Goal: Task Accomplishment & Management: Complete application form

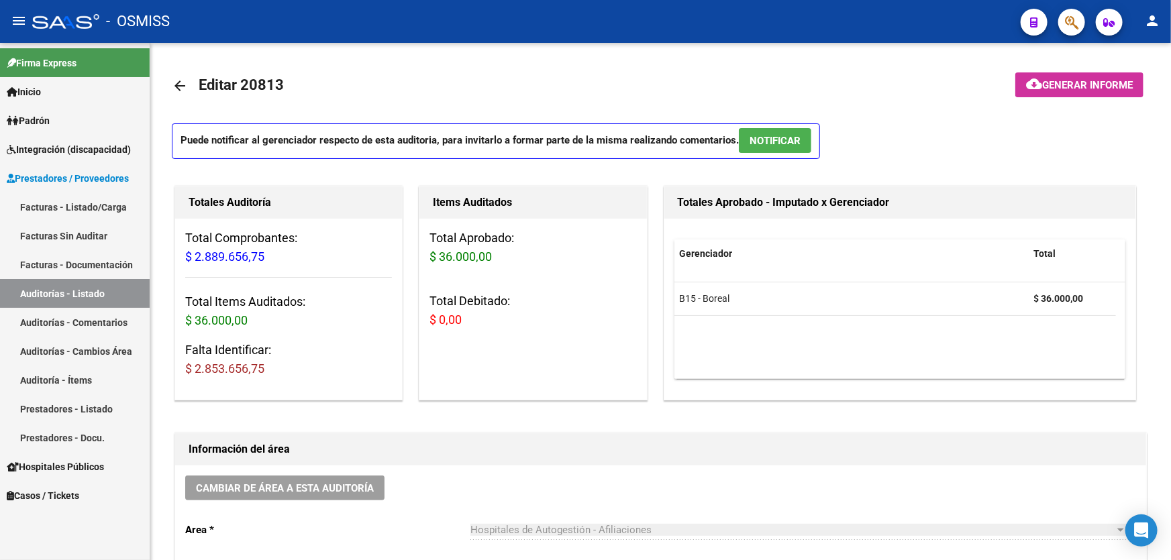
scroll to position [915, 0]
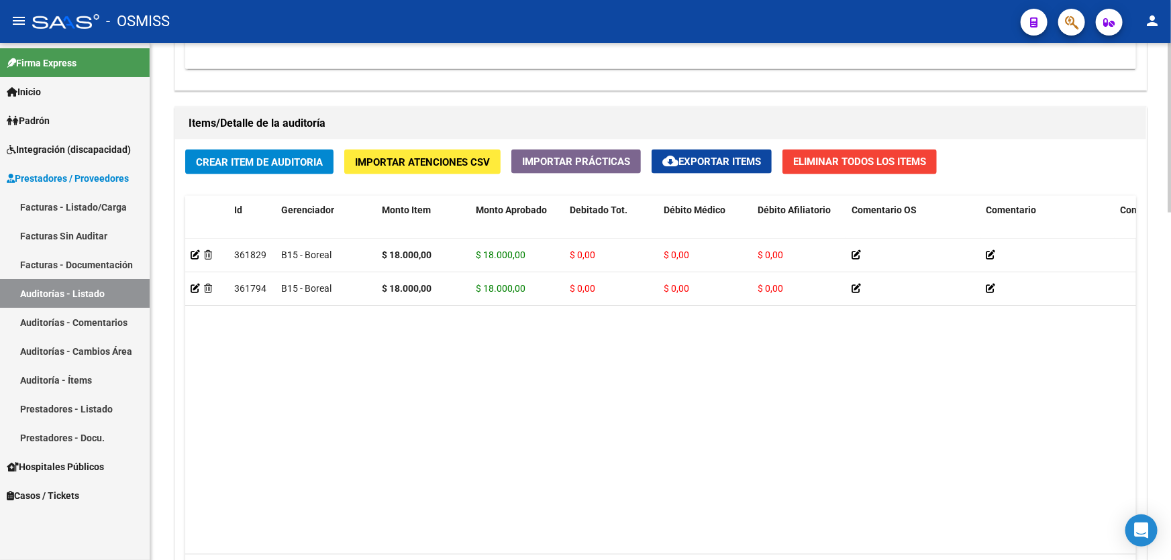
click at [339, 158] on div "Crear Item de Auditoria Importar Atenciones CSV Importar Prácticas cloud_downlo…" at bounding box center [660, 375] width 971 height 470
click at [337, 158] on div "Crear Item de Auditoria Importar Atenciones CSV Importar Prácticas cloud_downlo…" at bounding box center [660, 375] width 971 height 470
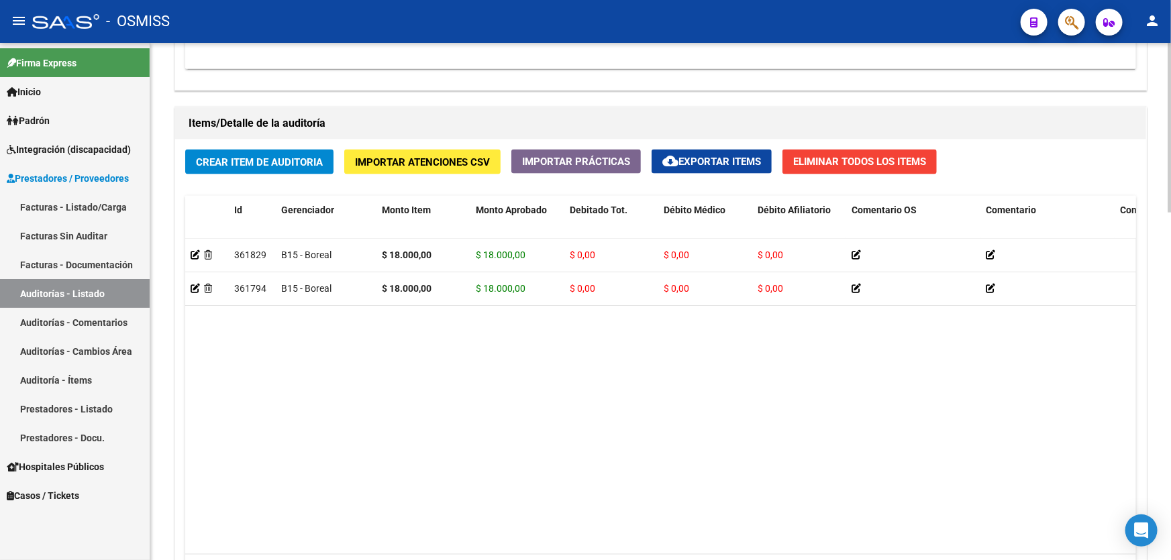
click at [337, 158] on div "Crear Item de Auditoria Importar Atenciones CSV Importar Prácticas cloud_downlo…" at bounding box center [660, 375] width 971 height 470
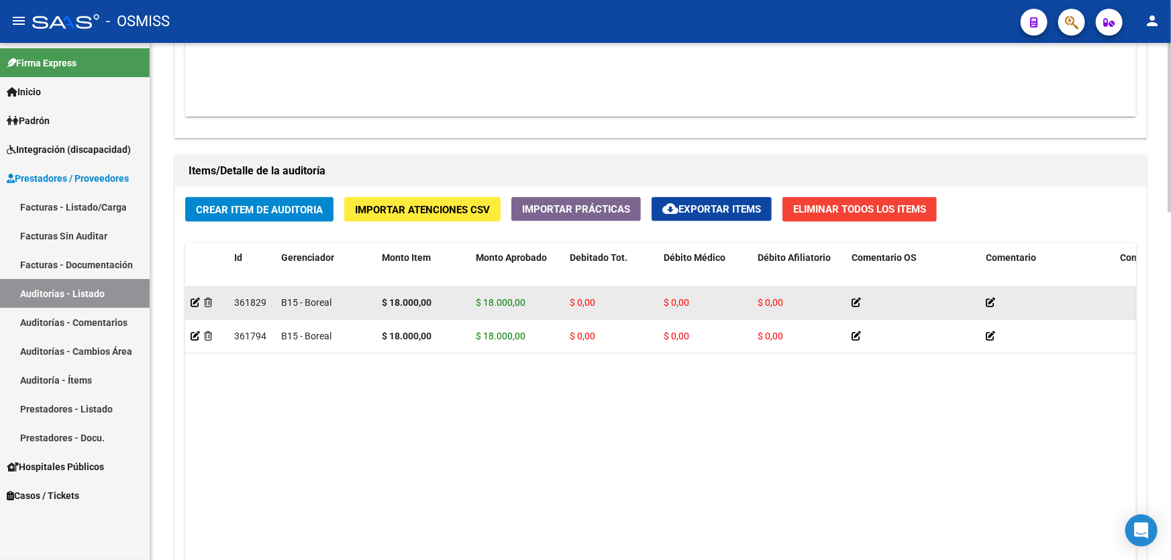
scroll to position [732, 0]
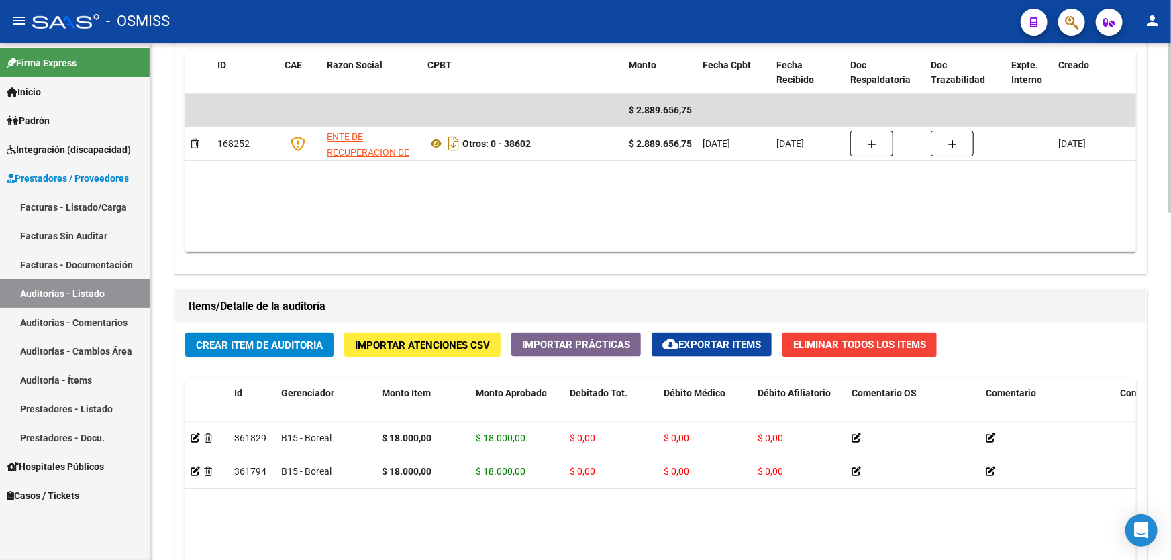
click at [505, 344] on div "Crear Item de Auditoria Importar Atenciones CSV Importar Prácticas cloud_downlo…" at bounding box center [660, 558] width 971 height 470
click at [299, 342] on span "Crear Item de Auditoria" at bounding box center [259, 345] width 127 height 12
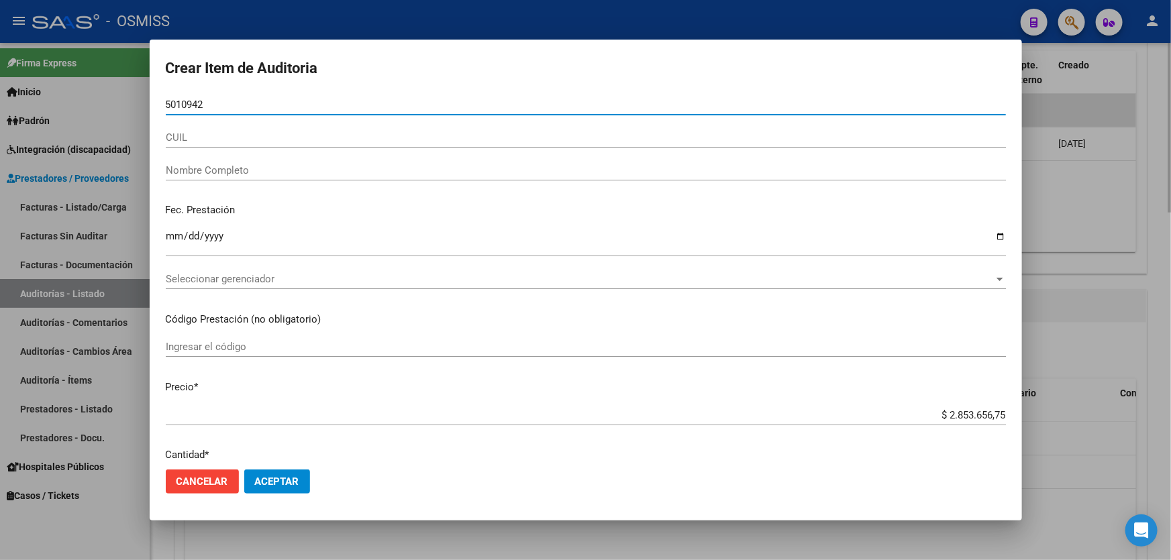
type input "50109428"
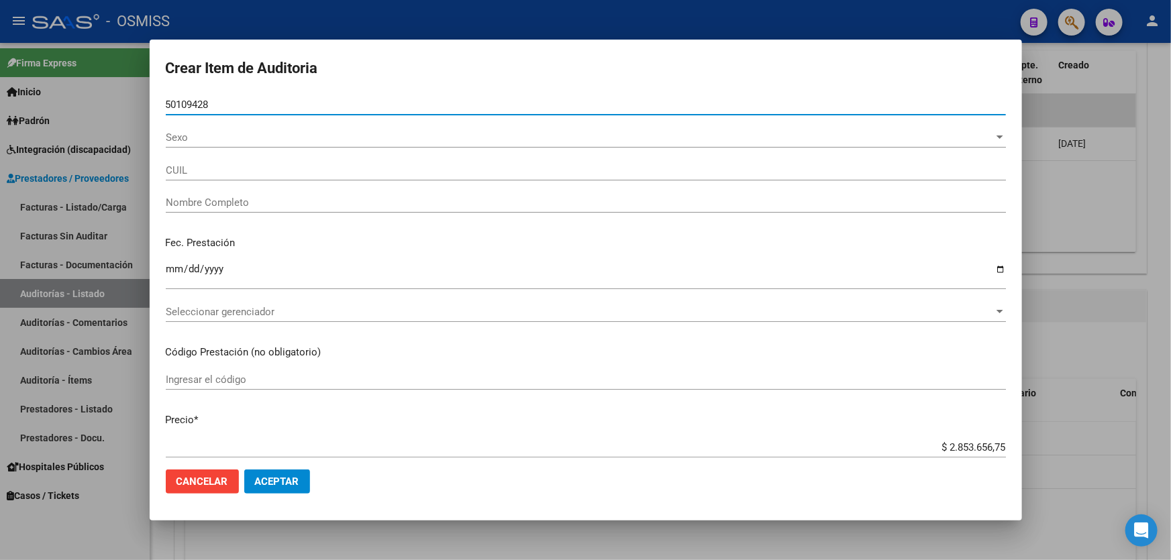
type input "27501094280"
type input "[PERSON_NAME]"
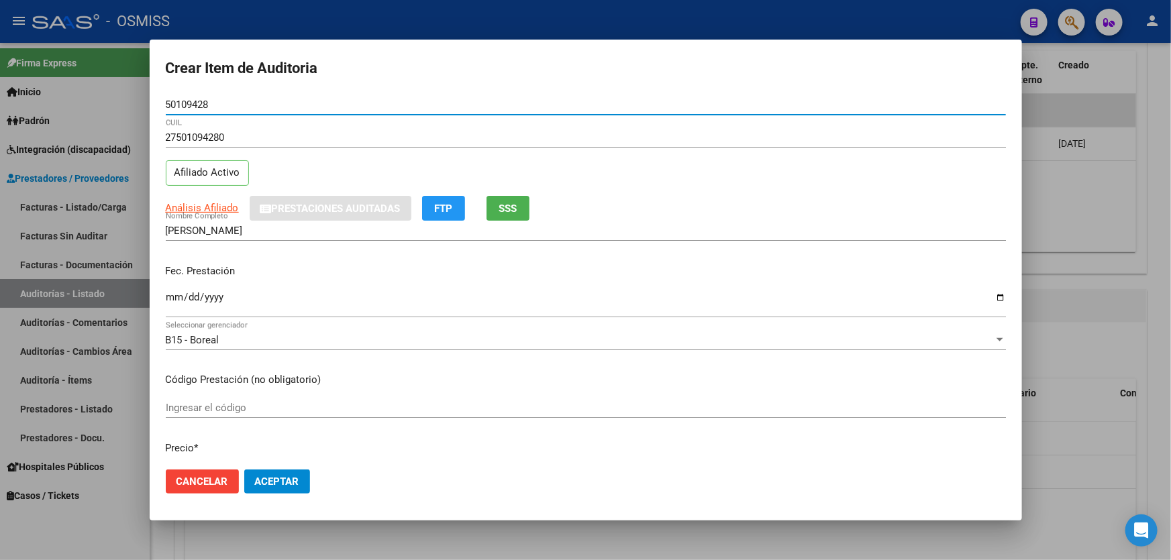
type input "50109428"
drag, startPoint x: 167, startPoint y: 261, endPoint x: 173, endPoint y: 280, distance: 20.4
click at [173, 280] on div "Fec. Prestación Ingresar la fecha" at bounding box center [586, 292] width 840 height 76
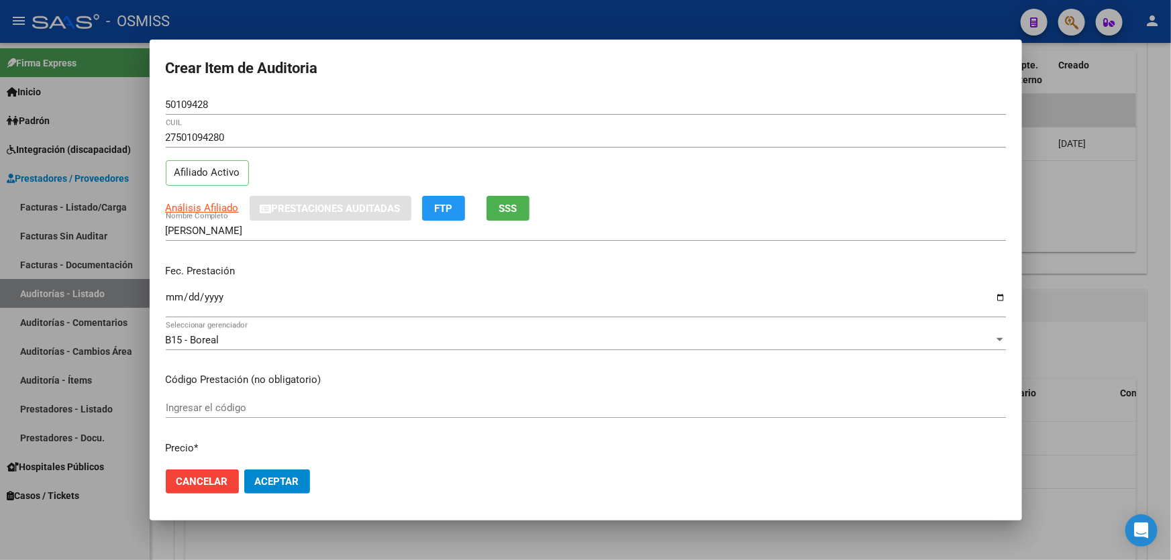
click at [181, 303] on input "Ingresar la fecha" at bounding box center [586, 302] width 840 height 21
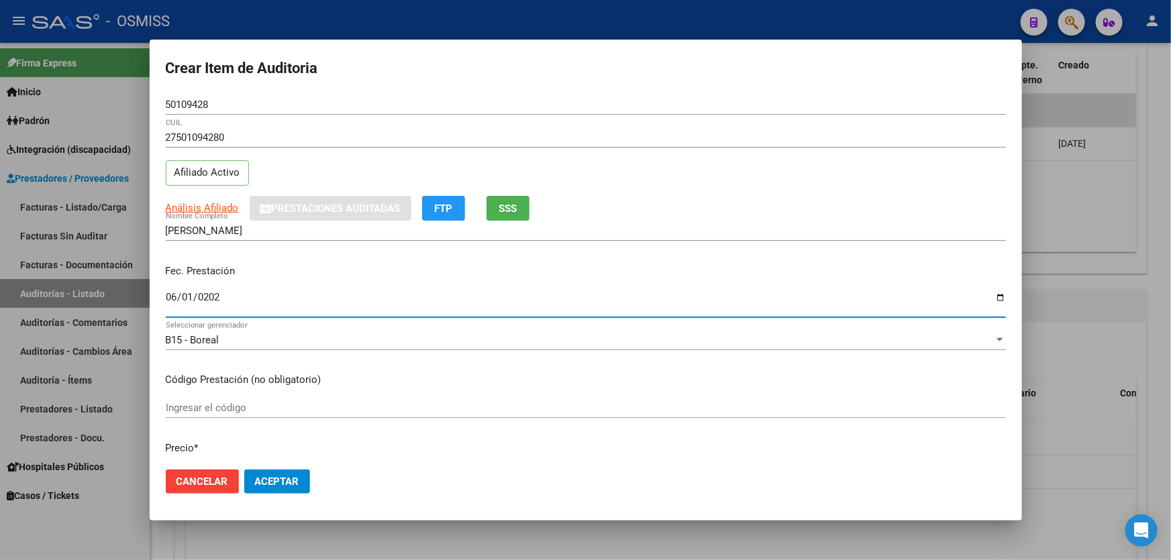
type input "[DATE]"
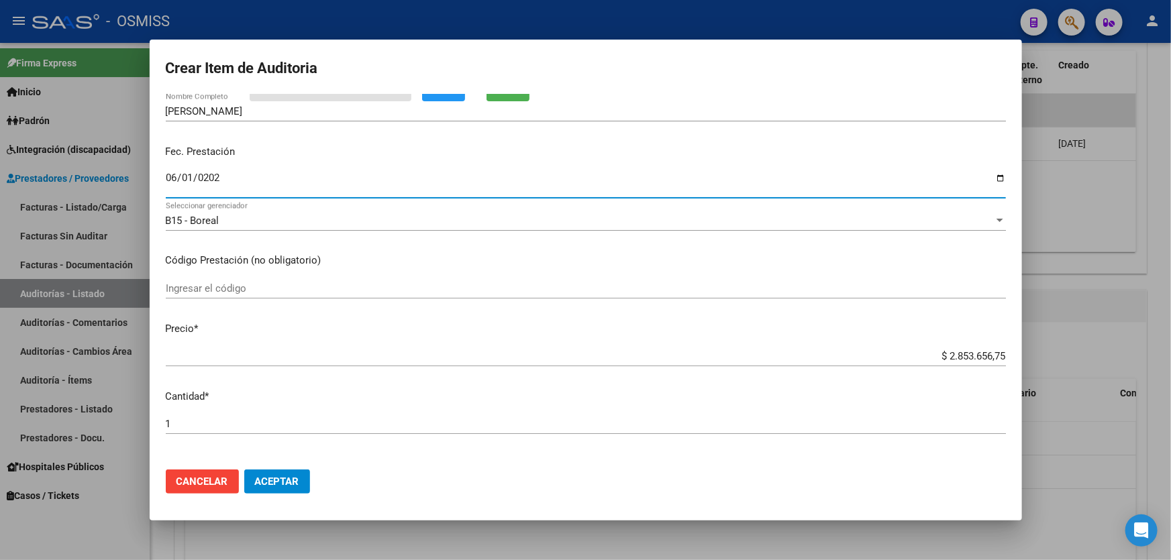
scroll to position [121, 0]
drag, startPoint x: 897, startPoint y: 357, endPoint x: 1170, endPoint y: 337, distance: 273.7
click at [1170, 337] on div "Crear Item de Auditoria 50109428 Nro Documento 27501094280 CUIL Afiliado Activo…" at bounding box center [585, 280] width 1171 height 560
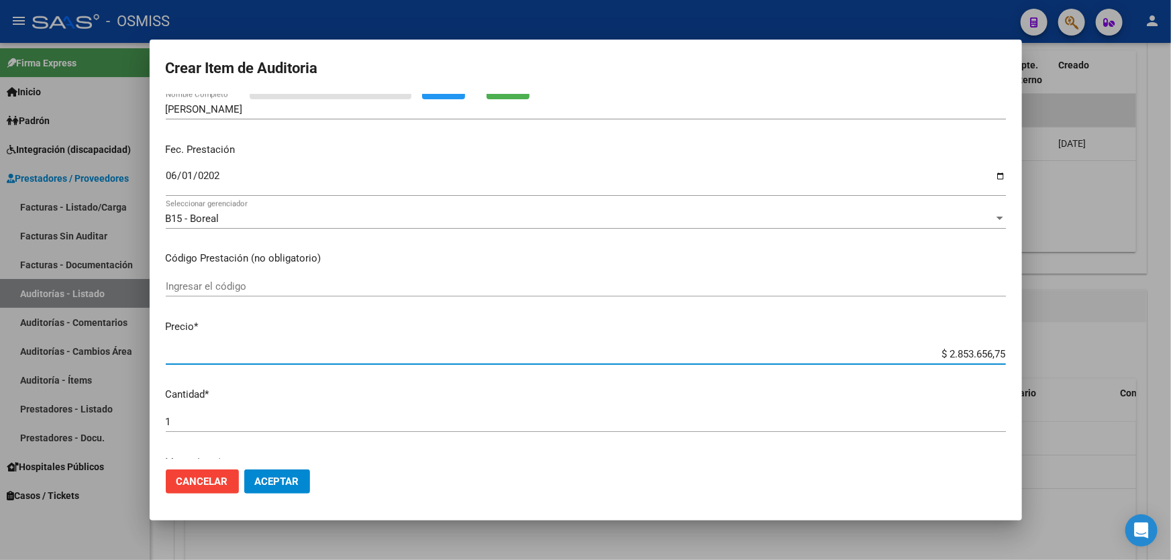
type input "$ 0,02"
type input "$ 0,28"
type input "$ 2,80"
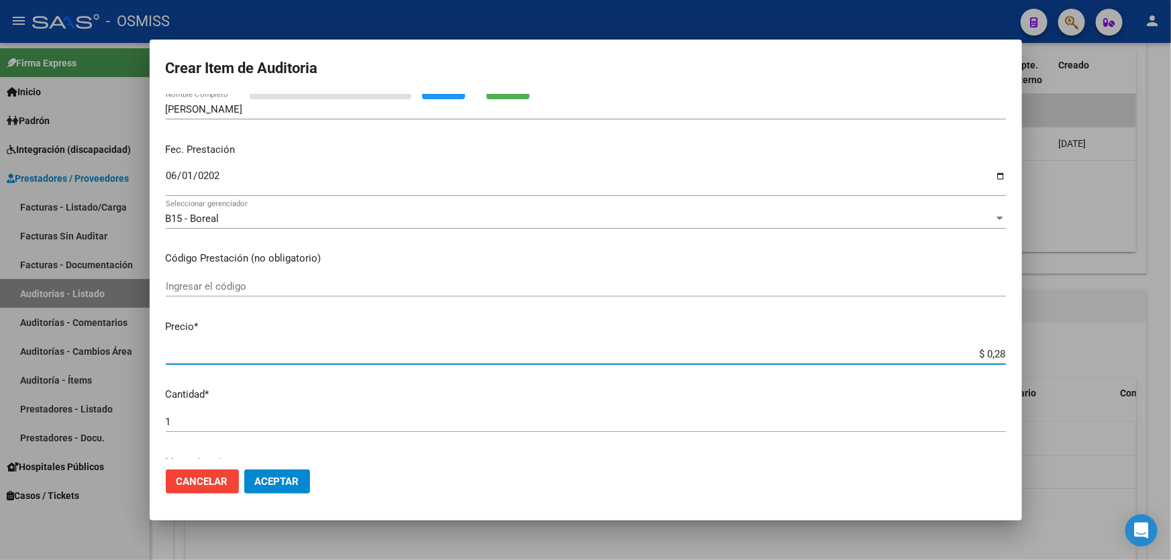
type input "$ 2,80"
type input "$ 28,00"
type input "$ 280,00"
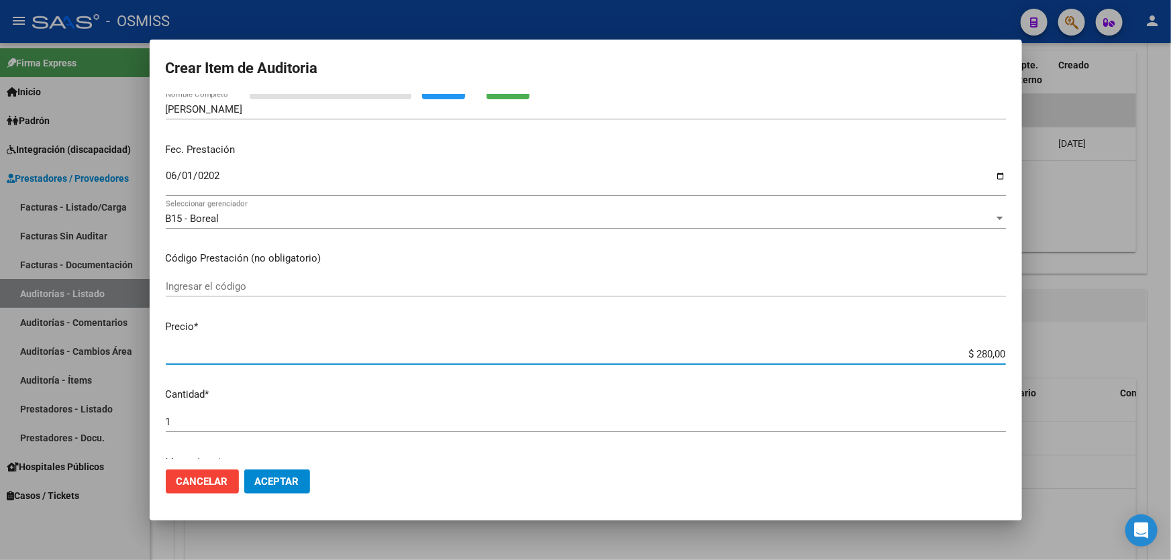
type input "$ 2.800,00"
type input "$ 28.000,00"
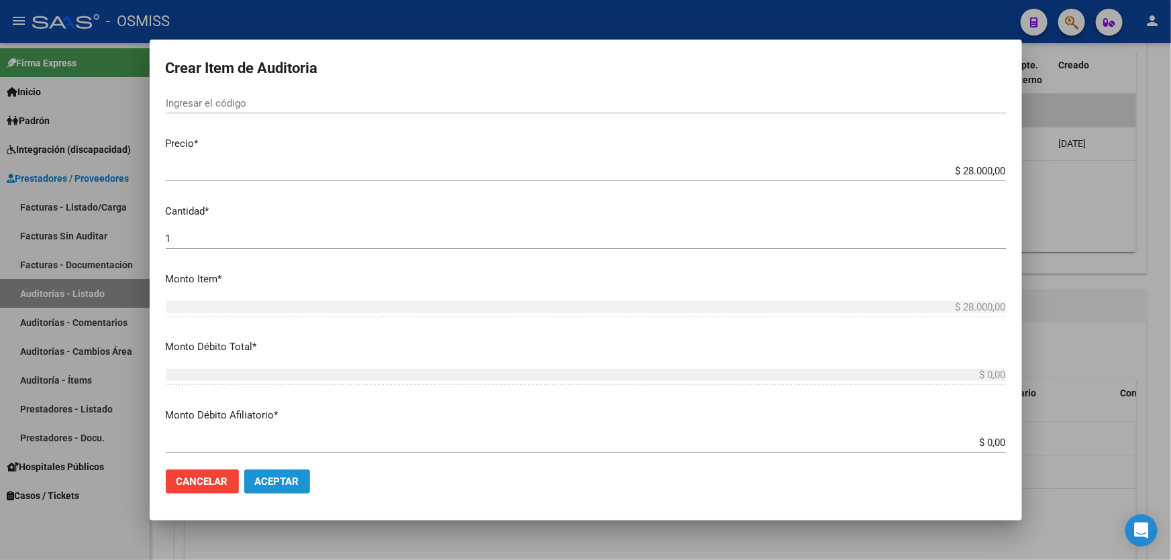
click at [280, 488] on button "Aceptar" at bounding box center [277, 482] width 66 height 24
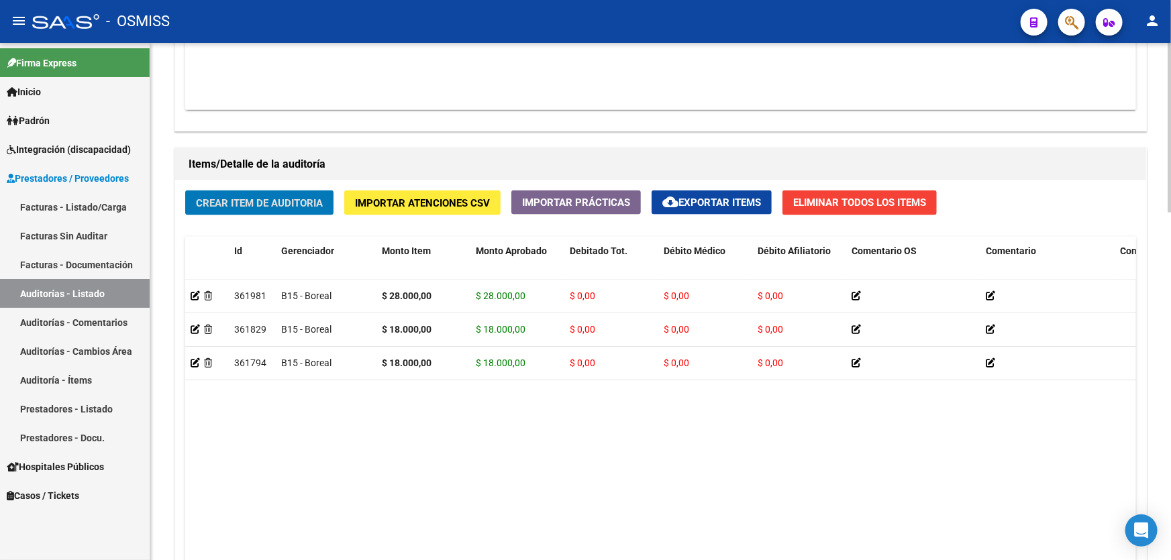
scroll to position [752, 0]
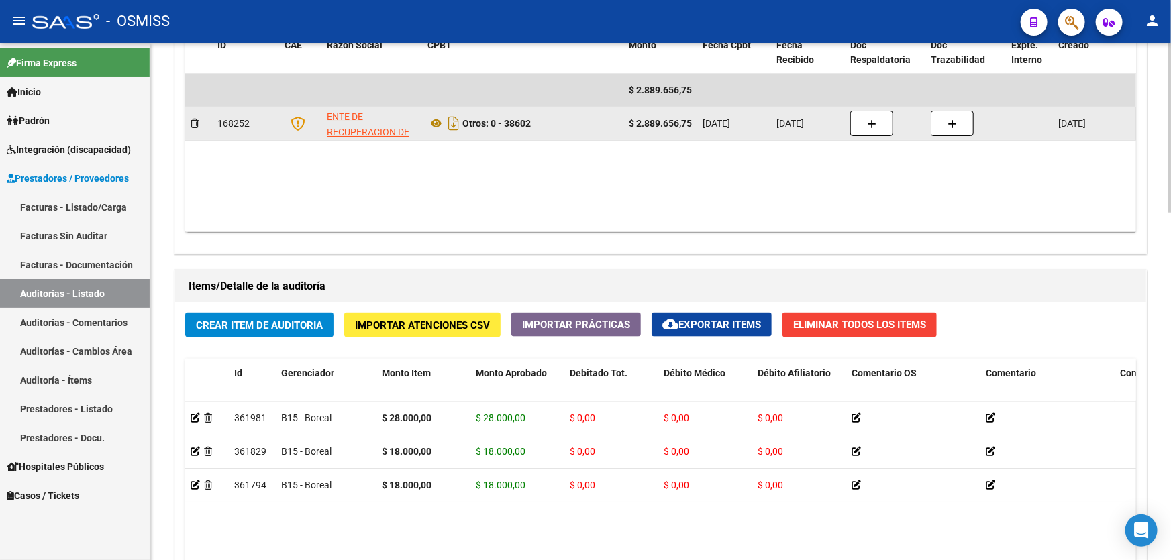
click at [872, 107] on datatable-body-cell at bounding box center [885, 123] width 81 height 33
click at [874, 121] on icon "button" at bounding box center [871, 124] width 9 height 10
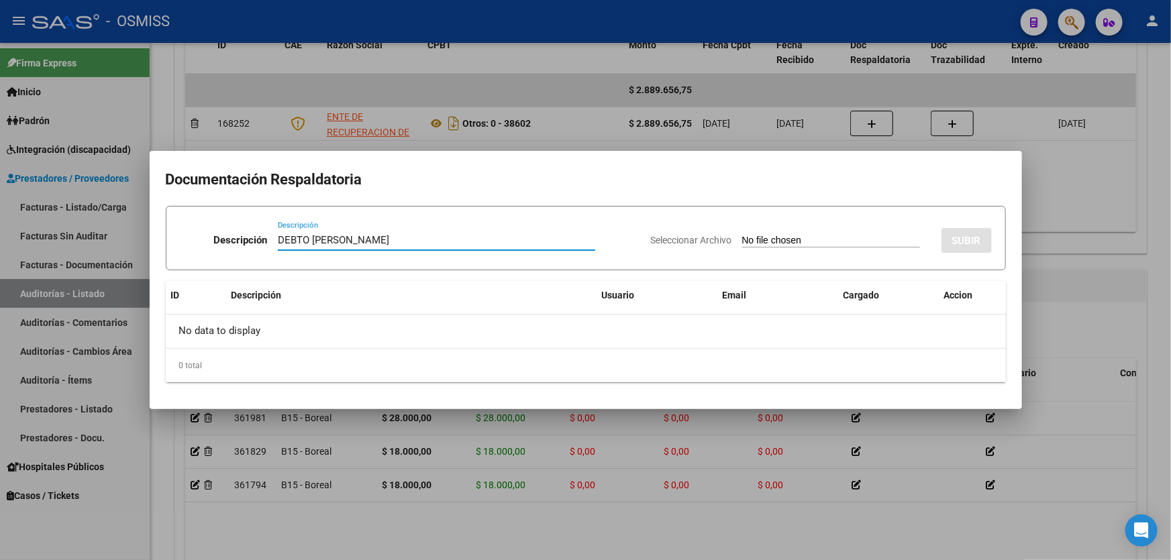
type input "DEBTO [PERSON_NAME]"
click at [818, 241] on input "Seleccionar Archivo" at bounding box center [831, 241] width 178 height 13
type input "C:\fakepath\[PERSON_NAME].pdf"
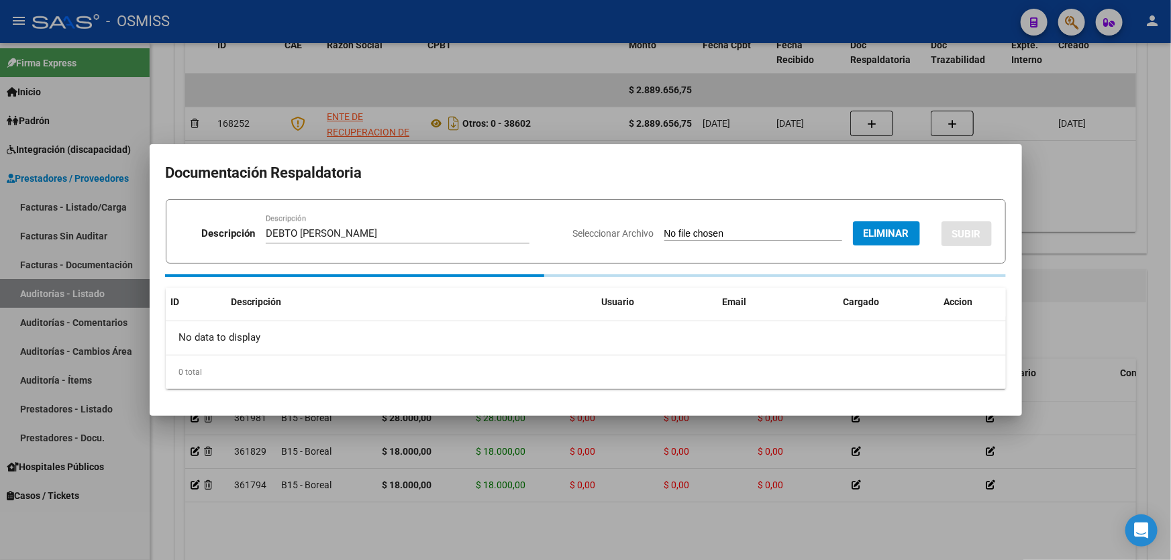
click at [971, 248] on div "Seleccionar Archivo Eliminar SUBIR" at bounding box center [782, 231] width 419 height 41
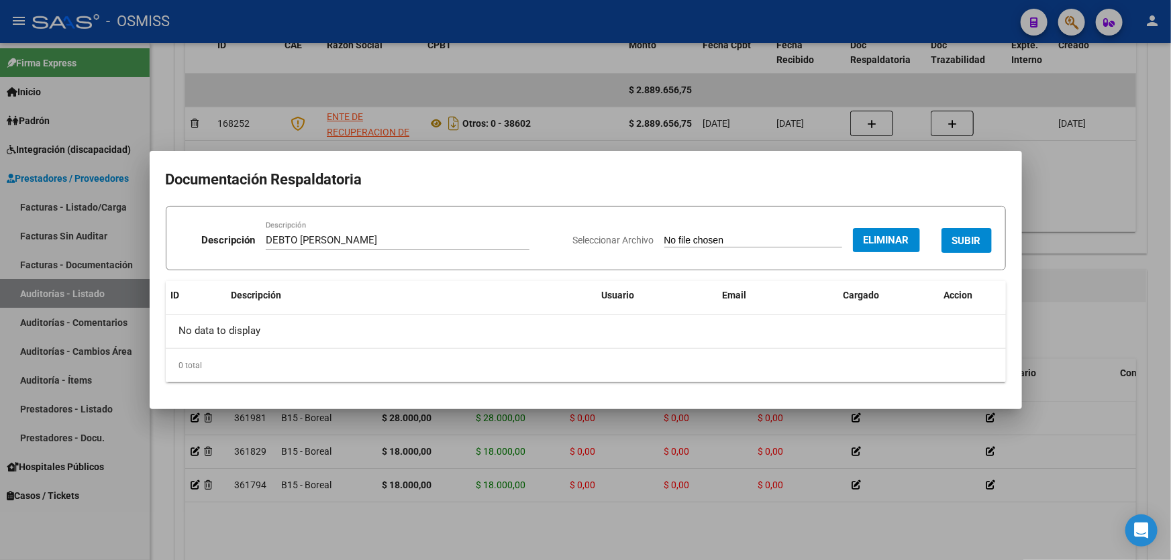
click at [971, 239] on span "SUBIR" at bounding box center [966, 241] width 29 height 12
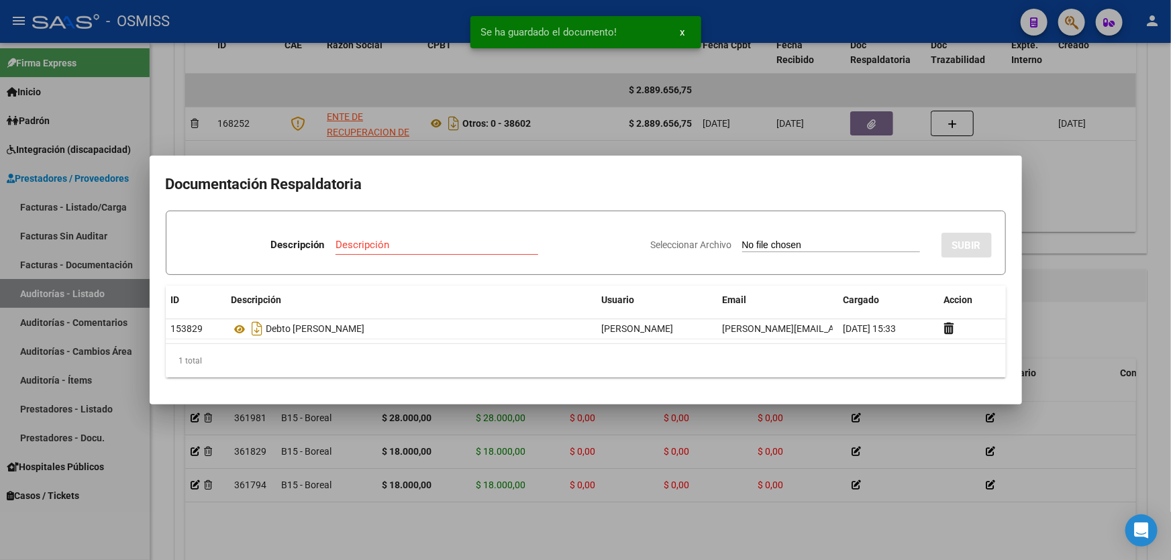
click at [1075, 291] on div at bounding box center [585, 280] width 1171 height 560
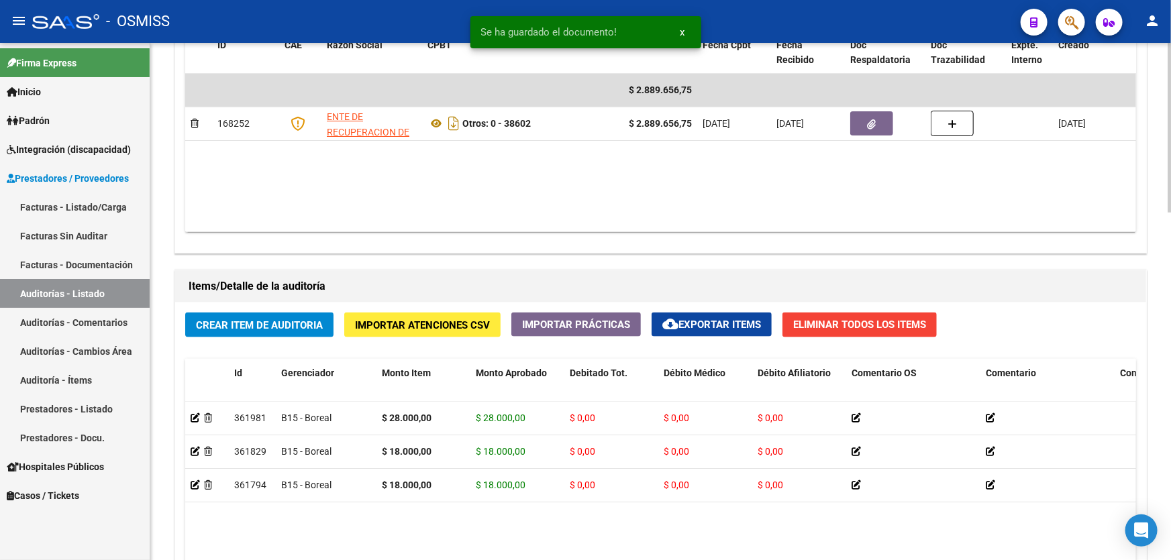
click at [295, 328] on span "Crear Item de Auditoria" at bounding box center [259, 325] width 127 height 12
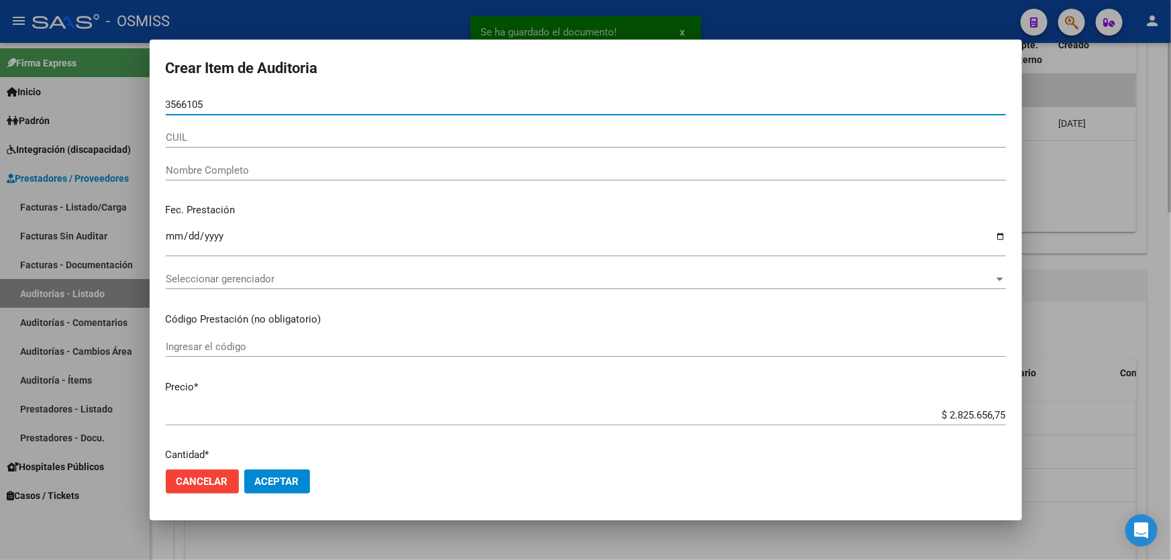
type input "35661055"
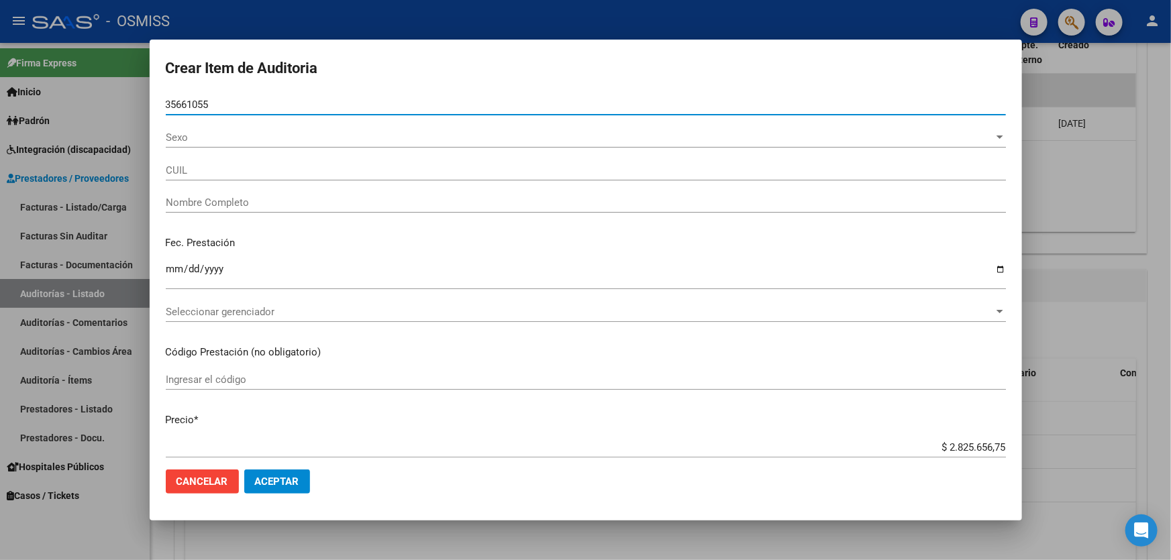
type input "20356610556"
type input "[PERSON_NAME]"
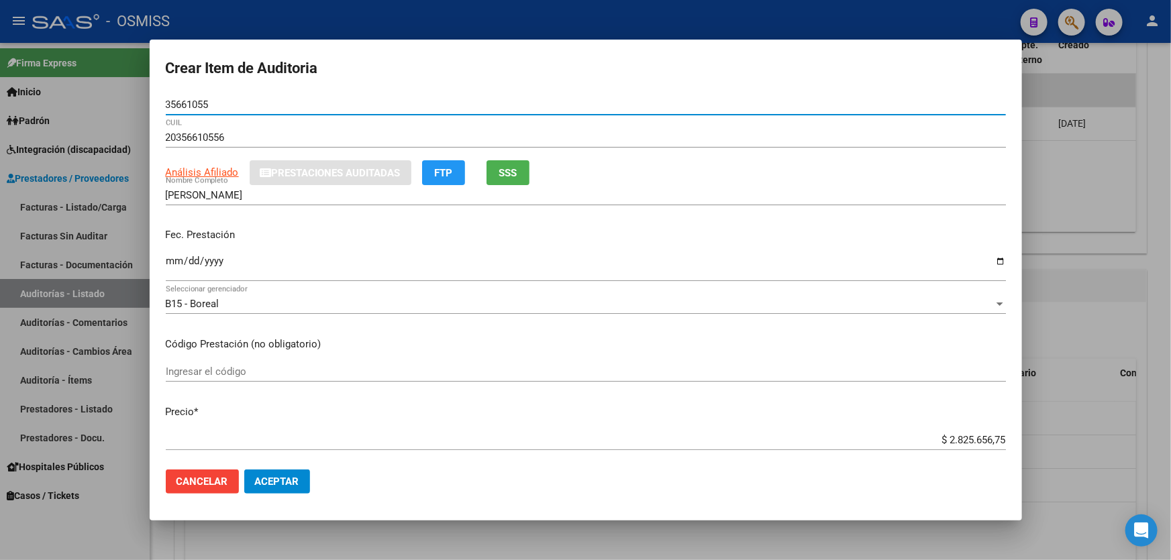
type input "35661055"
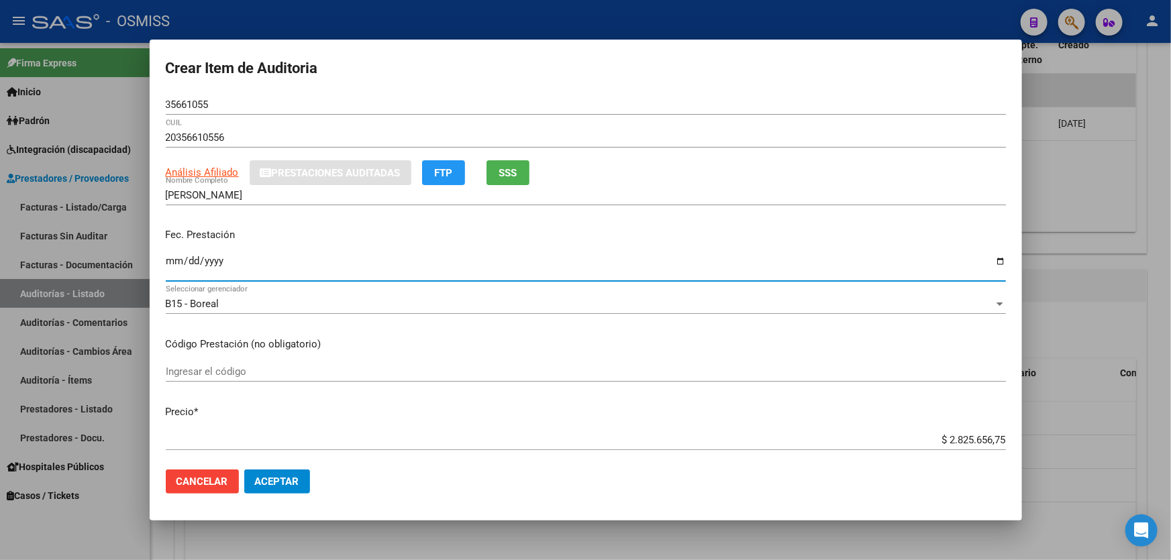
click at [178, 268] on input "Ingresar la fecha" at bounding box center [586, 266] width 840 height 21
type input "[DATE]"
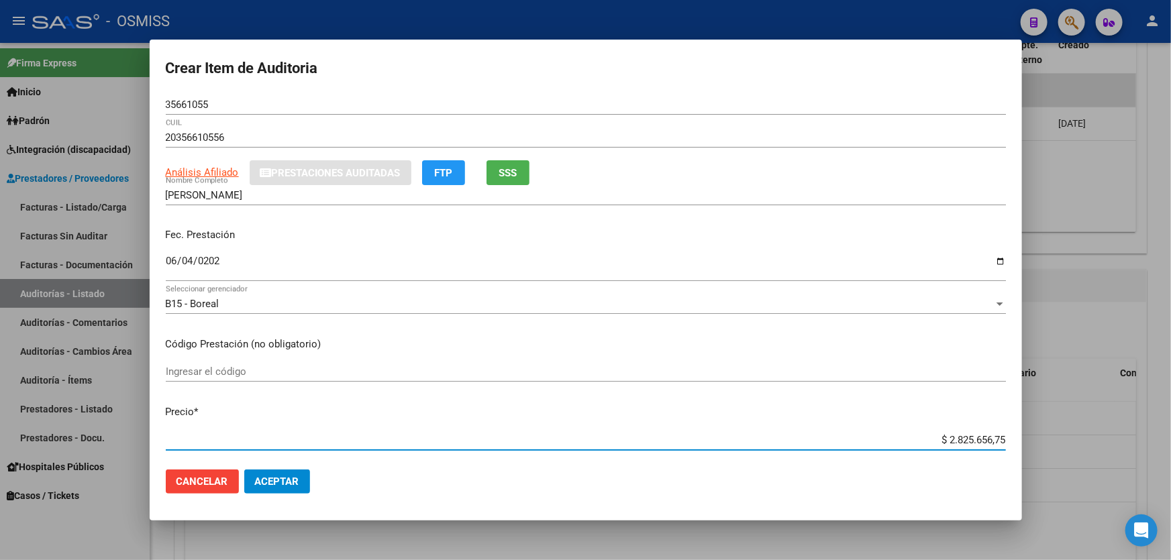
drag, startPoint x: 887, startPoint y: 433, endPoint x: 1170, endPoint y: 412, distance: 283.9
click at [1170, 417] on div "Crear Item de Auditoria 35661055 Nro Documento 20356610556 CUIL Análisis Afilia…" at bounding box center [585, 280] width 1171 height 560
type input "$ 0,01"
type input "$ 0,13"
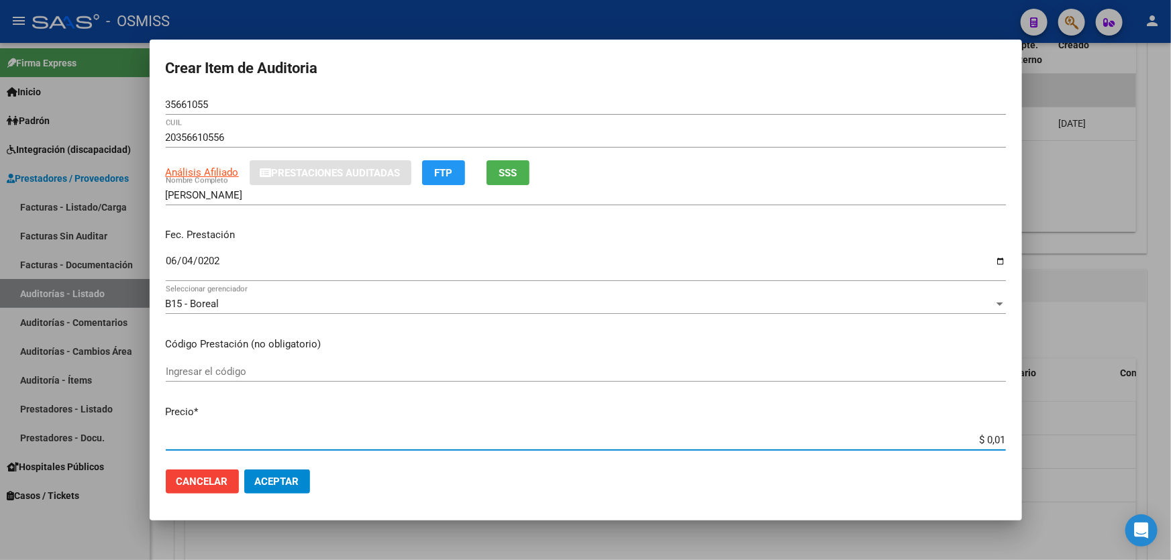
type input "$ 0,13"
type input "$ 1,30"
type input "$ 13,00"
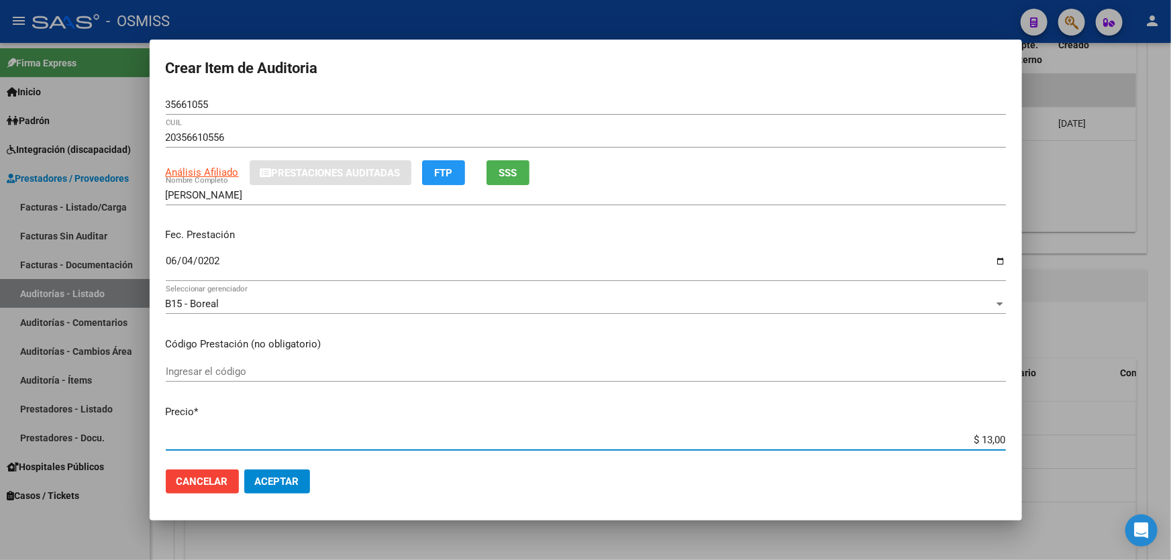
type input "$ 130,00"
type input "$ 1.300,00"
type input "$ 13.000,00"
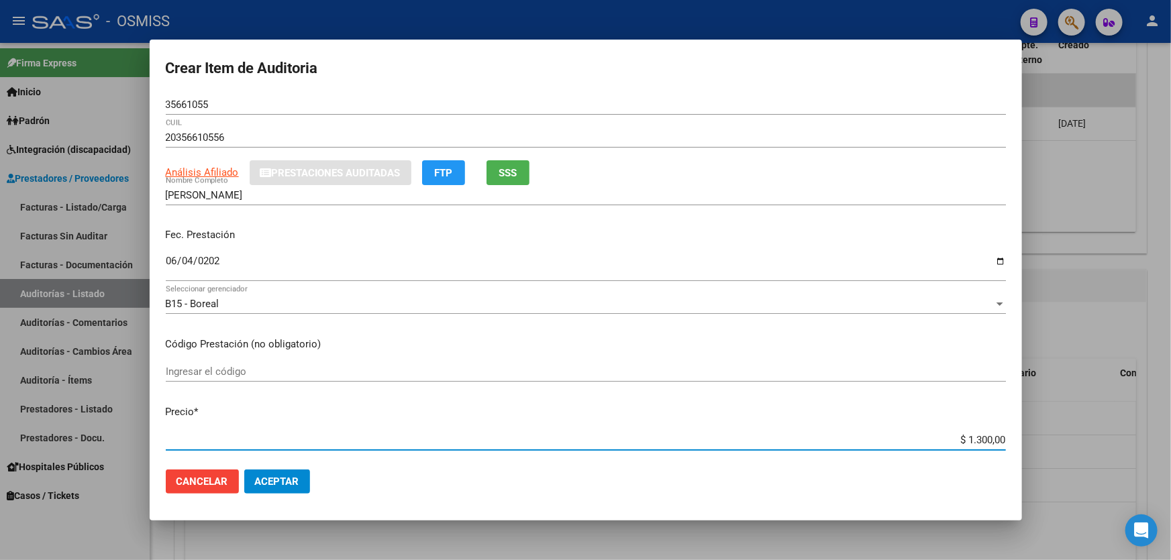
type input "$ 13.000,00"
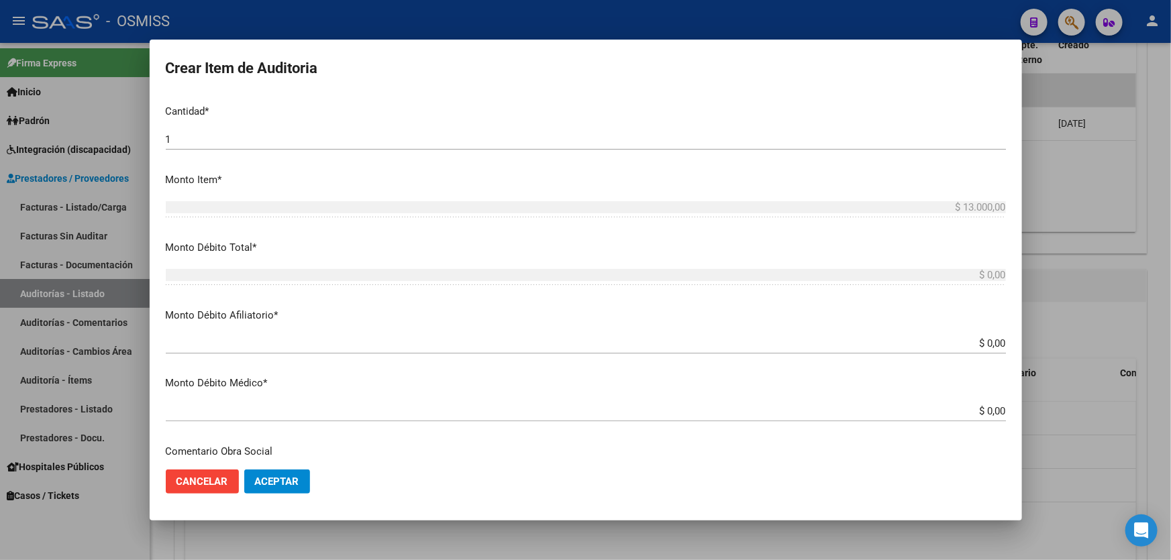
scroll to position [427, 0]
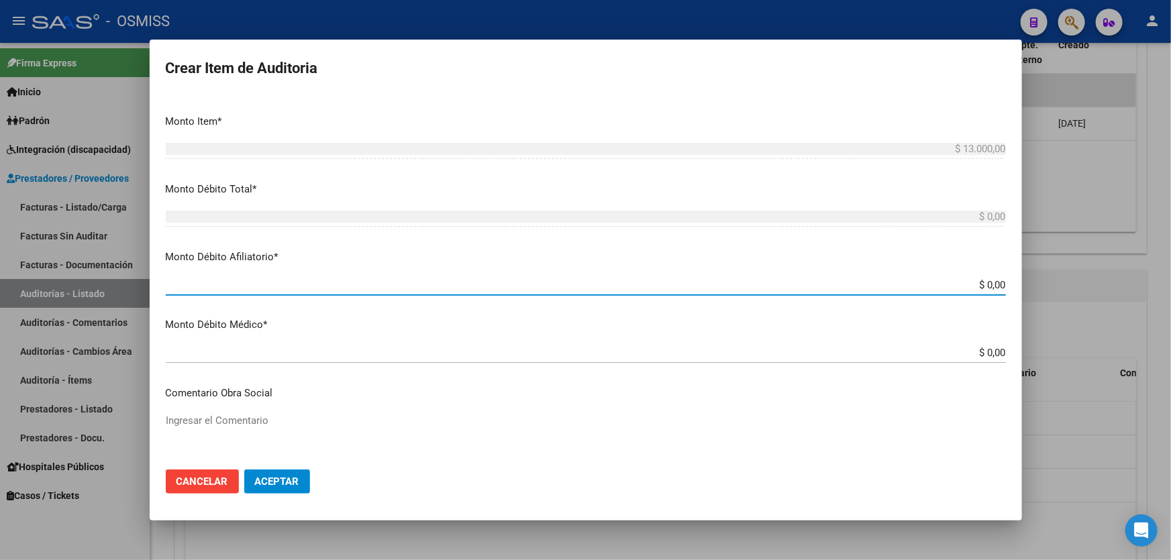
drag, startPoint x: 912, startPoint y: 284, endPoint x: 1170, endPoint y: 208, distance: 269.2
click at [1170, 235] on div "Crear Item de Auditoria 35661055 Nro Documento 20356610556 CUIL Análisis Afilia…" at bounding box center [585, 280] width 1171 height 560
type input "$ 0,01"
type input "$ 0,13"
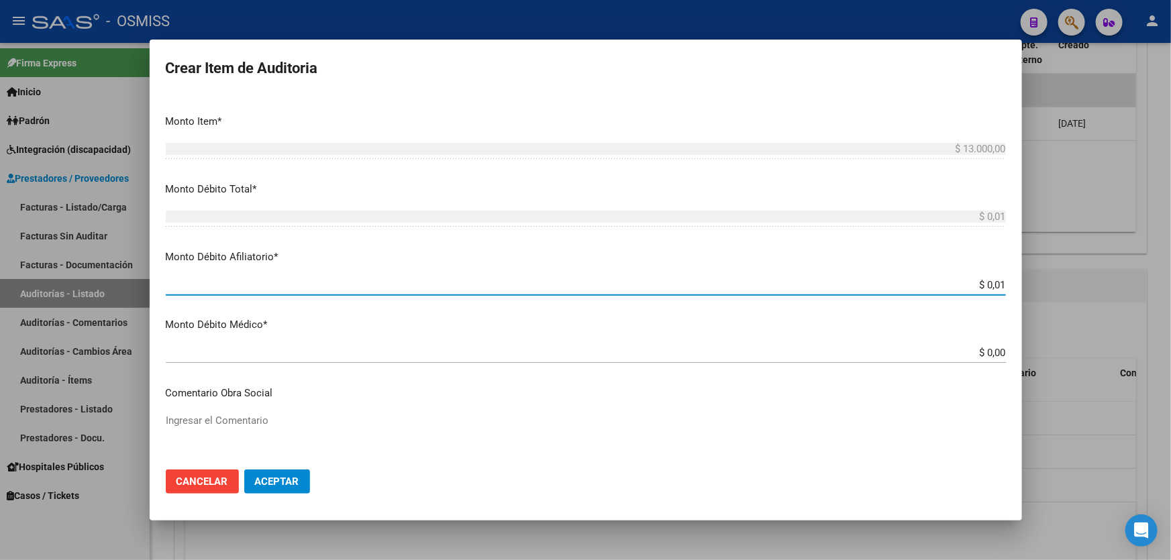
type input "$ 0,13"
type input "$ 1,30"
type input "$ 13,00"
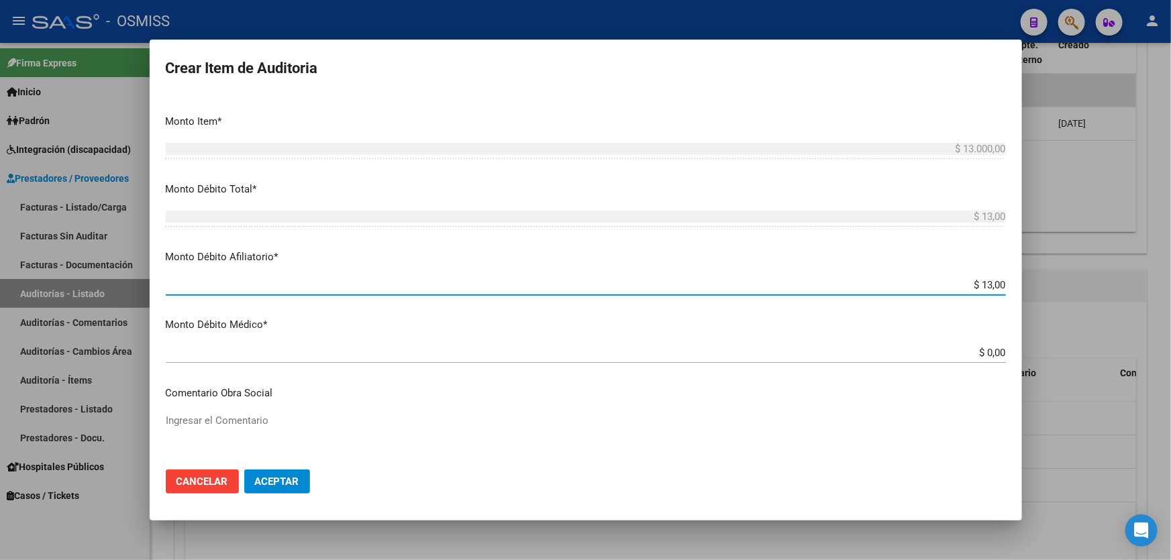
type input "$ 130,00"
type input "$ 1.300,00"
type input "$ 13.000,00"
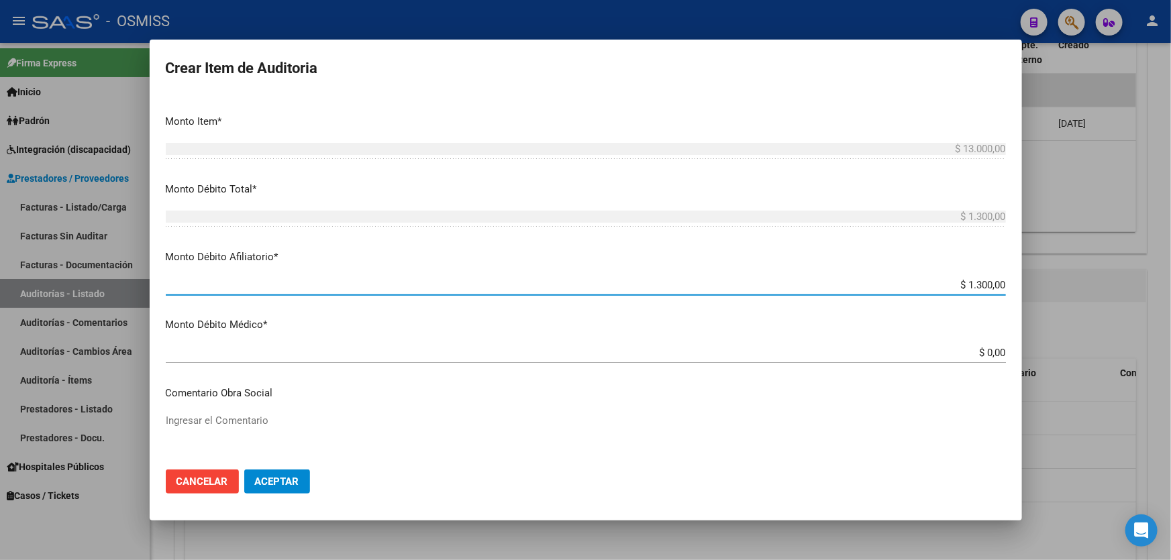
type input "$ 13.000,00"
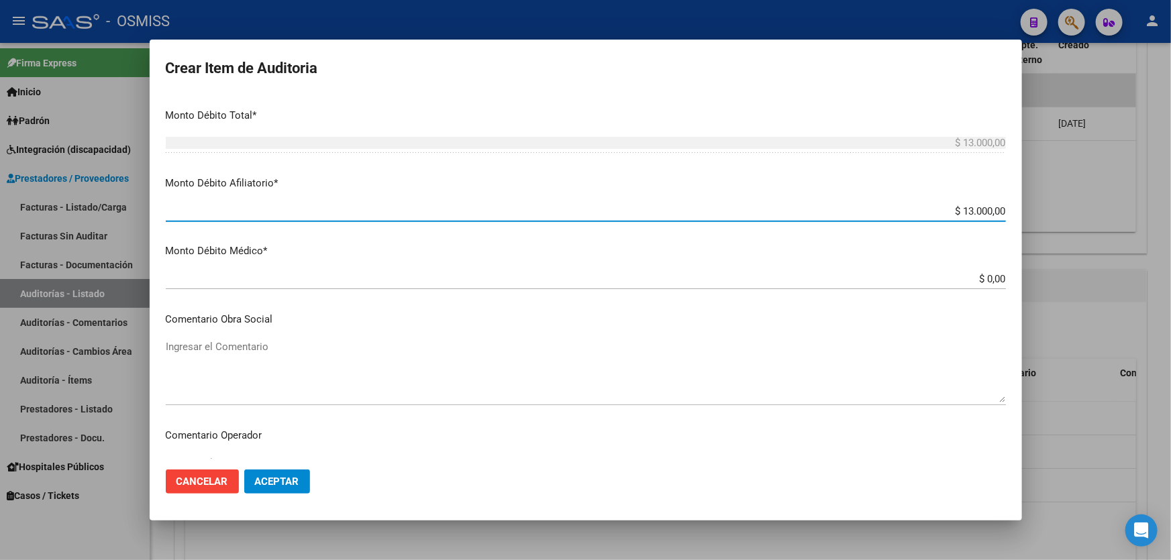
scroll to position [671, 0]
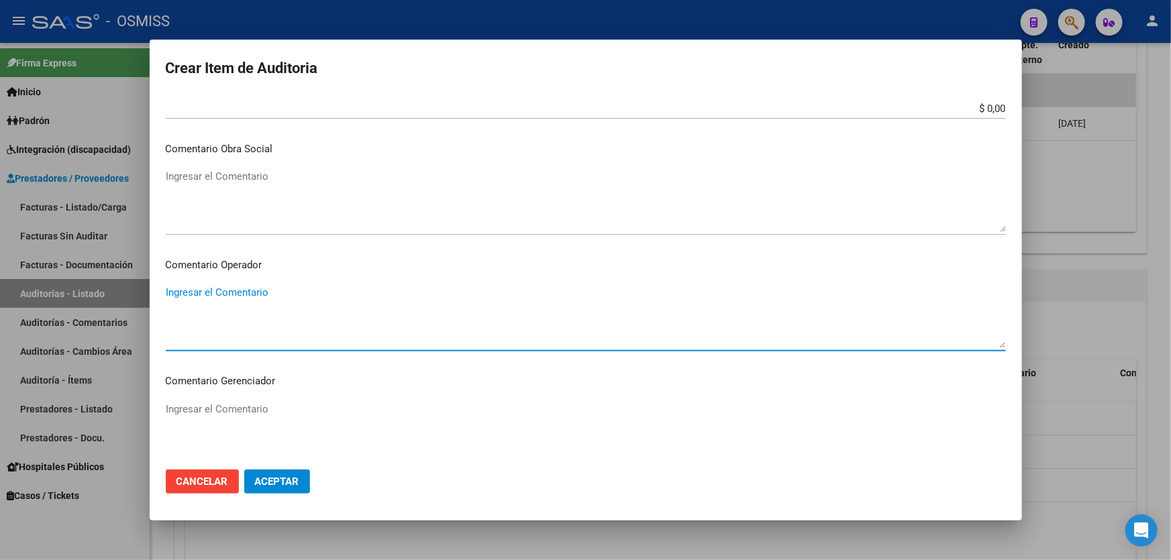
click at [184, 289] on textarea "Ingresar el Comentario" at bounding box center [586, 316] width 840 height 63
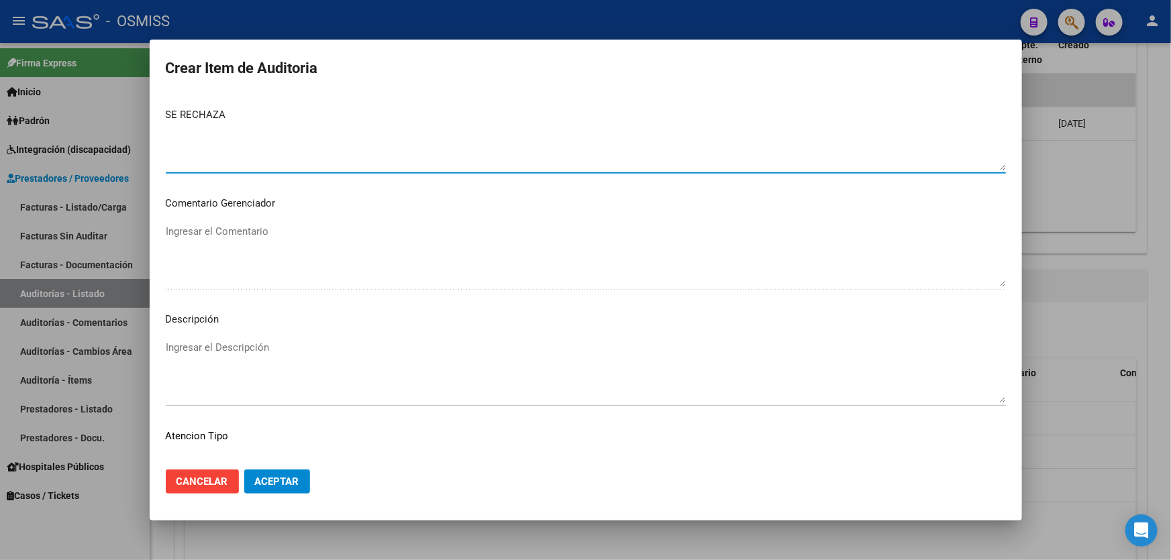
scroll to position [853, 0]
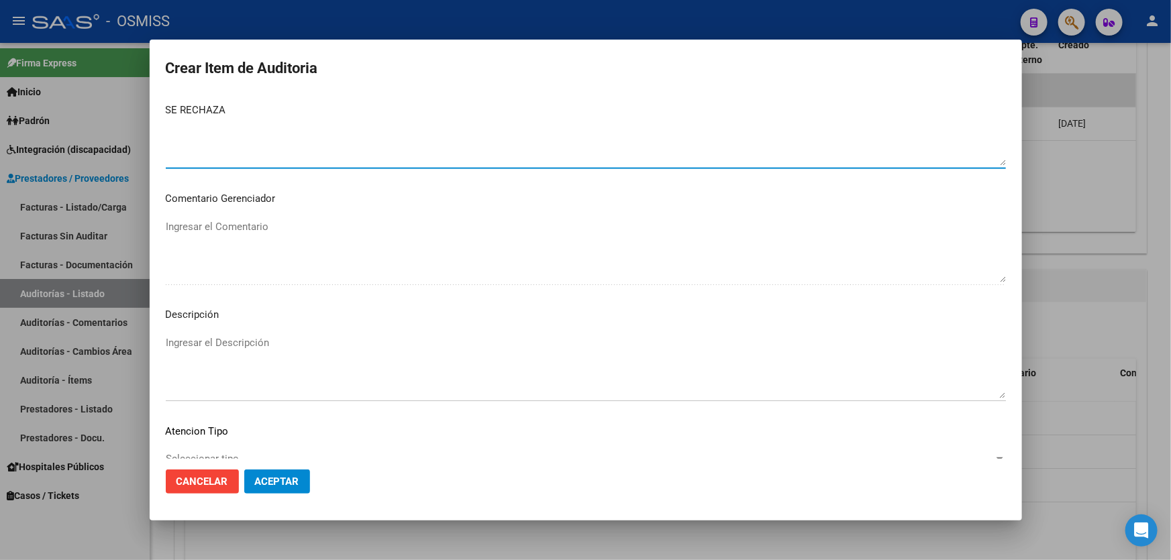
type textarea "SE RECHAZA"
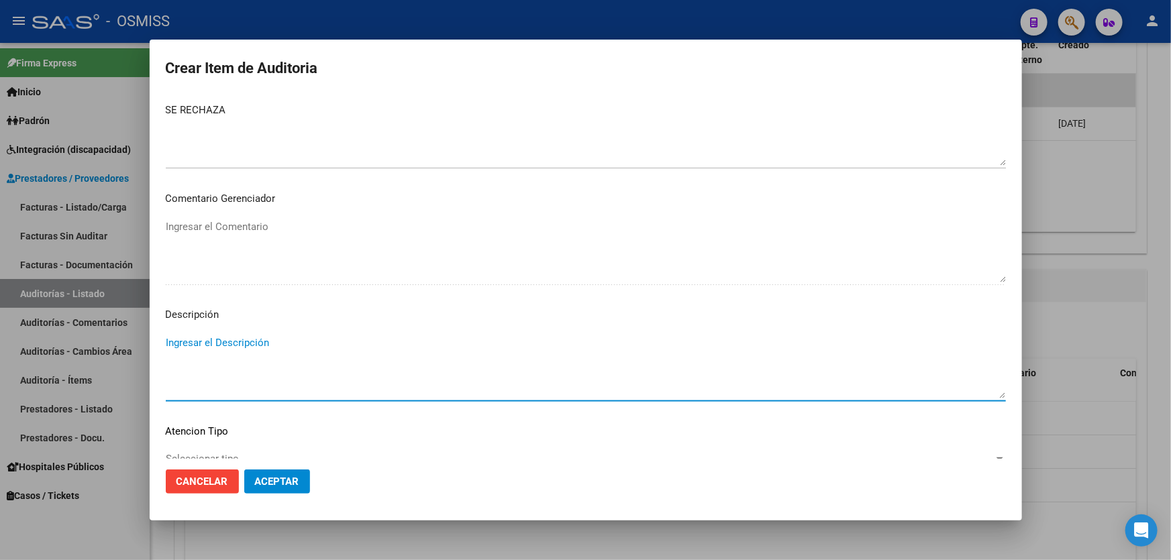
click at [184, 344] on textarea "Ingresar el Descripción" at bounding box center [586, 366] width 840 height 63
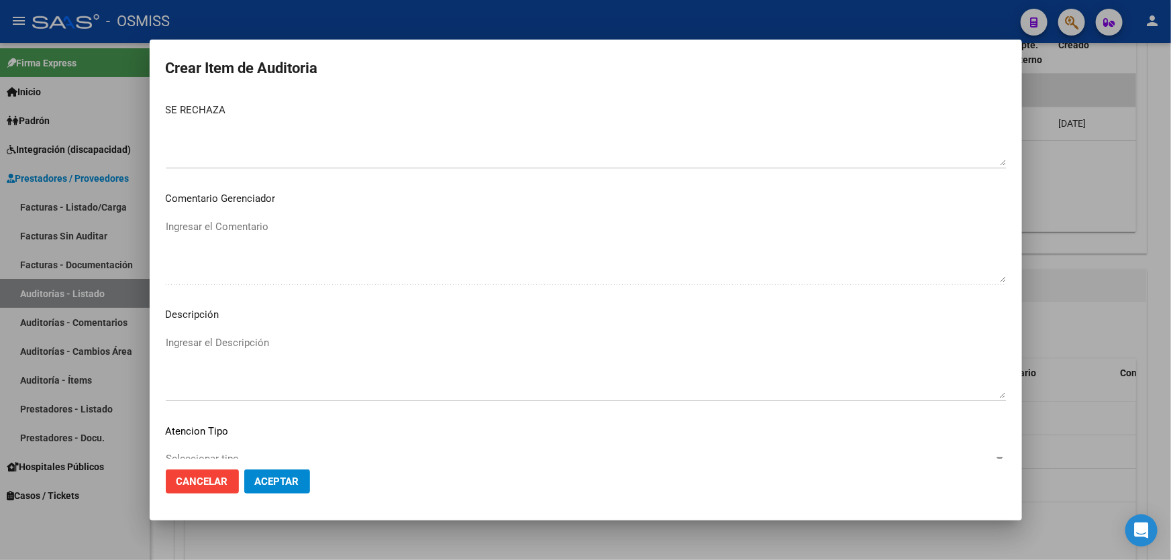
click at [526, 496] on mat-dialog-actions "Cancelar Aceptar" at bounding box center [586, 482] width 840 height 46
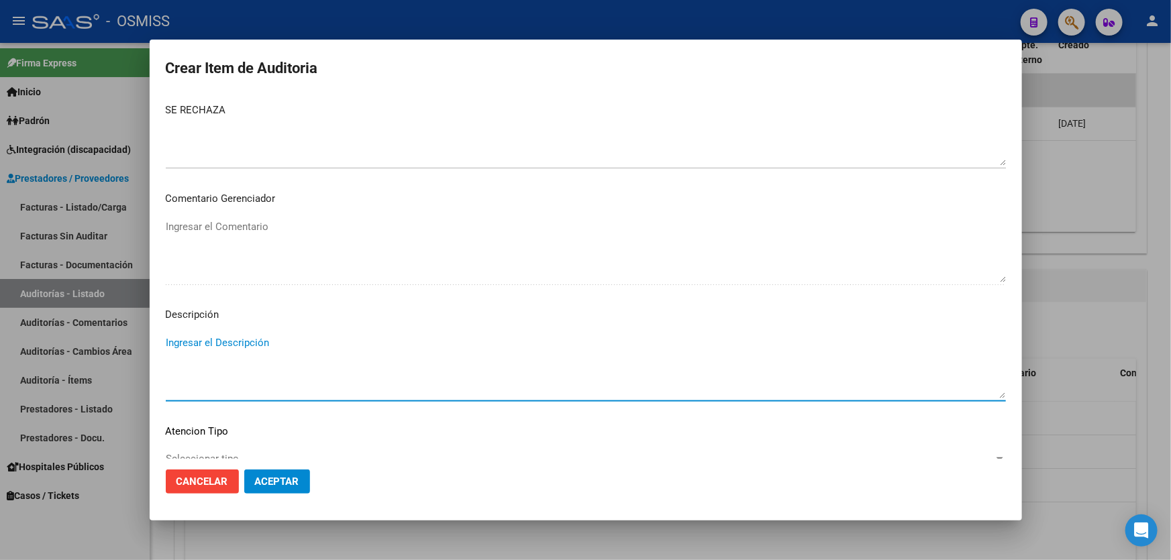
click at [210, 341] on textarea "Ingresar el Descripción" at bounding box center [586, 366] width 840 height 63
paste textarea "Declaracion jurada informada: Situacion de Revista 21 (Trabajador de temporada …"
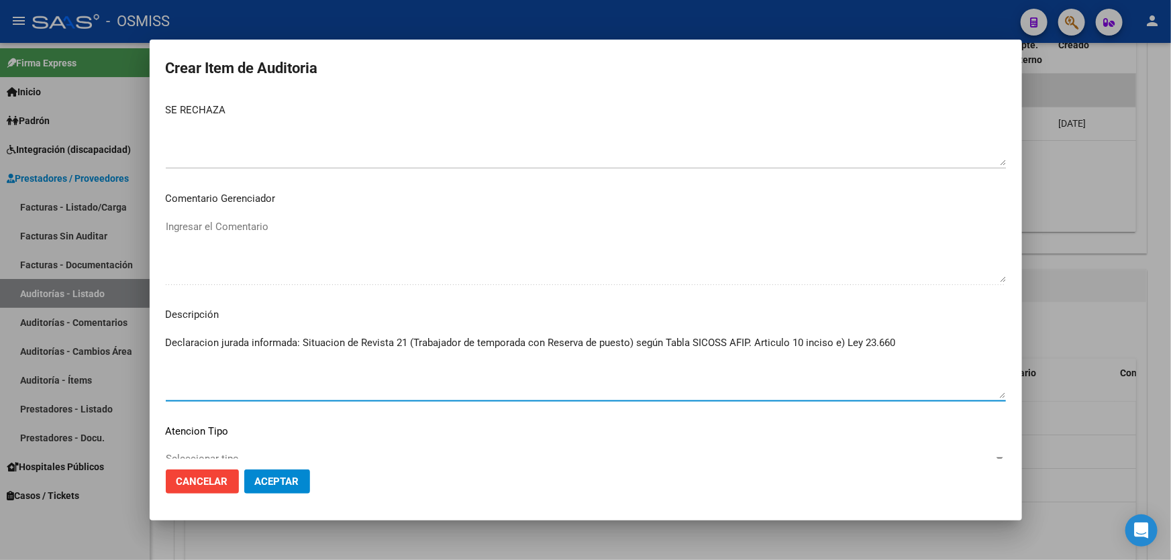
type textarea "Declaracion jurada informada: Situacion de Revista 21 (Trabajador de temporada …"
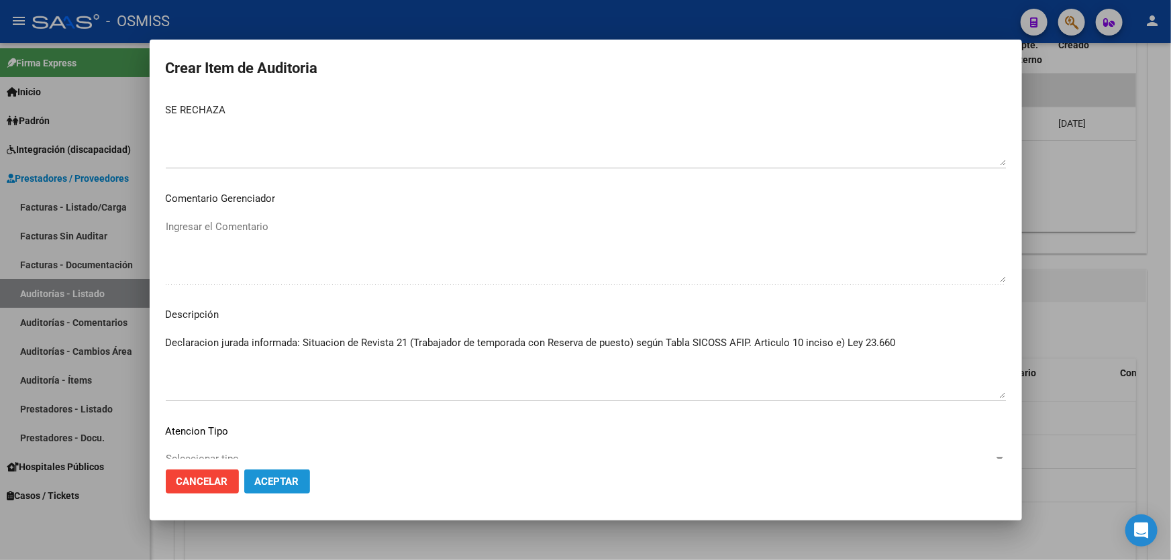
click at [270, 474] on button "Aceptar" at bounding box center [277, 482] width 66 height 24
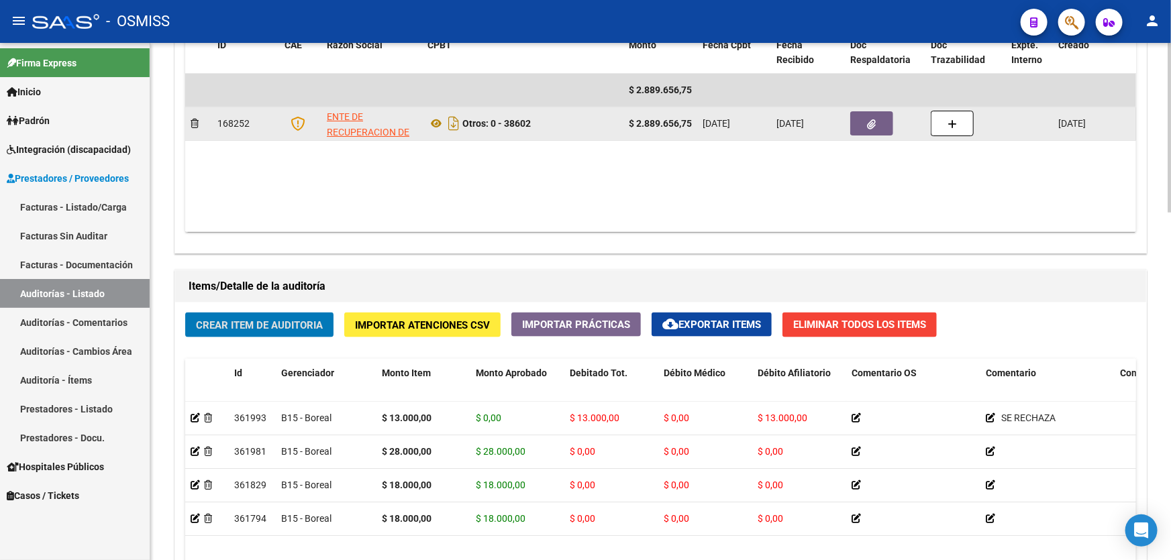
click at [869, 114] on button "button" at bounding box center [871, 123] width 43 height 24
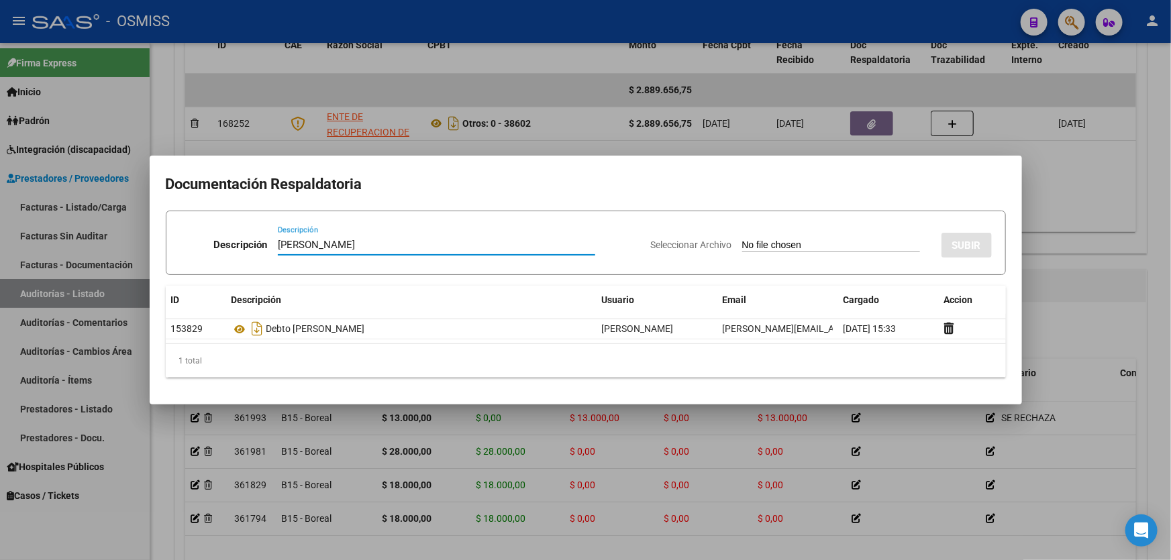
type input "[PERSON_NAME]"
click at [782, 246] on input "Seleccionar Archivo" at bounding box center [831, 246] width 178 height 13
type input "C:\fakepath\[PERSON_NAME].pdf"
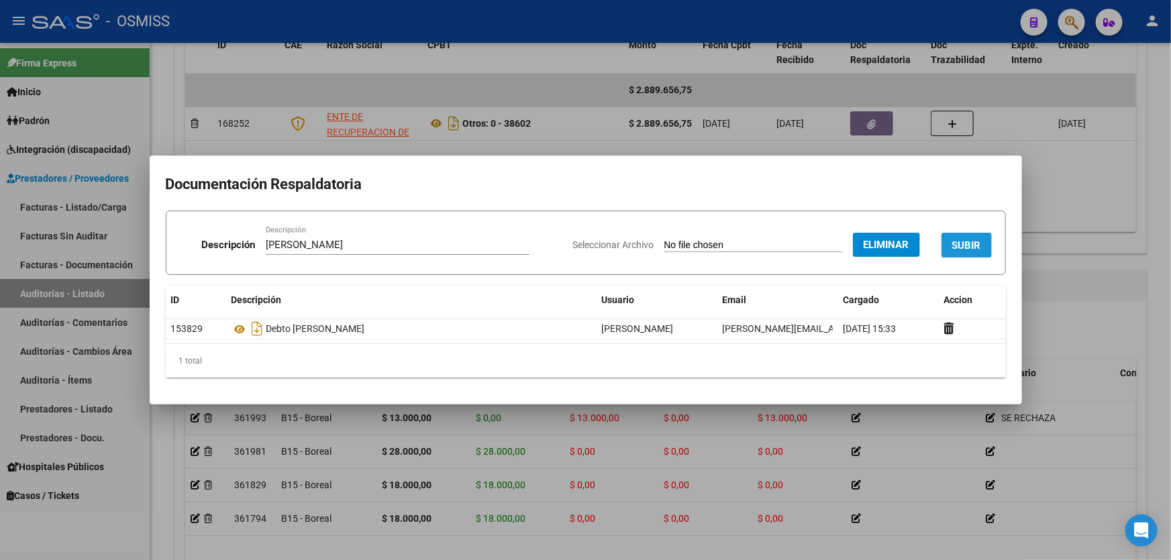
drag, startPoint x: 971, startPoint y: 242, endPoint x: 967, endPoint y: 254, distance: 13.4
click at [971, 247] on span "SUBIR" at bounding box center [966, 246] width 29 height 12
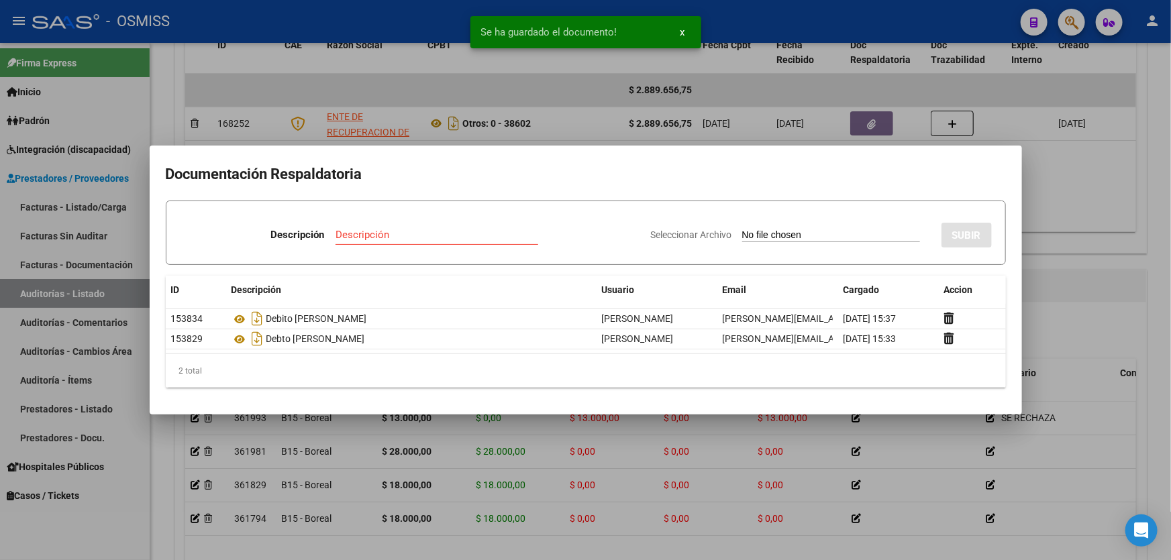
click at [1048, 293] on div at bounding box center [585, 280] width 1171 height 560
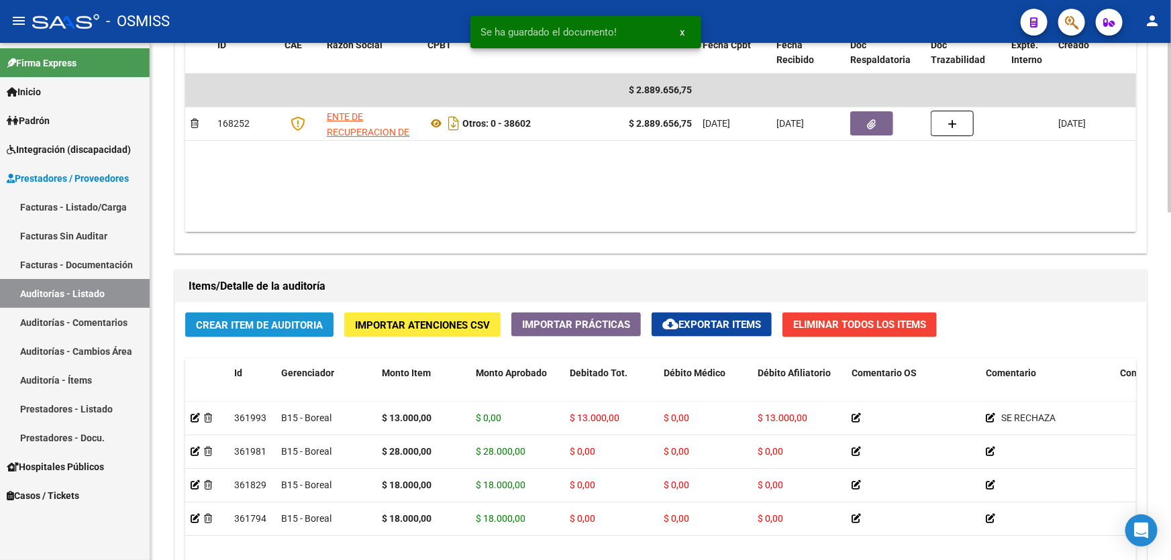
click at [235, 329] on button "Crear Item de Auditoria" at bounding box center [259, 325] width 148 height 25
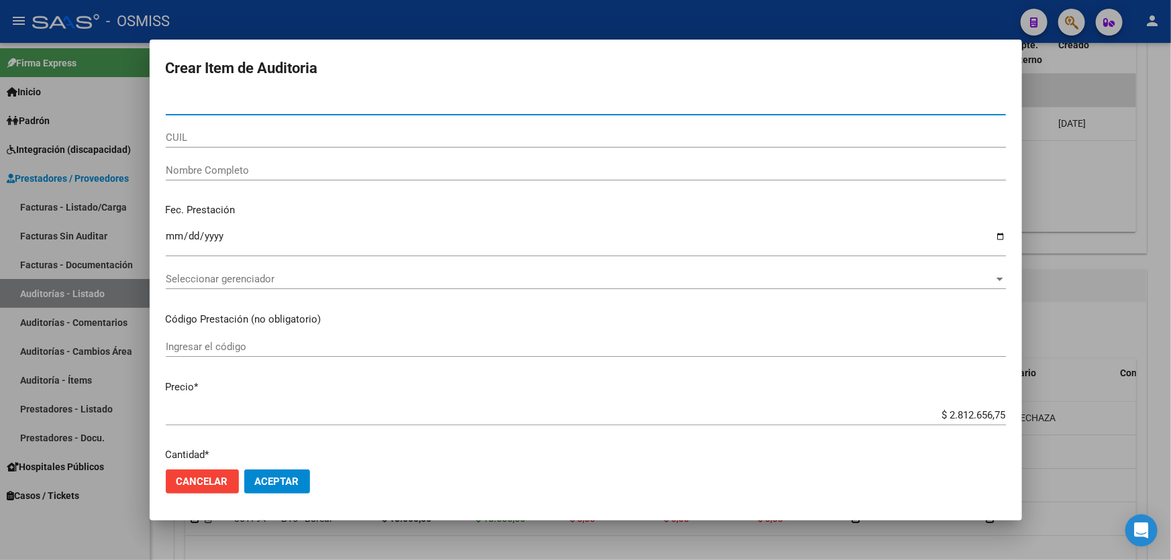
type input "93024655"
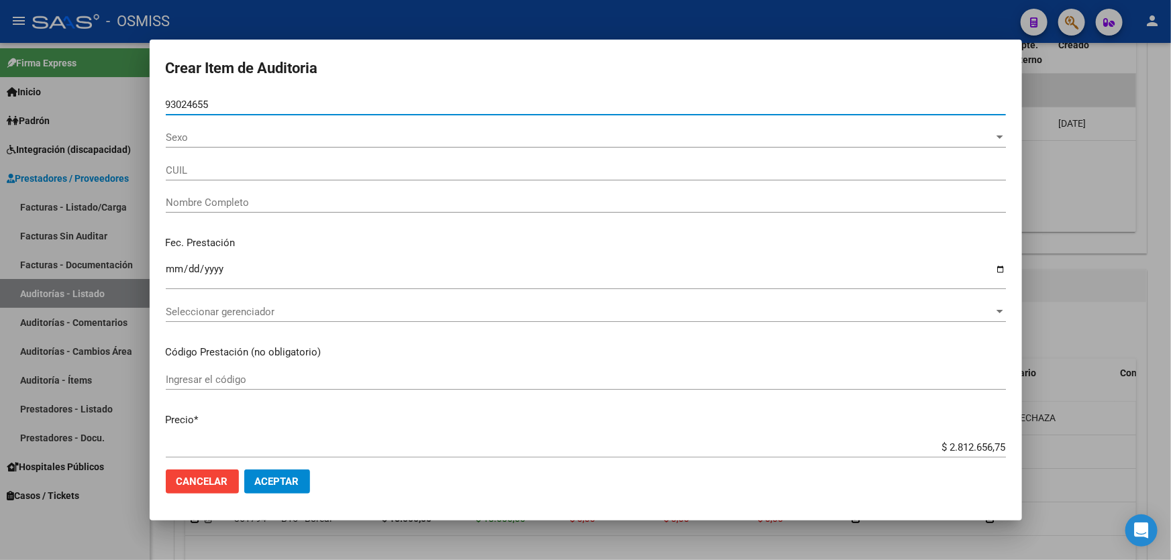
type input "20930246558"
type input "[PERSON_NAME]"
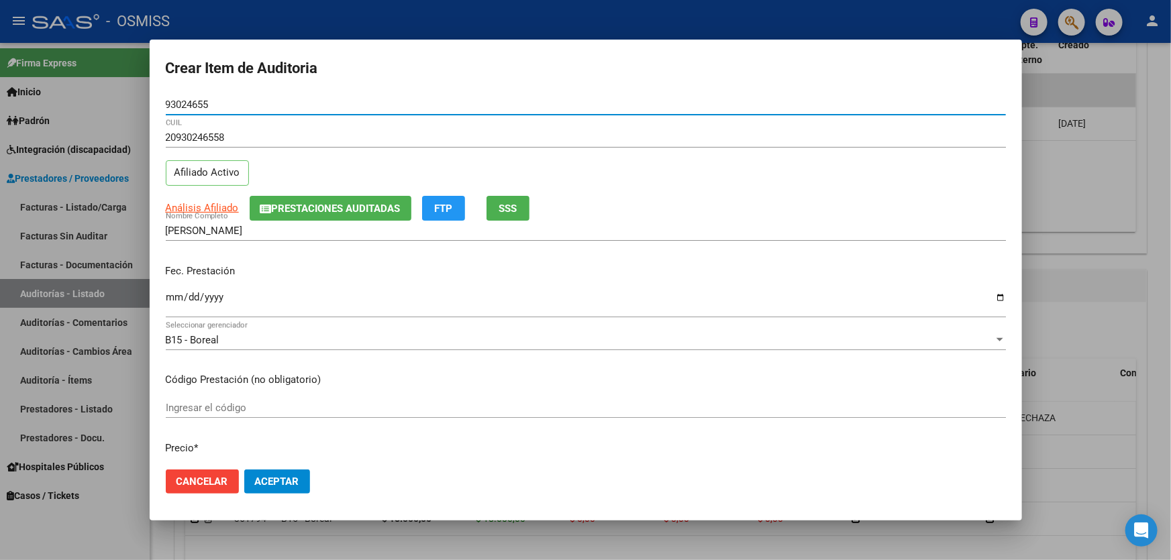
type input "93024655"
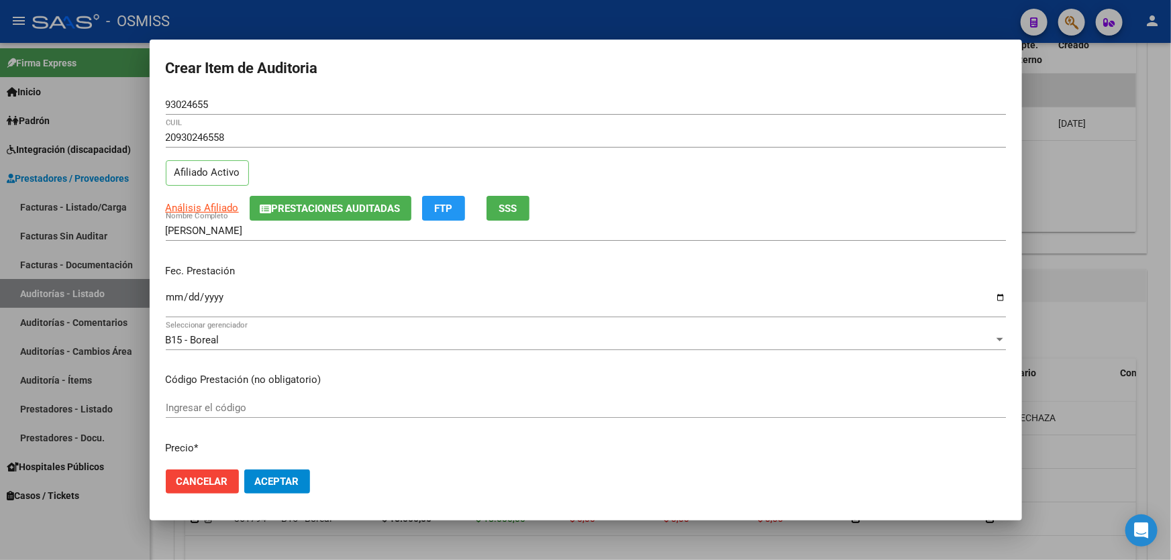
click at [173, 286] on div "Fec. Prestación Ingresar la fecha" at bounding box center [586, 292] width 840 height 76
click at [187, 321] on div "Ingresar la fecha" at bounding box center [586, 308] width 840 height 41
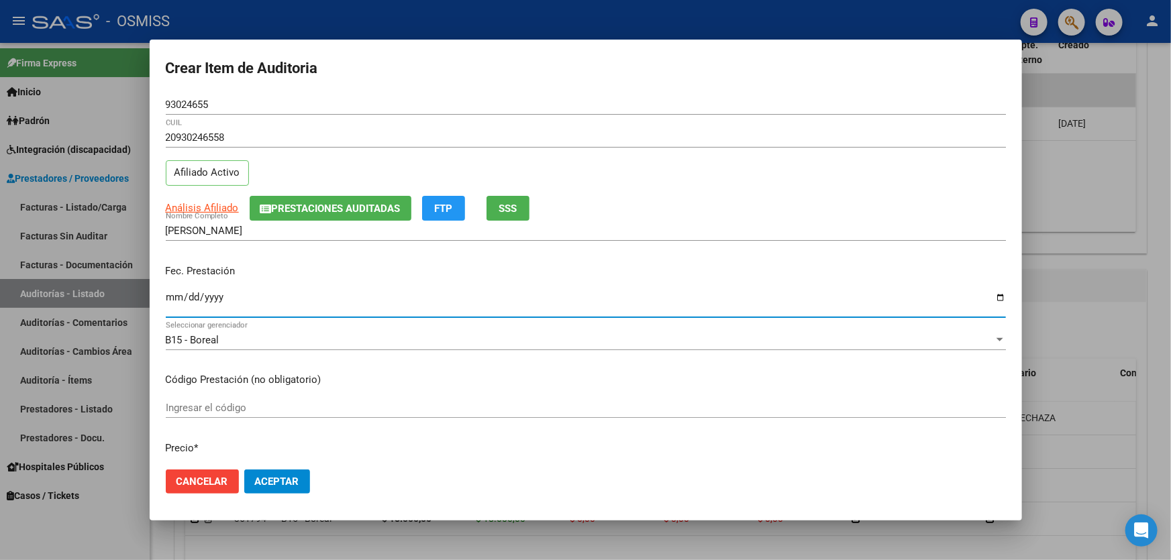
click at [175, 295] on input "Ingresar la fecha" at bounding box center [586, 302] width 840 height 21
type input "[DATE]"
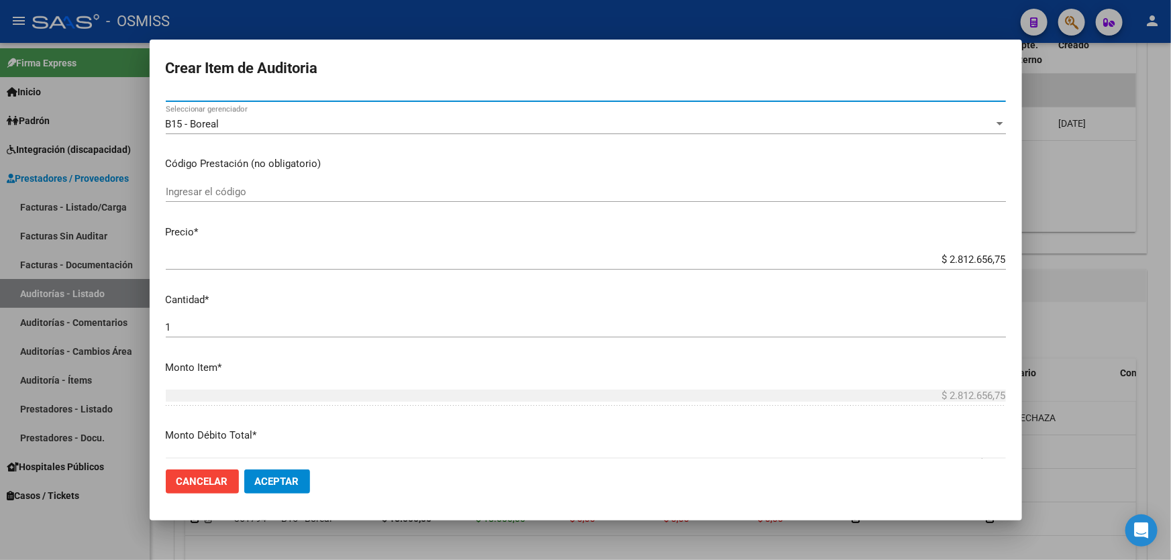
scroll to position [244, 0]
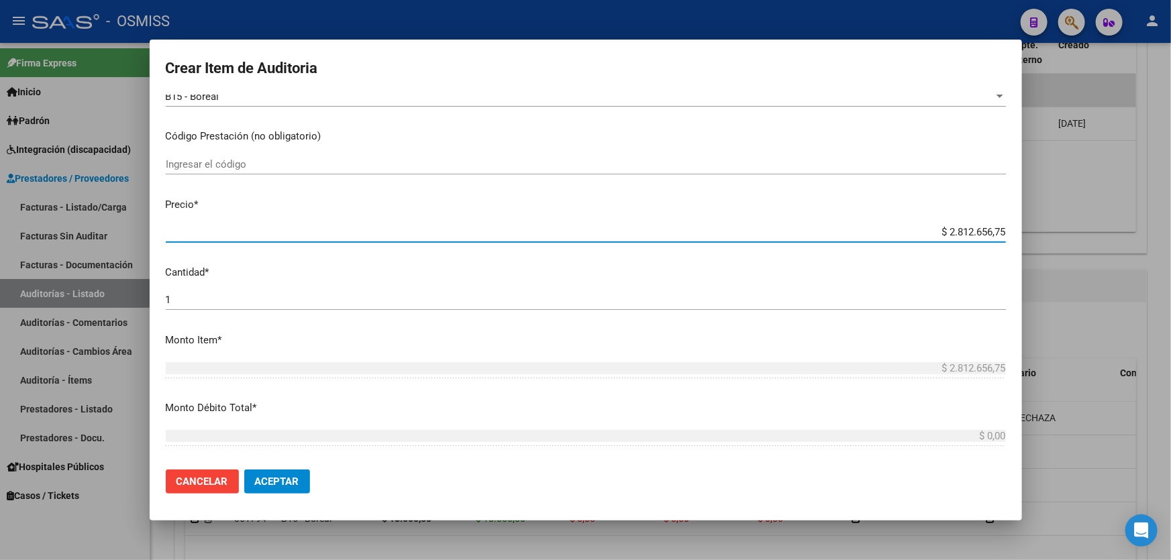
drag, startPoint x: 893, startPoint y: 231, endPoint x: 1170, endPoint y: 222, distance: 277.2
click at [1170, 224] on div "Crear Item de Auditoria 93024655 Nro Documento 20930246558 CUIL Afiliado Activo…" at bounding box center [585, 280] width 1171 height 560
type input "$ 0,01"
type input "$ 0,18"
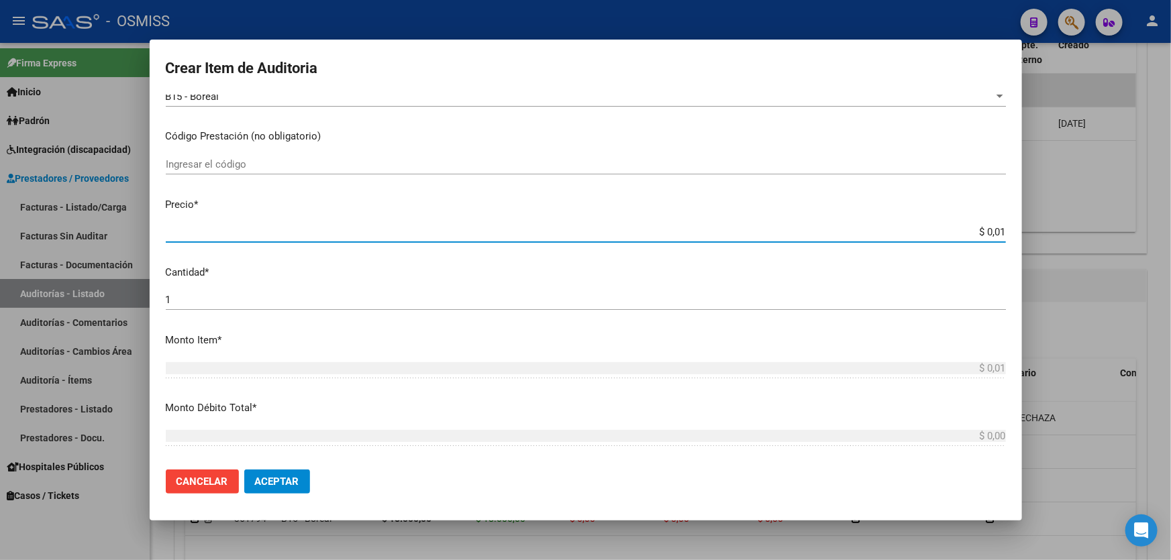
type input "$ 0,18"
type input "$ 1,80"
type input "$ 18,00"
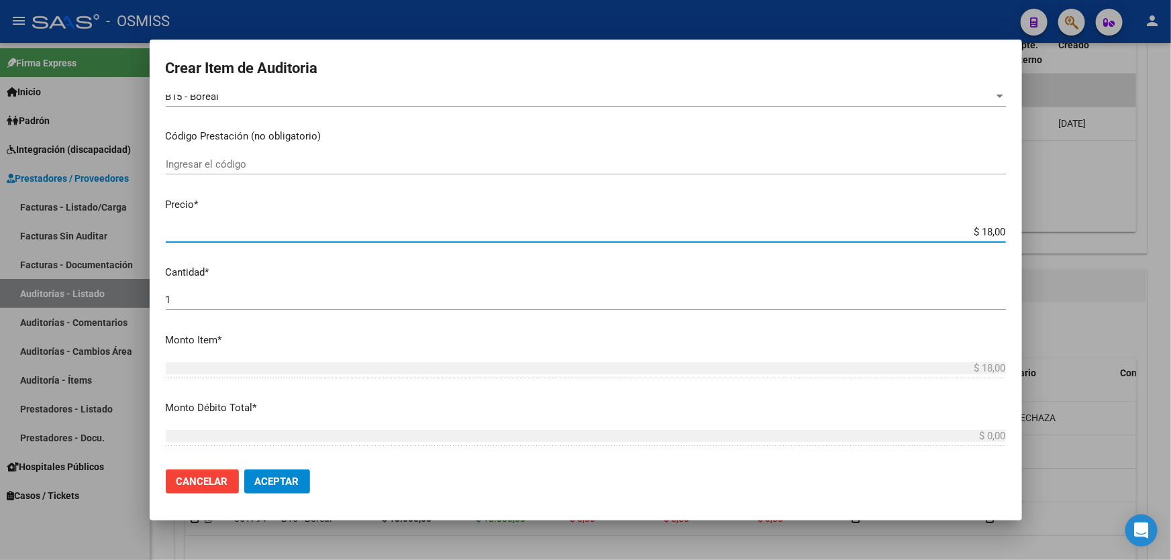
type input "$ 180,00"
type input "$ 1.800,00"
type input "$ 18.000,00"
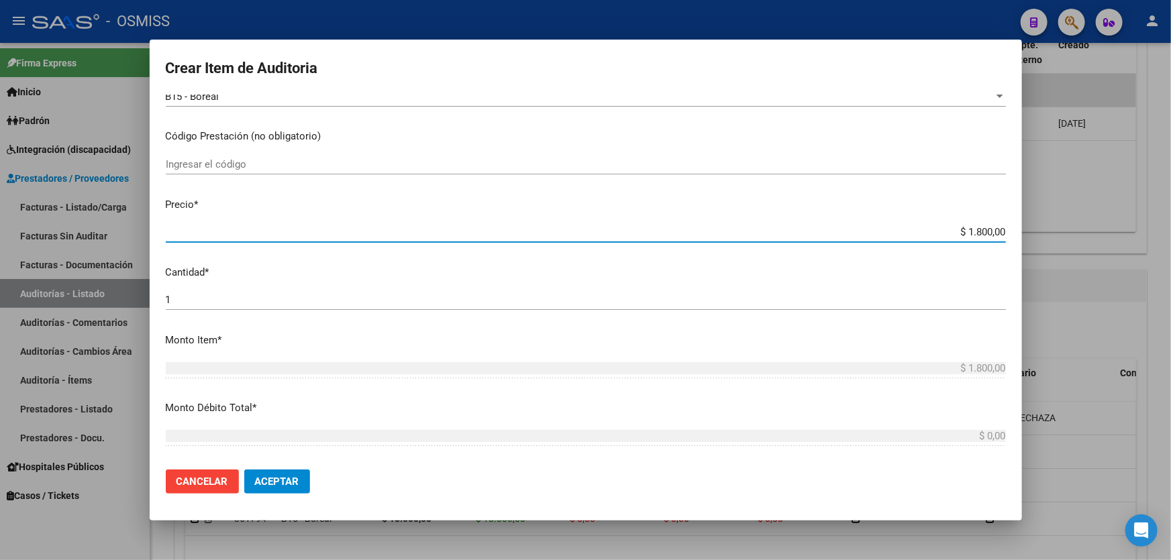
type input "$ 18.000,00"
type input "$ 180.000,00"
type input "$ 18.000,00"
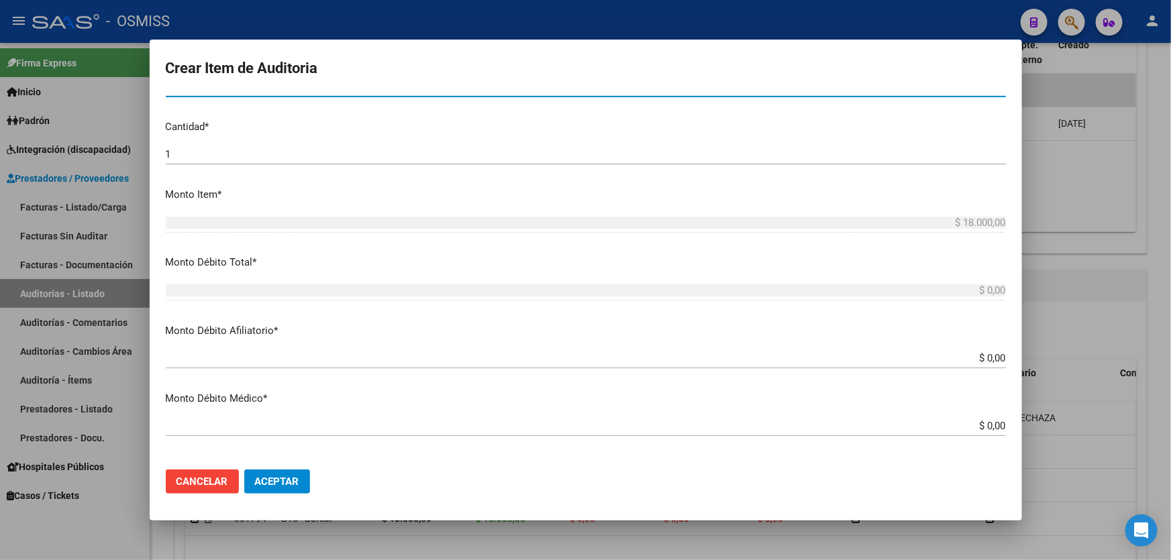
scroll to position [488, 0]
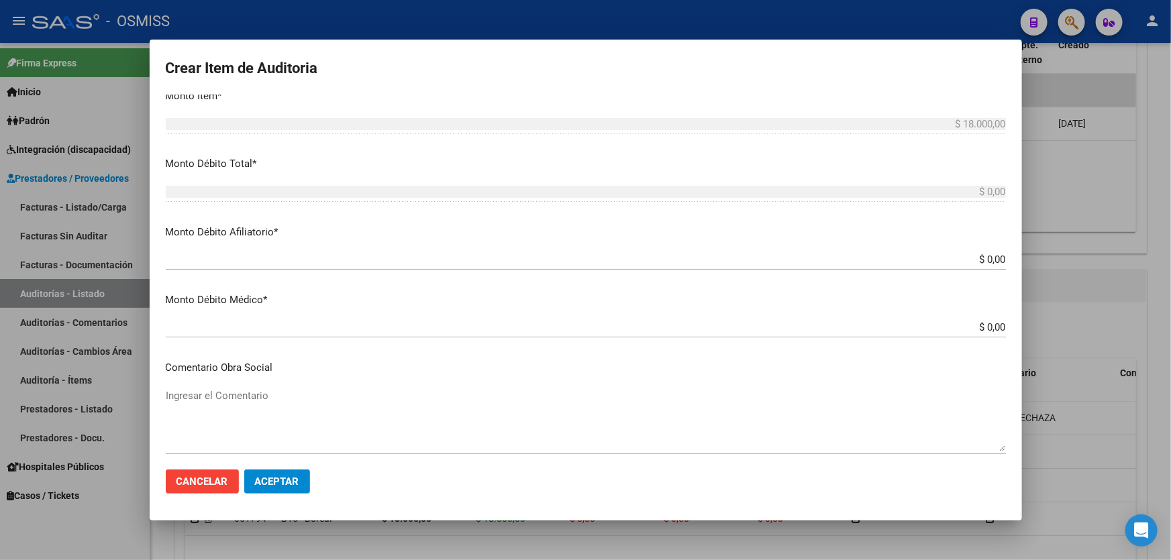
drag, startPoint x: 920, startPoint y: 268, endPoint x: 992, endPoint y: 265, distance: 71.2
click at [992, 265] on div "$ 0,00 Ingresar el monto Afiliatorio" at bounding box center [586, 260] width 840 height 20
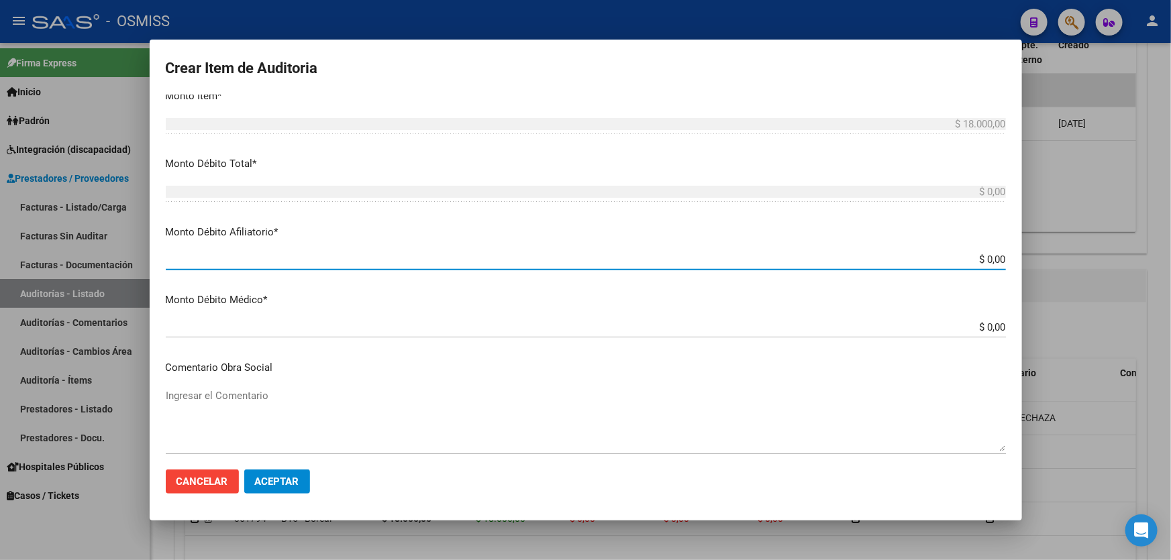
drag, startPoint x: 908, startPoint y: 260, endPoint x: 1132, endPoint y: 265, distance: 224.8
click at [1115, 266] on div "Crear Item de Auditoria 93024655 Nro Documento 20930246558 CUIL Afiliado Activo…" at bounding box center [585, 280] width 1171 height 560
type input "$ 0,01"
type input "$ 0,18"
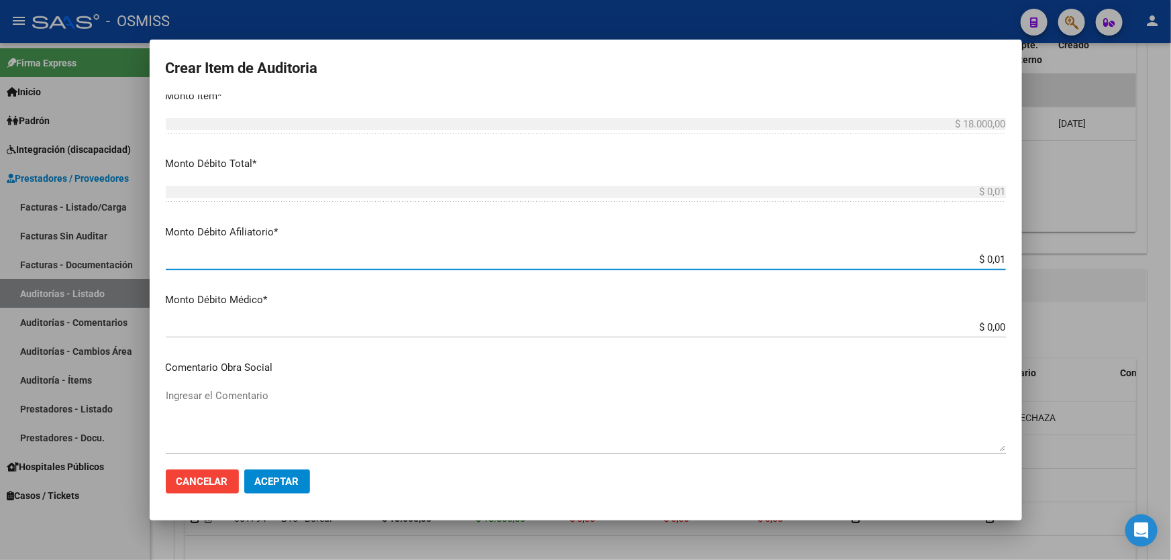
type input "$ 0,18"
type input "$ 1,80"
type input "$ 18,00"
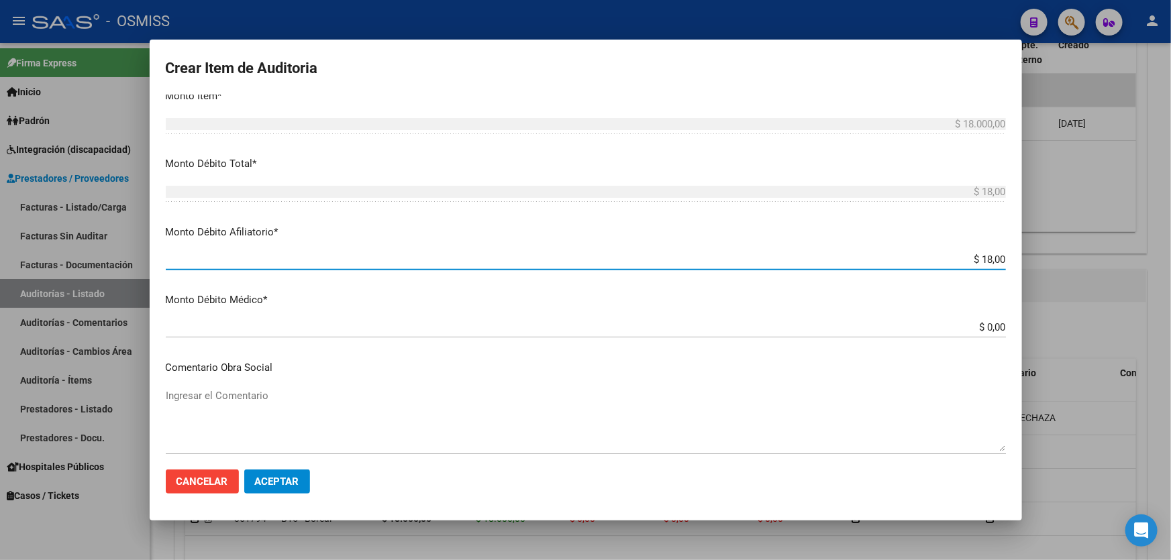
type input "$ 180,00"
type input "$ 1.800,00"
type input "$ 18.000,00"
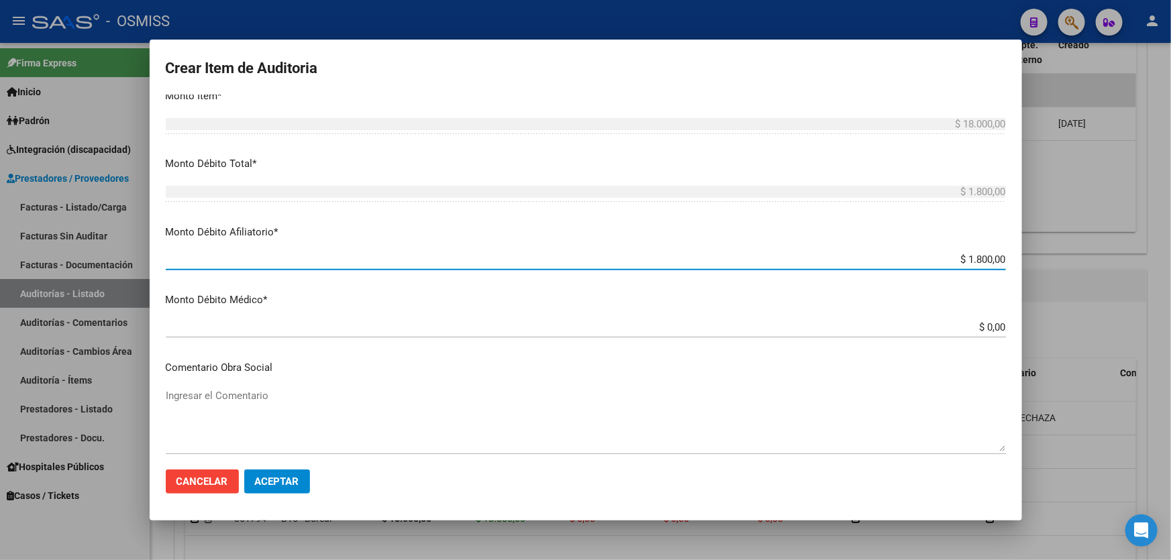
type input "$ 18.000,00"
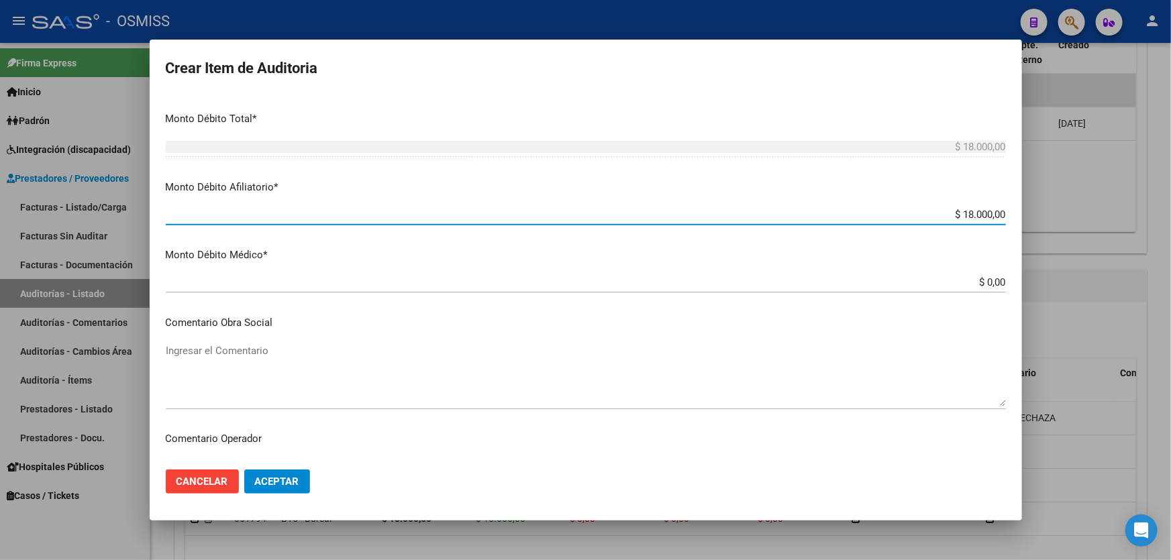
scroll to position [671, 0]
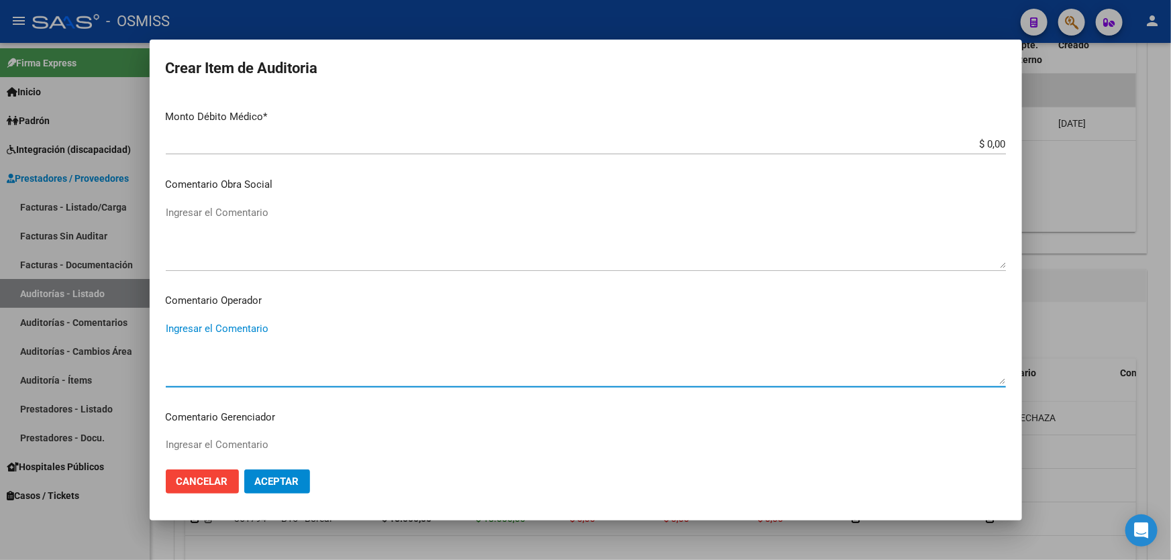
click at [278, 337] on textarea "Ingresar el Comentario" at bounding box center [586, 352] width 840 height 63
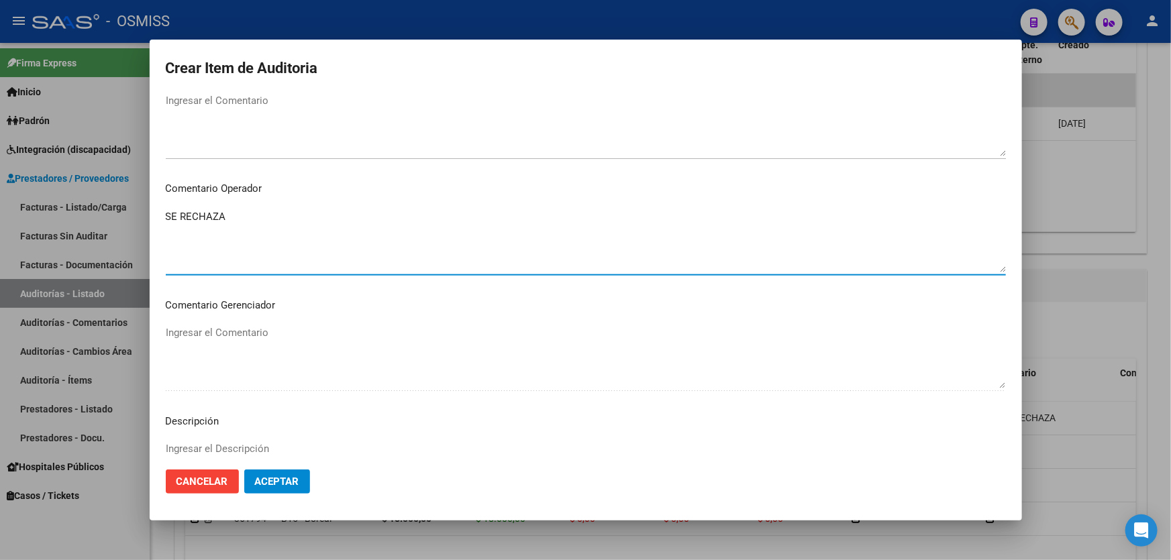
scroll to position [914, 0]
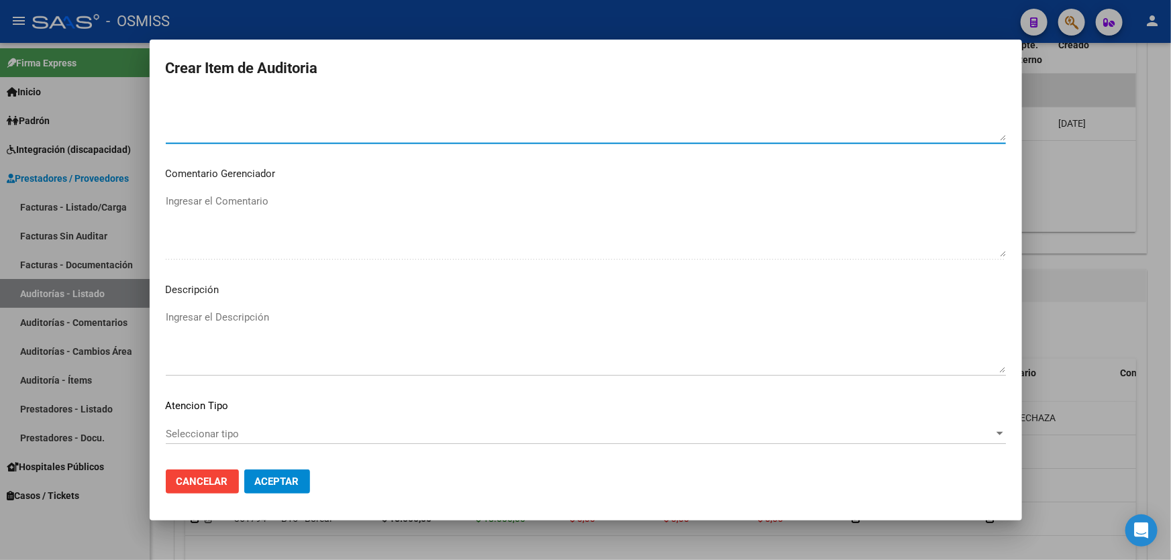
type textarea "SE RECHAZA"
click at [259, 318] on textarea "Ingresar el Descripción" at bounding box center [586, 341] width 840 height 63
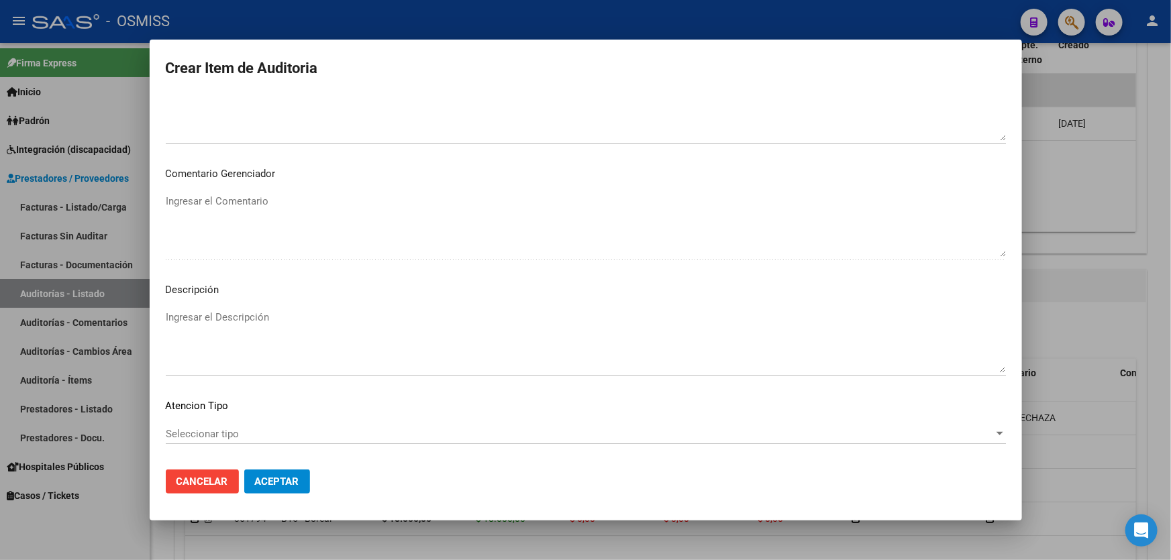
click at [396, 509] on mat-dialog-container "Crear Item de Auditoria 93024655 Nro Documento 20930246558 CUIL Afiliado Activo…" at bounding box center [586, 280] width 872 height 481
click at [209, 323] on textarea "Ingresar el Descripción" at bounding box center [586, 341] width 840 height 63
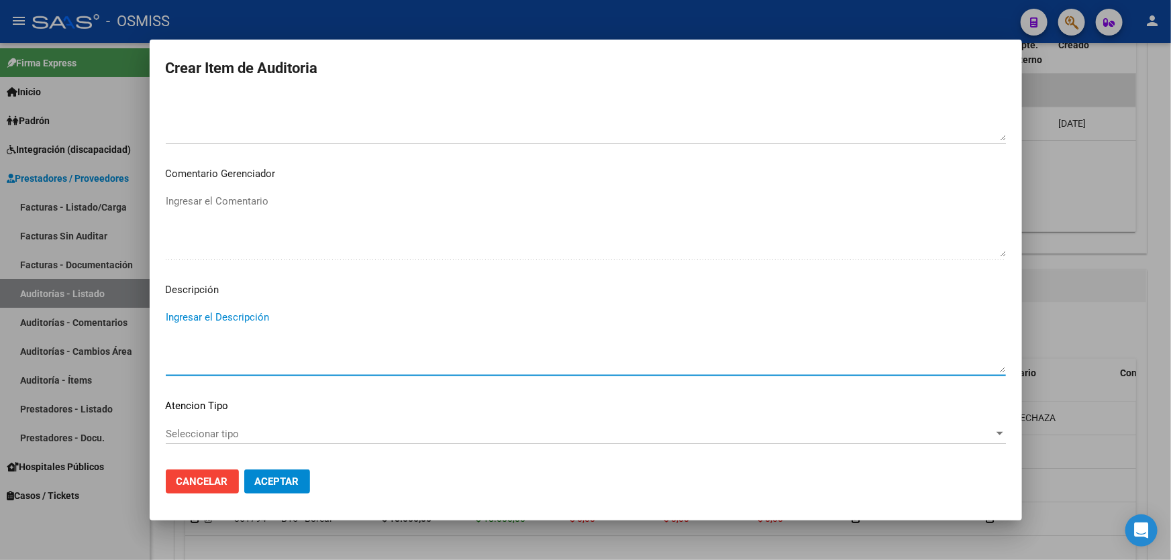
paste textarea "Tabla SICOSS AFIP: Situacion de revista 13/14 (Licencia sin goce [PERSON_NAME] …"
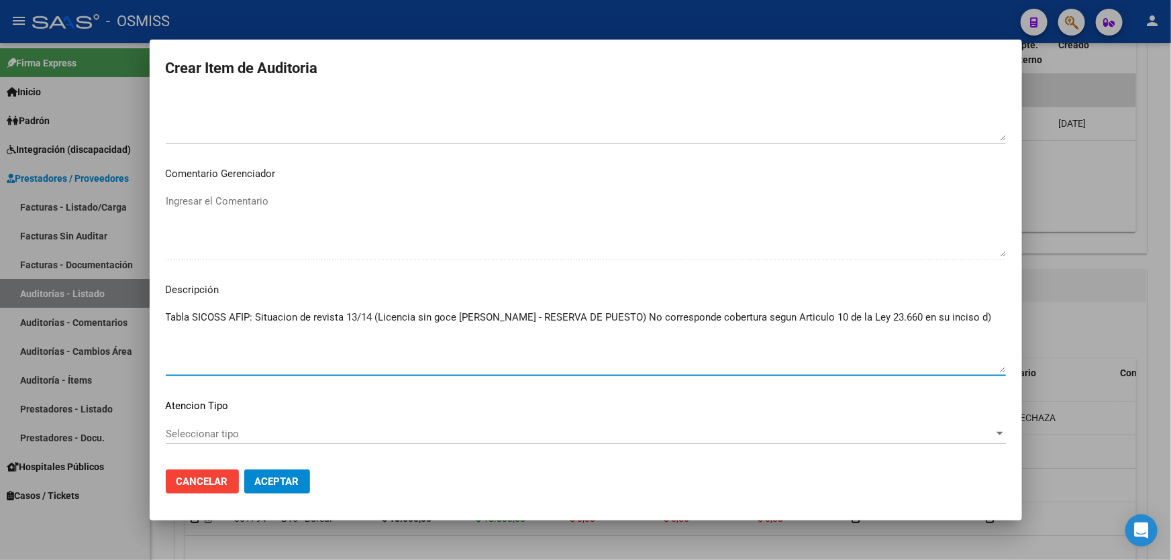
type textarea "Tabla SICOSS AFIP: Situacion de revista 13/14 (Licencia sin goce [PERSON_NAME] …"
click at [295, 476] on span "Aceptar" at bounding box center [277, 482] width 44 height 12
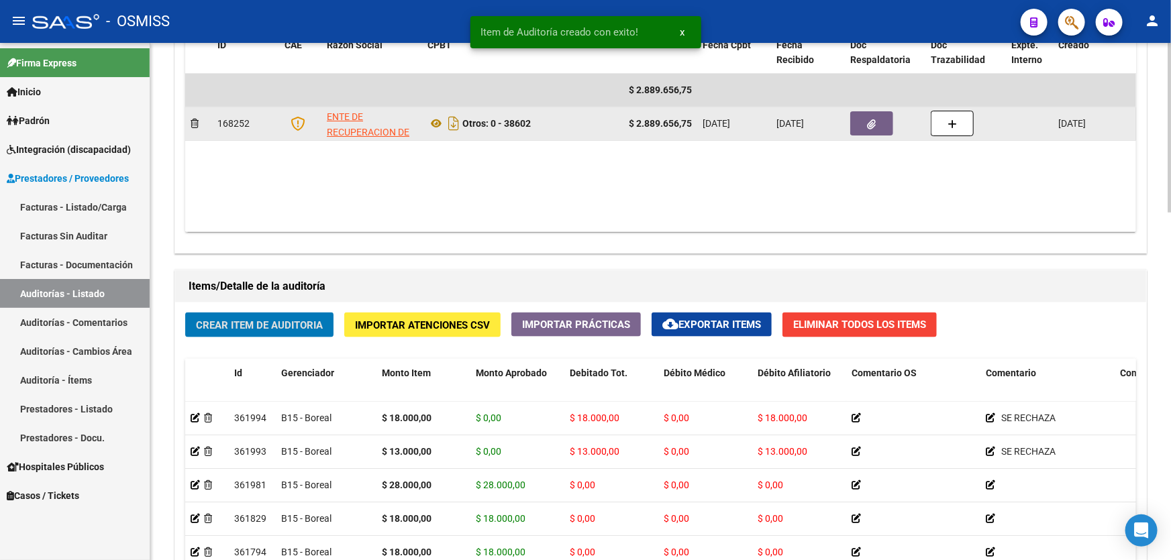
click at [853, 114] on button "button" at bounding box center [871, 123] width 43 height 24
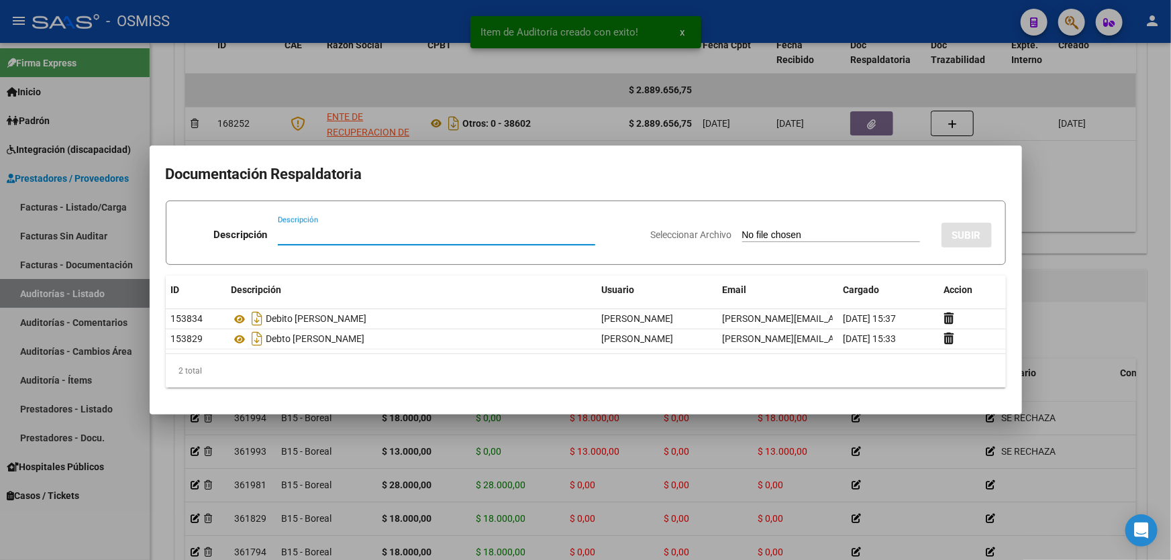
click at [1084, 246] on div at bounding box center [585, 280] width 1171 height 560
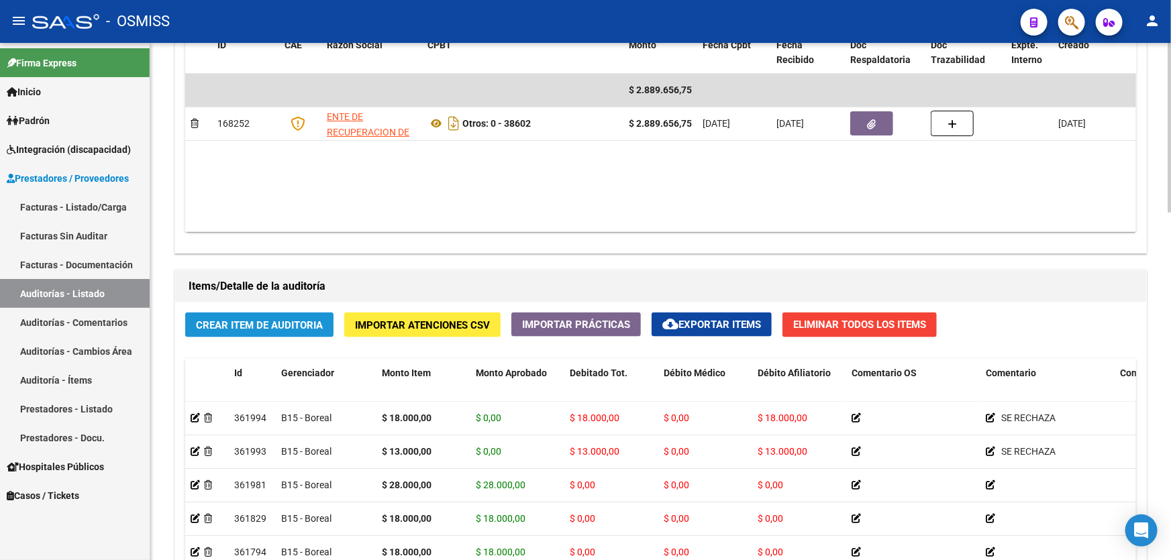
click at [288, 331] on button "Crear Item de Auditoria" at bounding box center [259, 325] width 148 height 25
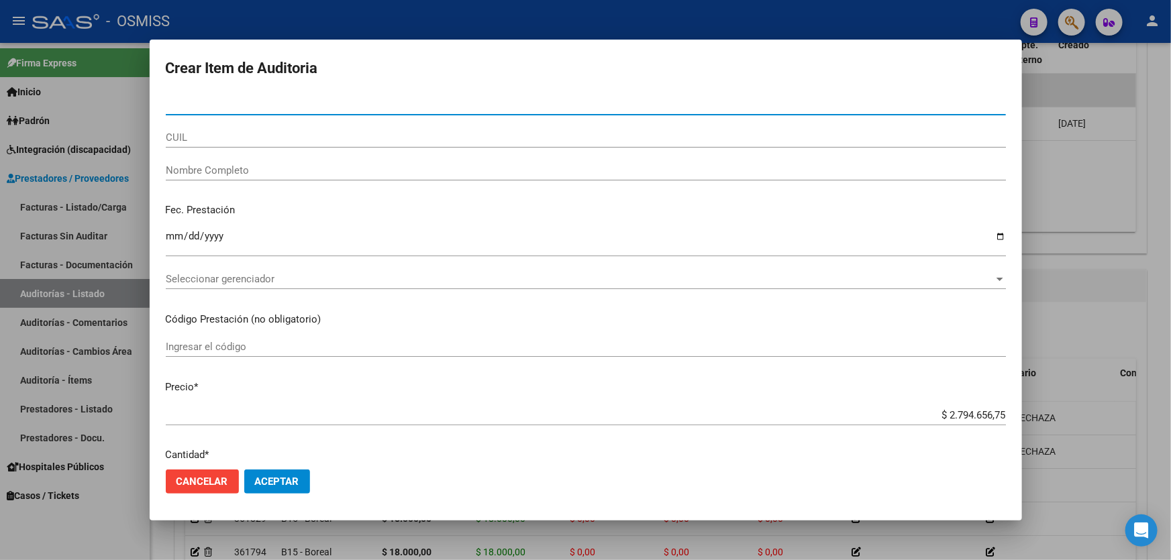
click at [264, 87] on form "Crear Item de Auditoria Nro Documento CUIL Nombre Completo Fec. Prestación Ingr…" at bounding box center [586, 280] width 840 height 449
drag, startPoint x: 258, startPoint y: 99, endPoint x: 101, endPoint y: 98, distance: 157.7
click at [101, 98] on div "Crear Item de Auditoria Nro Documento CUIL Nombre Completo Fec. Prestación Ingr…" at bounding box center [585, 280] width 1171 height 560
type input "35927450"
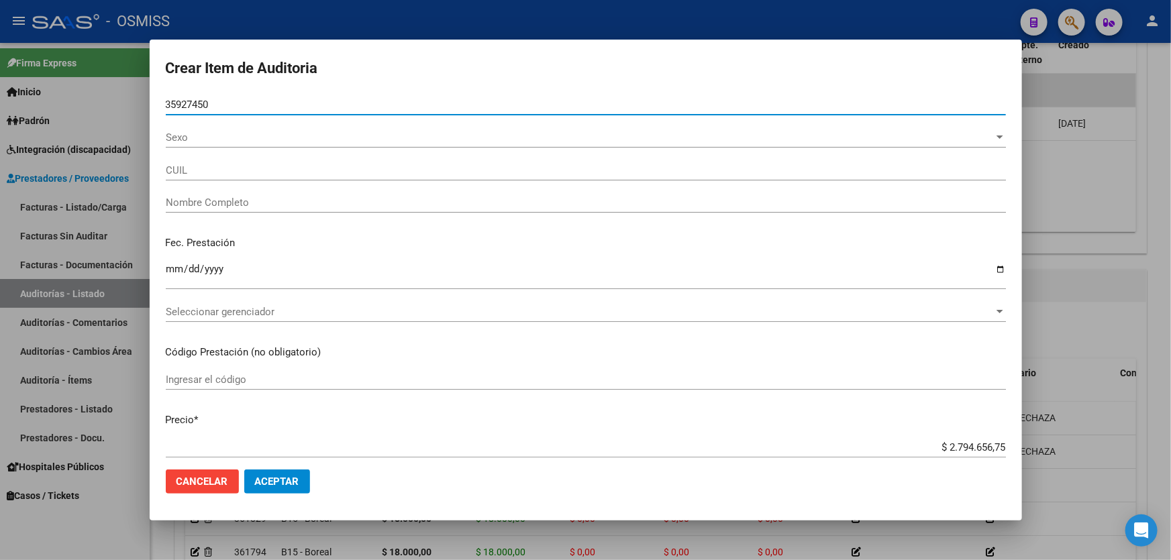
type input "27359274500"
type input "[PERSON_NAME]"
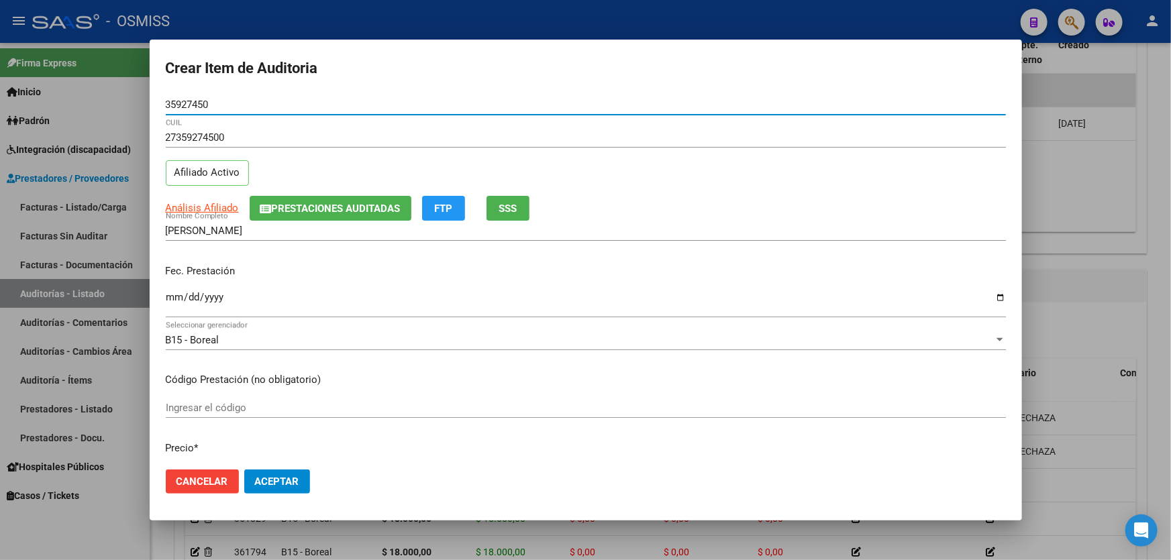
type input "35927450"
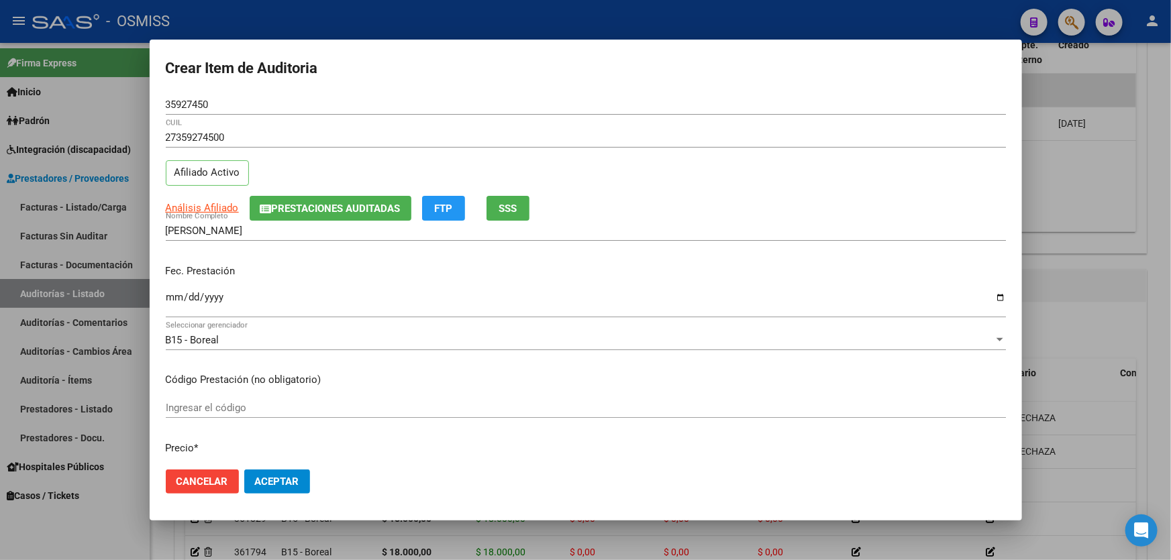
click at [172, 278] on div "Fec. Prestación Ingresar la fecha" at bounding box center [586, 292] width 840 height 76
click at [167, 305] on input "Ingresar la fecha" at bounding box center [586, 302] width 840 height 21
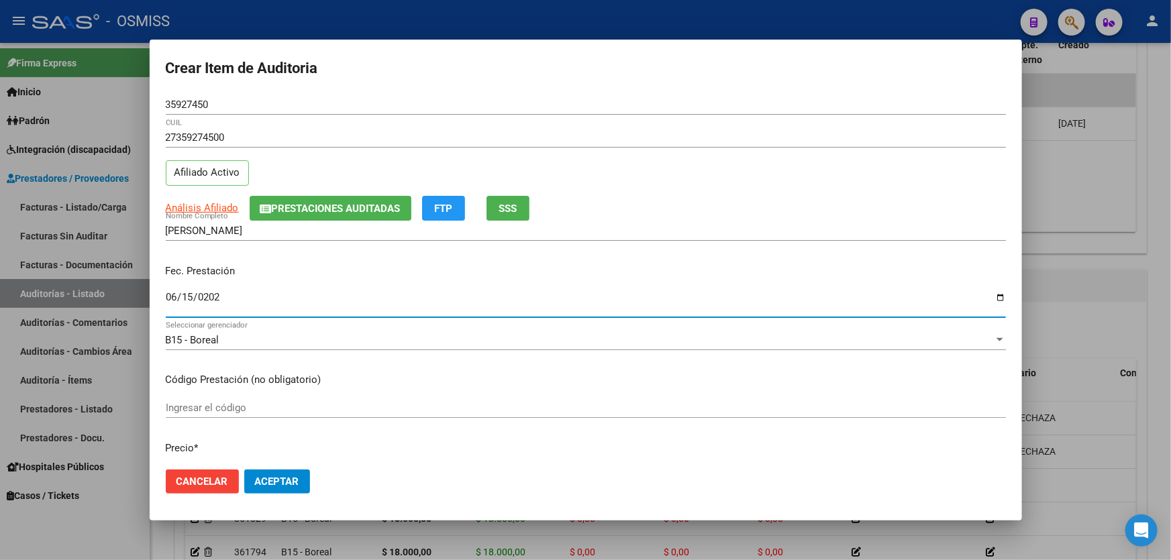
type input "[DATE]"
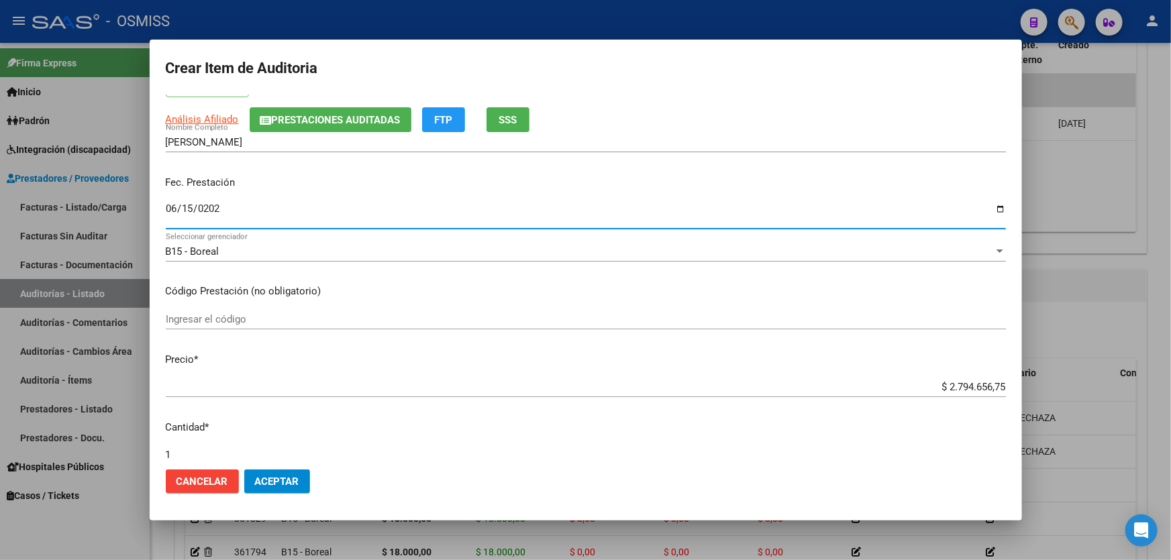
scroll to position [182, 0]
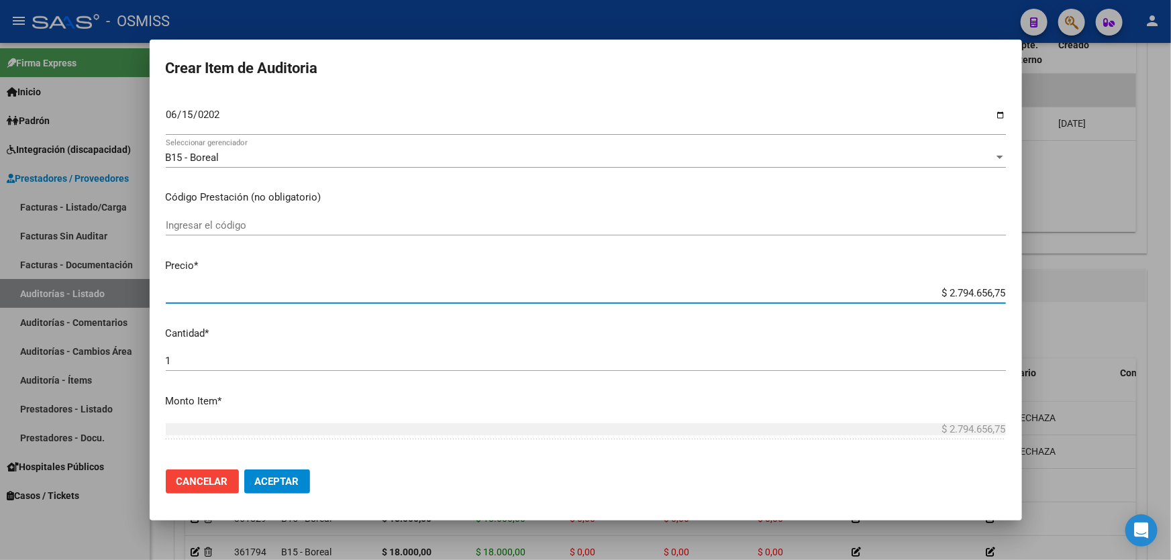
drag, startPoint x: 922, startPoint y: 288, endPoint x: 1170, endPoint y: 290, distance: 248.2
click at [1170, 291] on div "Crear Item de Auditoria 35927450 Nro Documento 27359274500 CUIL Afiliado Activo…" at bounding box center [585, 280] width 1171 height 560
type input "$ 0,01"
type input "$ 0,18"
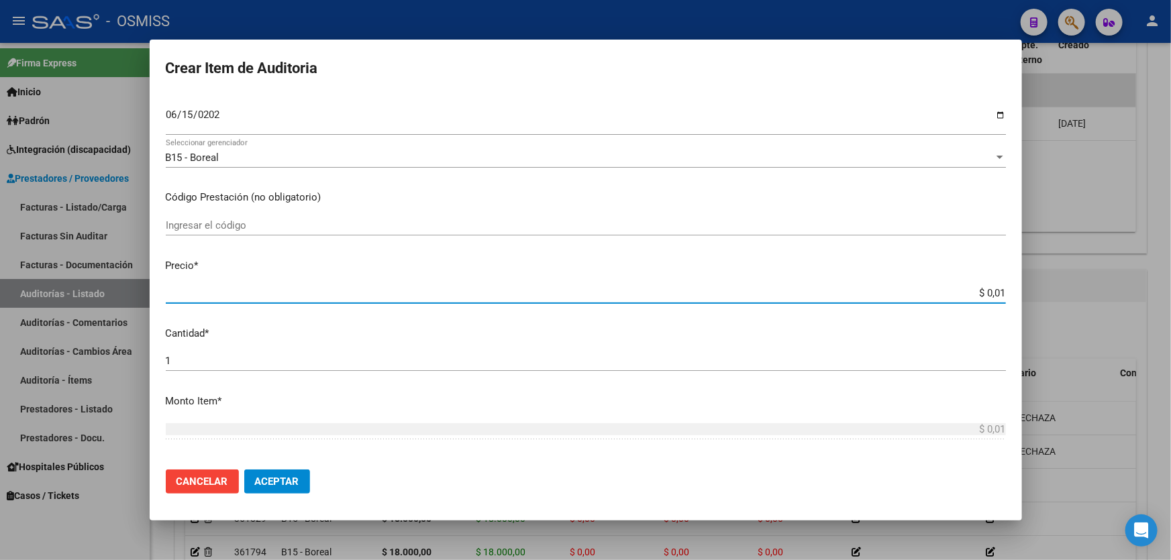
type input "$ 0,18"
type input "$ 1,80"
type input "$ 18,00"
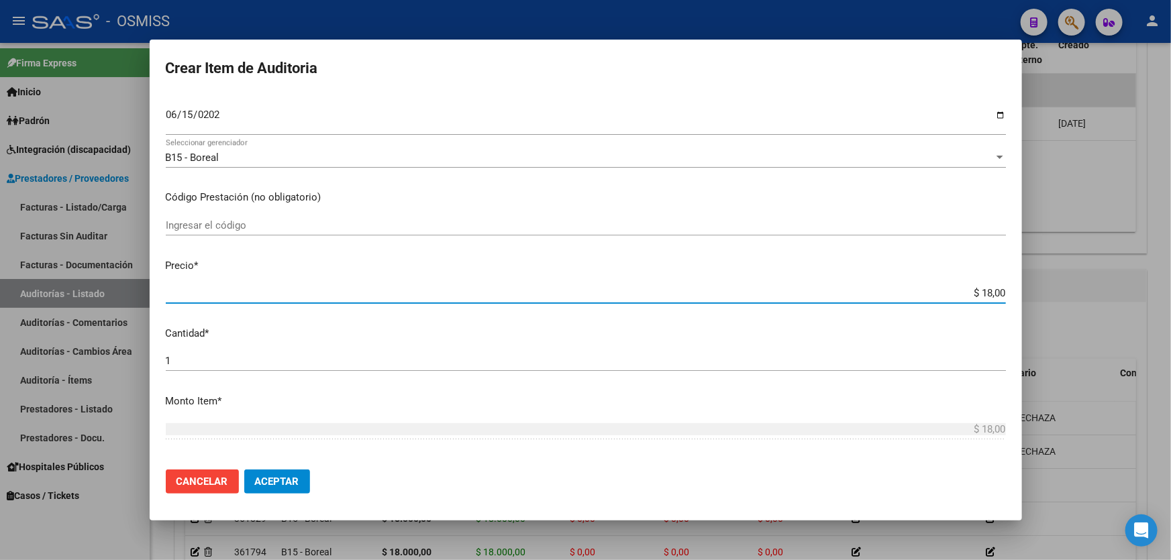
type input "$ 180,00"
type input "$ 1.800,00"
type input "$ 18.000,00"
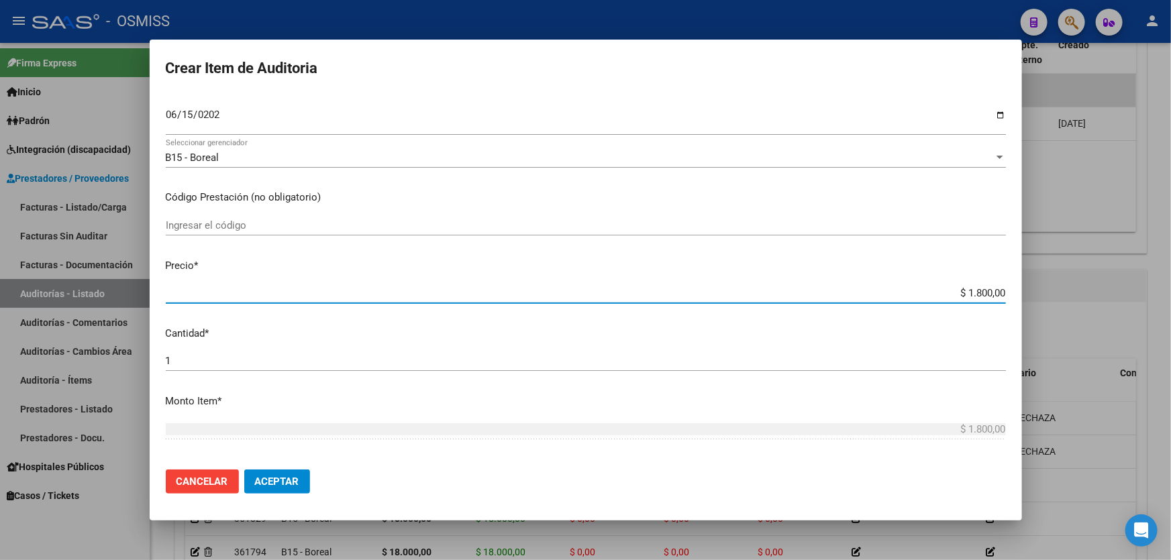
type input "$ 18.000,00"
click at [268, 486] on span "Aceptar" at bounding box center [277, 482] width 44 height 12
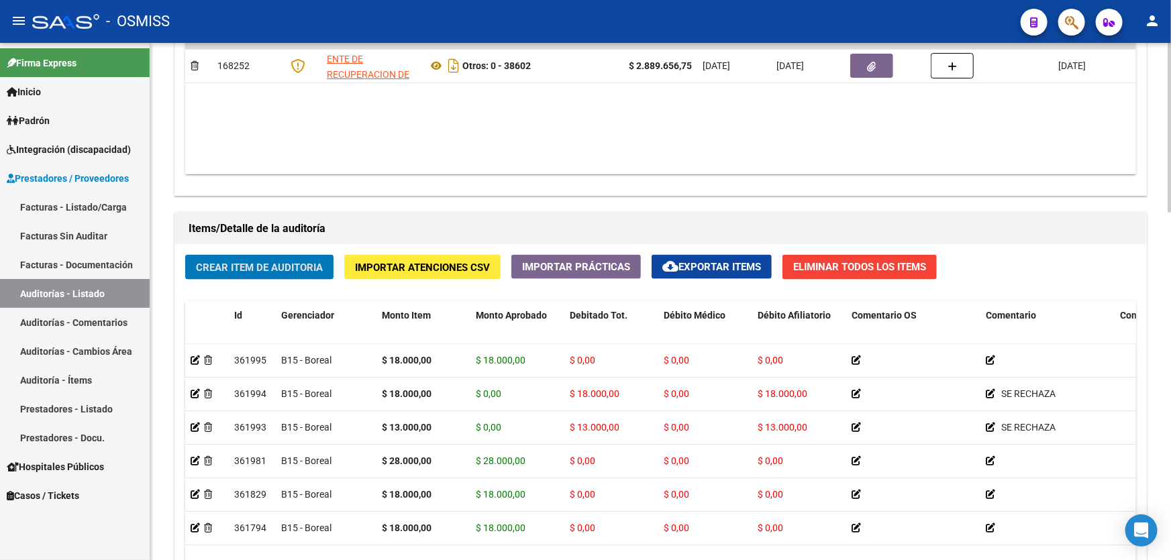
scroll to position [874, 0]
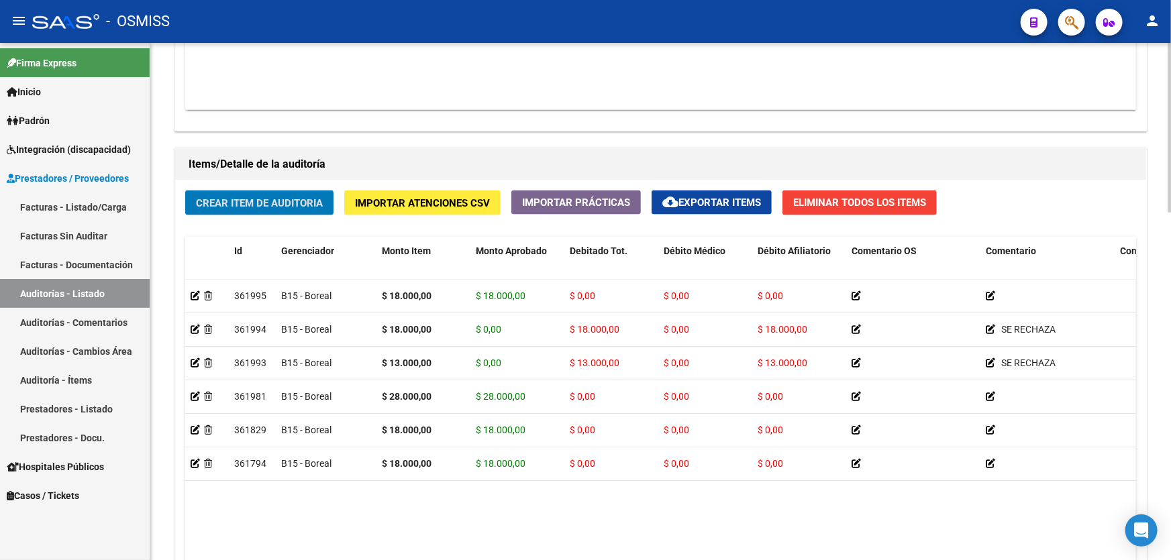
click at [295, 200] on span "Crear Item de Auditoria" at bounding box center [259, 203] width 127 height 12
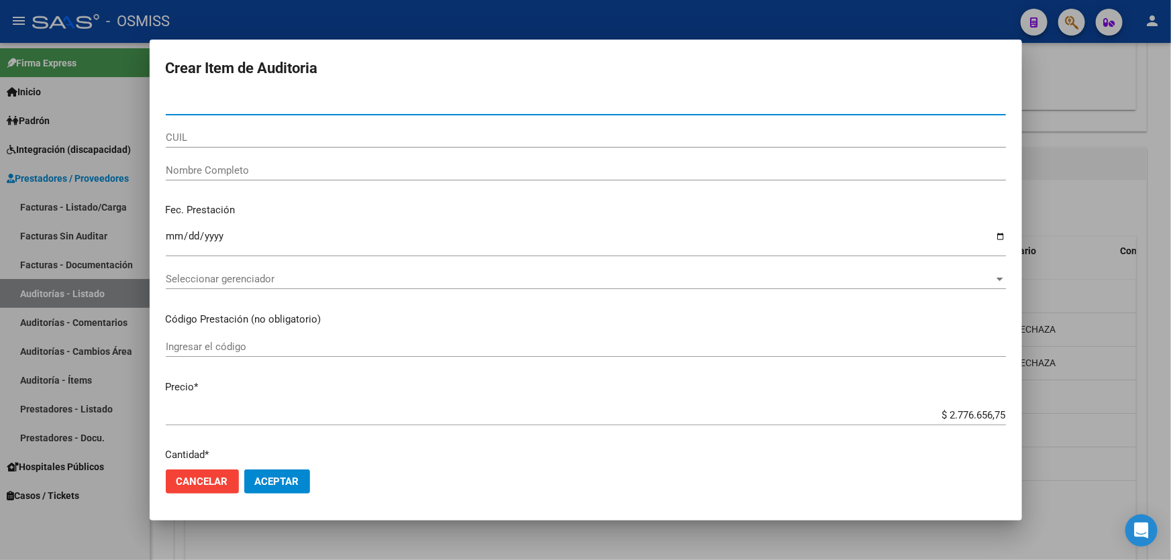
click at [303, 101] on input "Nro Documento" at bounding box center [586, 105] width 840 height 12
click at [1067, 148] on div at bounding box center [585, 280] width 1171 height 560
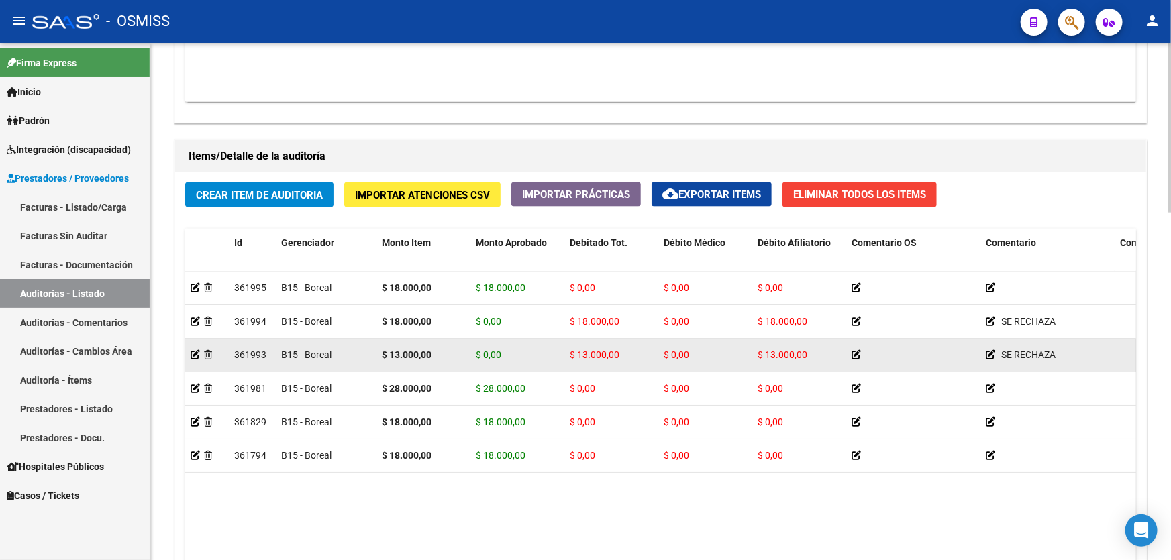
drag, startPoint x: 876, startPoint y: 299, endPoint x: 716, endPoint y: 368, distance: 174.3
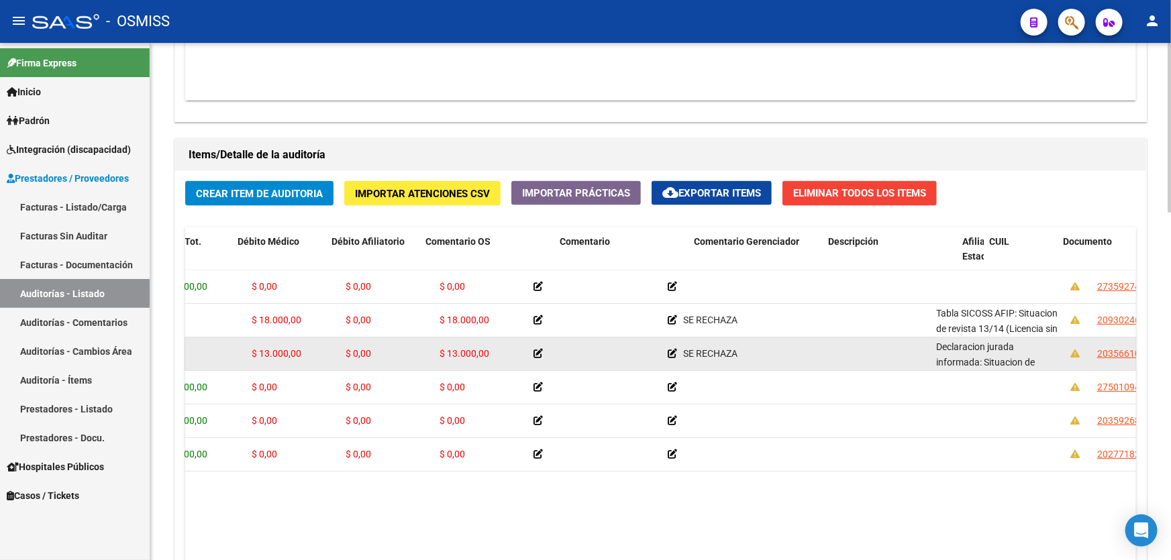
drag, startPoint x: 804, startPoint y: 362, endPoint x: 816, endPoint y: 362, distance: 11.4
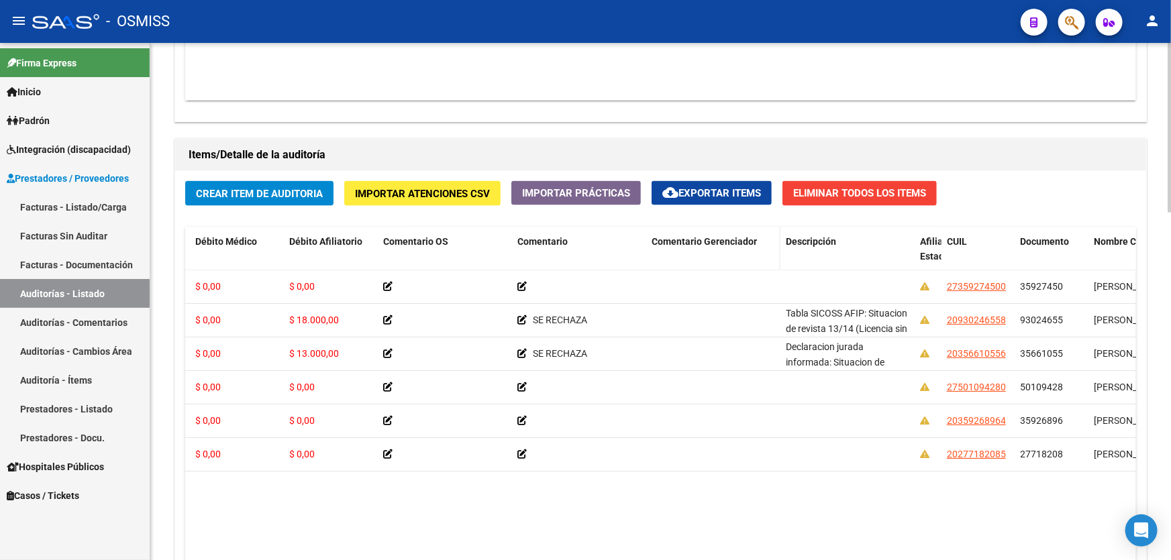
drag, startPoint x: 1114, startPoint y: 239, endPoint x: 674, endPoint y: 235, distance: 440.1
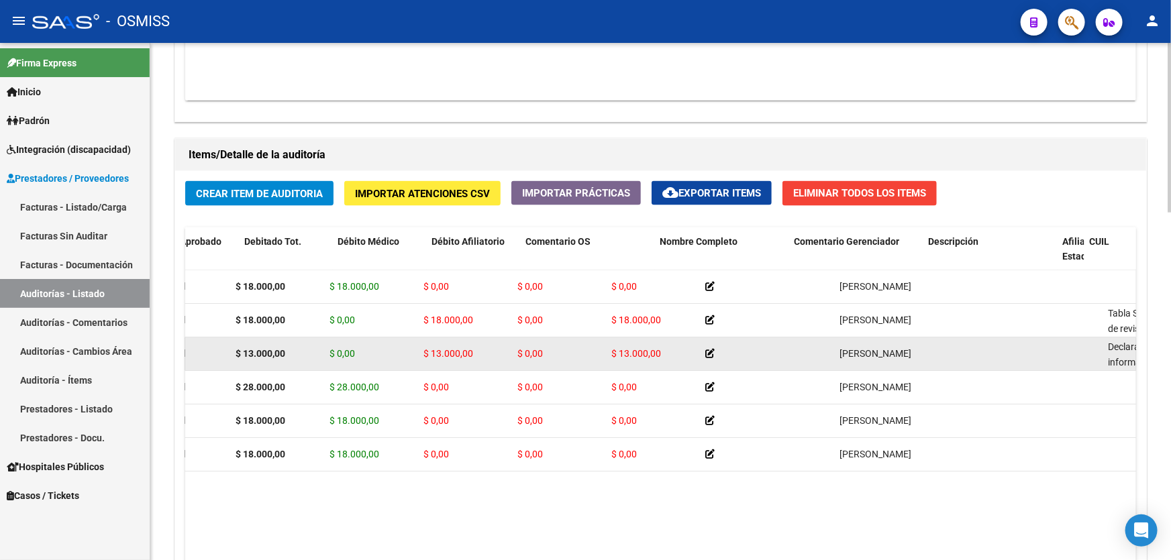
scroll to position [0, 0]
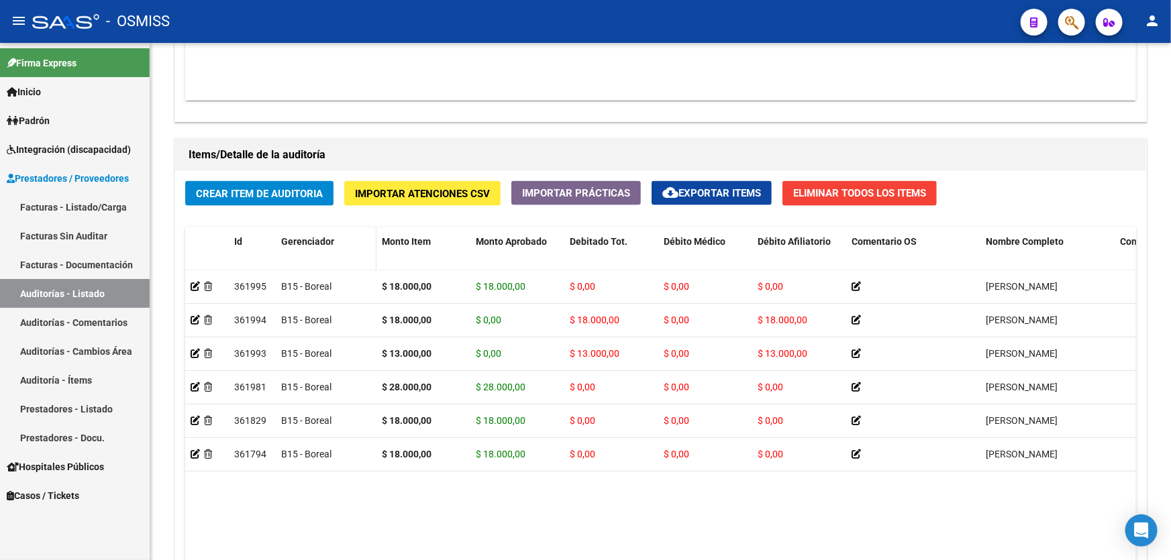
drag, startPoint x: 509, startPoint y: 344, endPoint x: 280, endPoint y: 237, distance: 251.5
click at [285, 200] on button "Crear Item de Auditoria" at bounding box center [259, 193] width 148 height 25
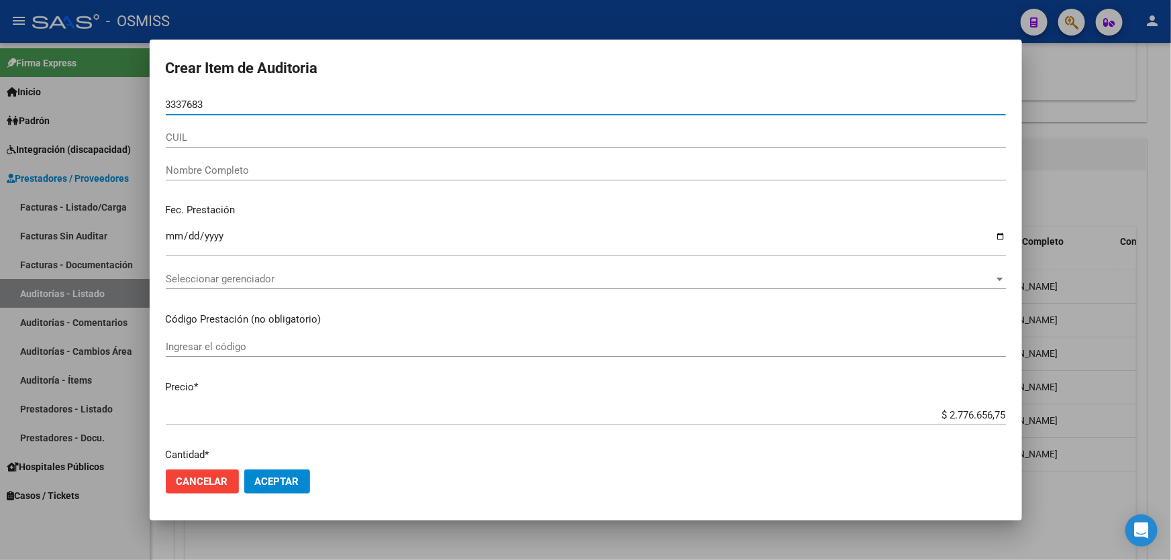
type input "33376836"
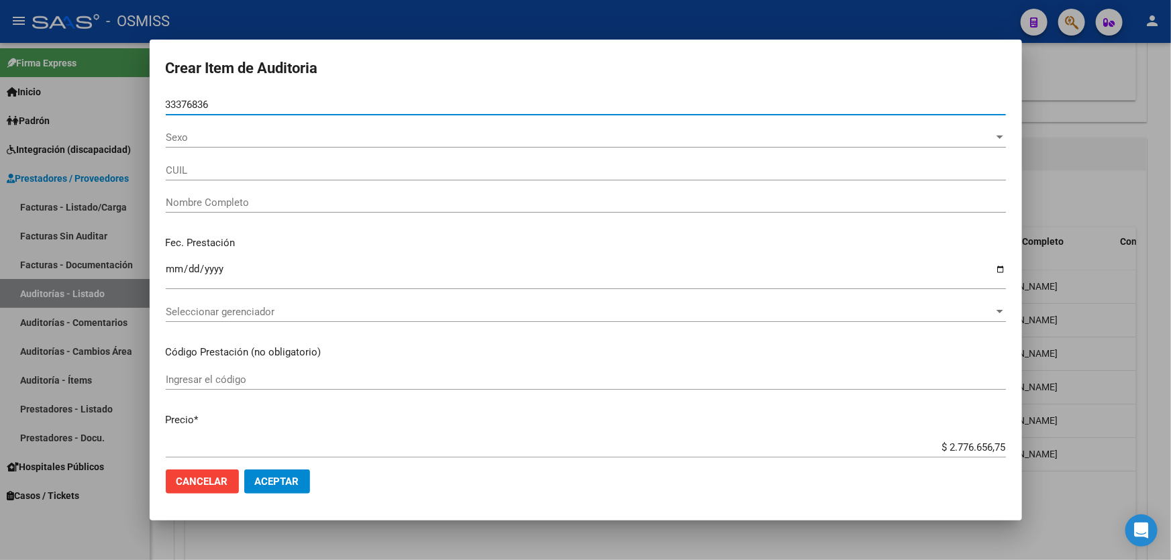
type input "20333768365"
type input "MEDALLA [PERSON_NAME]"
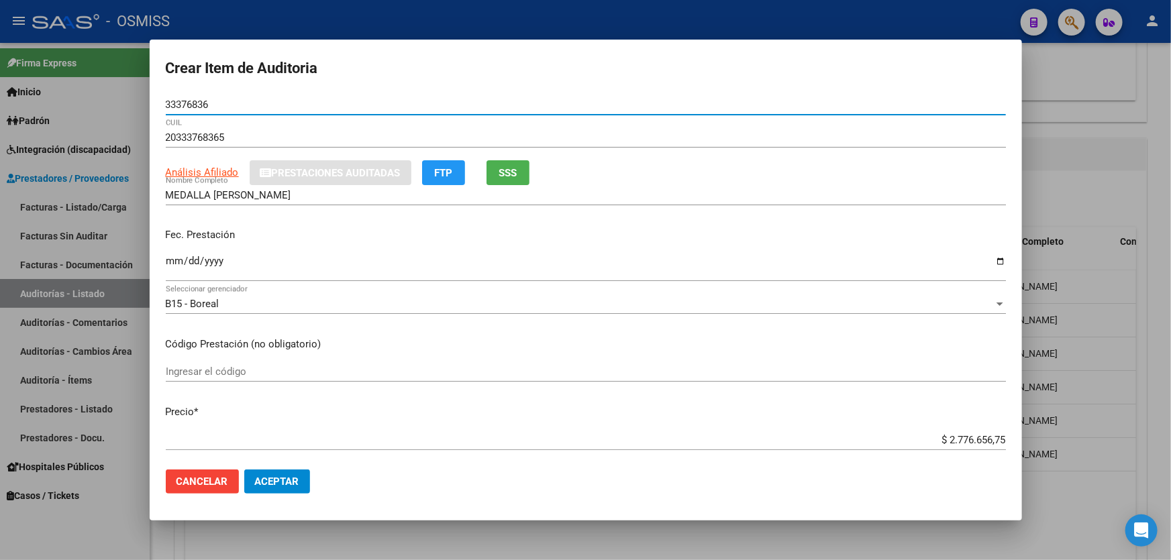
type input "33376836"
click at [174, 256] on div "Fec. Prestación Ingresar la fecha" at bounding box center [586, 255] width 840 height 76
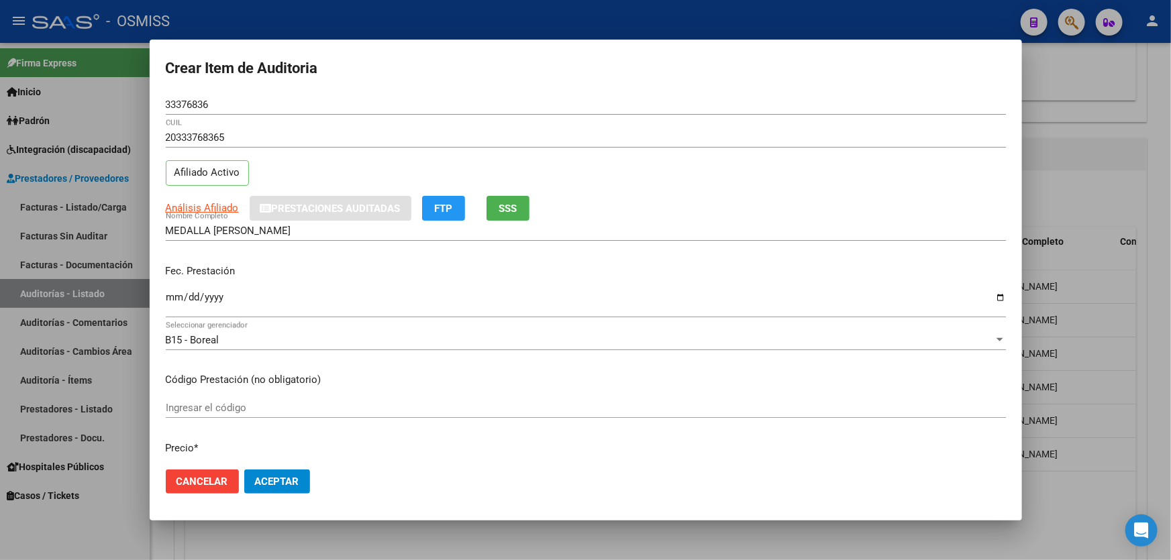
click at [173, 295] on input "Ingresar la fecha" at bounding box center [586, 302] width 840 height 21
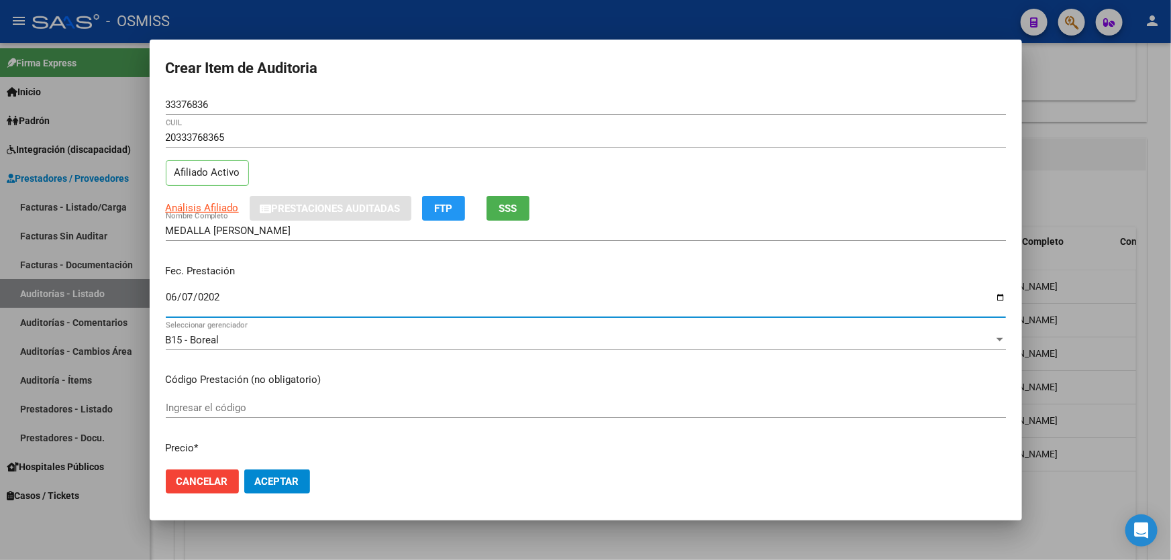
type input "[DATE]"
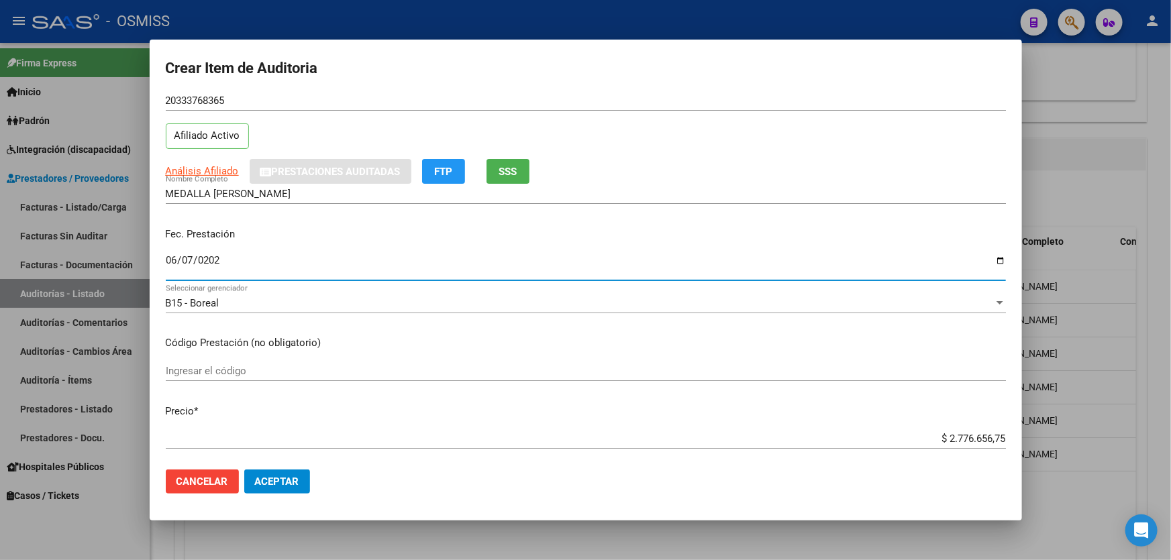
scroll to position [182, 0]
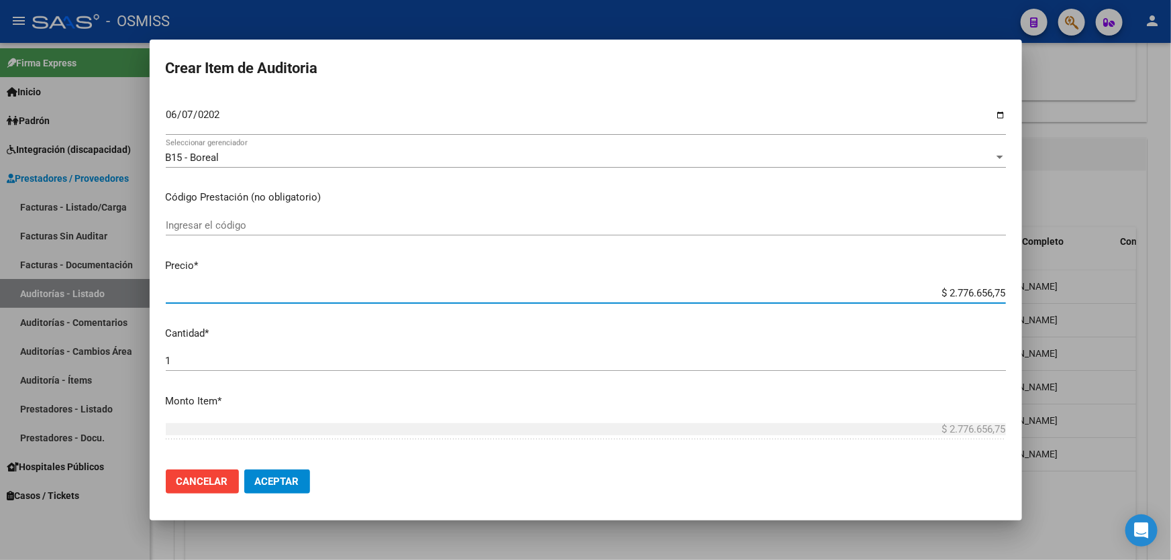
drag, startPoint x: 910, startPoint y: 286, endPoint x: 1170, endPoint y: 229, distance: 266.5
click at [1170, 234] on div "Crear Item de Auditoria 33376836 Nro Documento 20333768365 CUIL Afiliado Activo…" at bounding box center [585, 280] width 1171 height 560
type input "$ 0,02"
type input "$ 0,28"
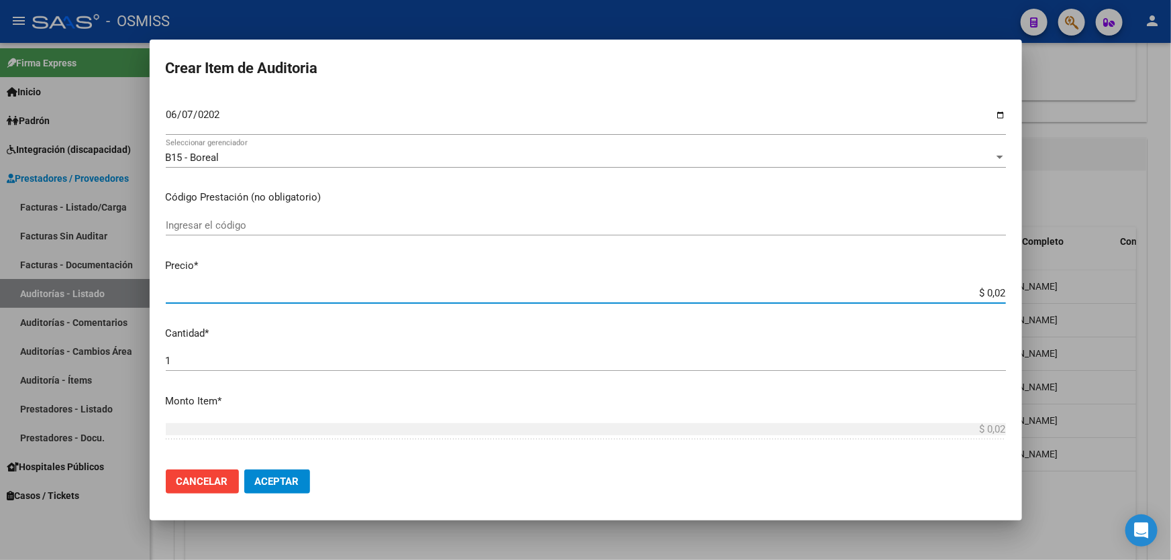
type input "$ 0,28"
type input "$ 2,80"
type input "$ 28,00"
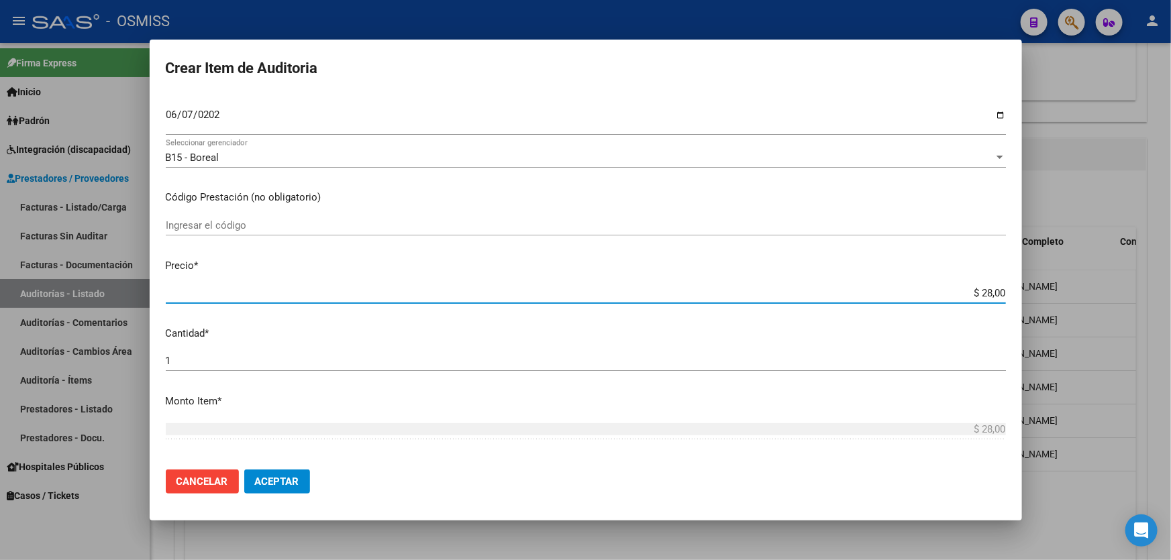
type input "$ 280,00"
type input "$ 2.800,00"
type input "$ 28.000,00"
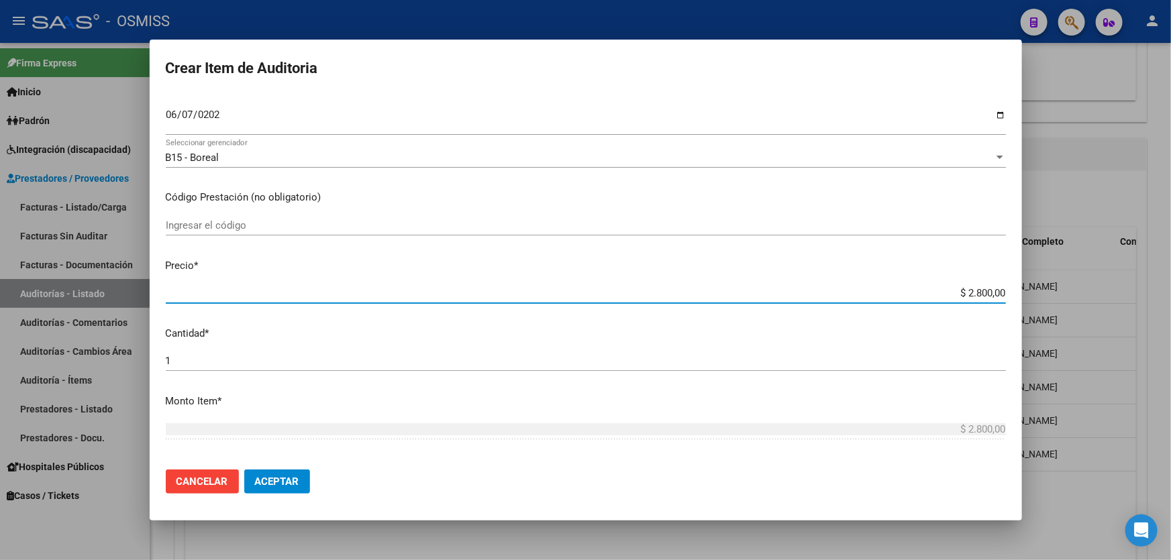
type input "$ 28.000,00"
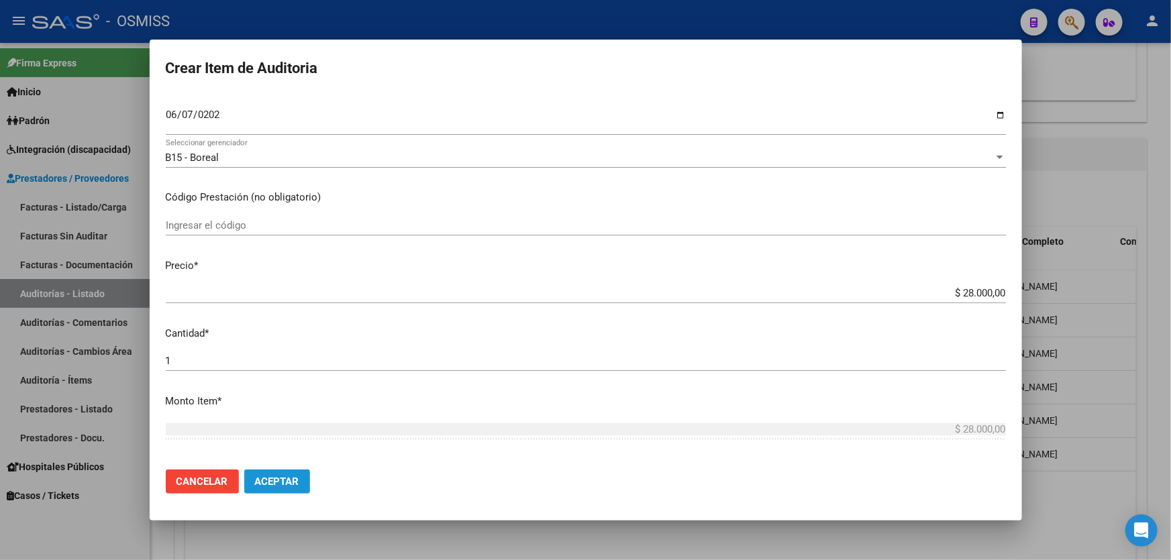
click at [268, 473] on button "Aceptar" at bounding box center [277, 482] width 66 height 24
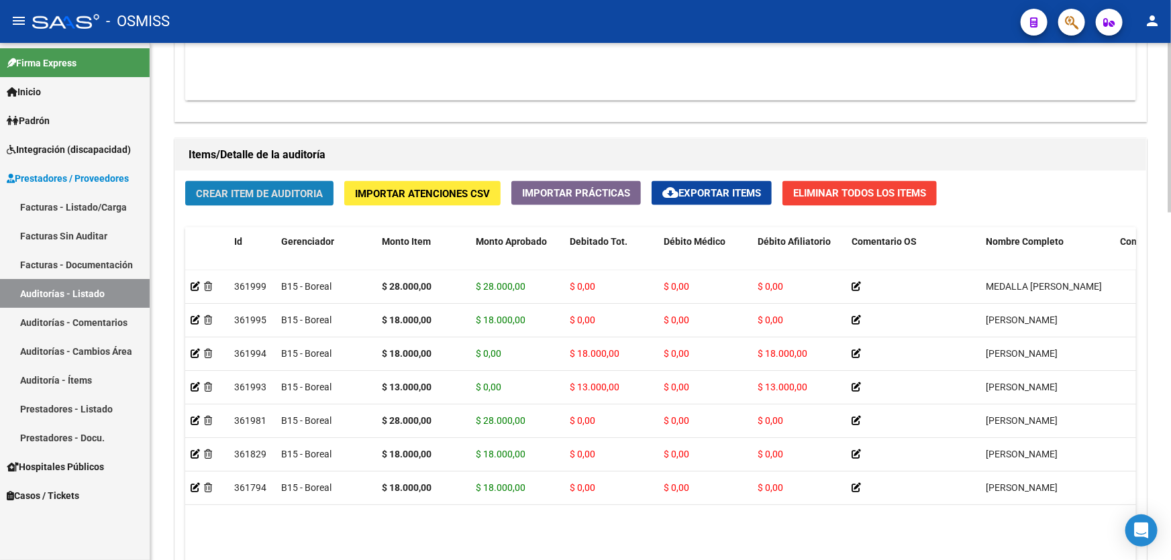
click at [227, 189] on span "Crear Item de Auditoria" at bounding box center [259, 194] width 127 height 12
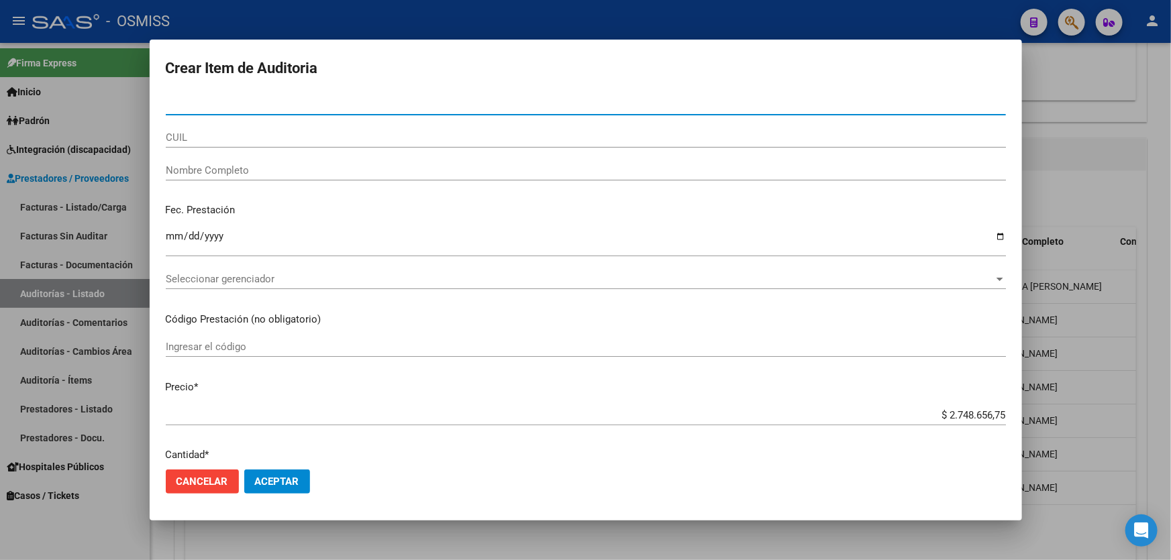
type input "49264564"
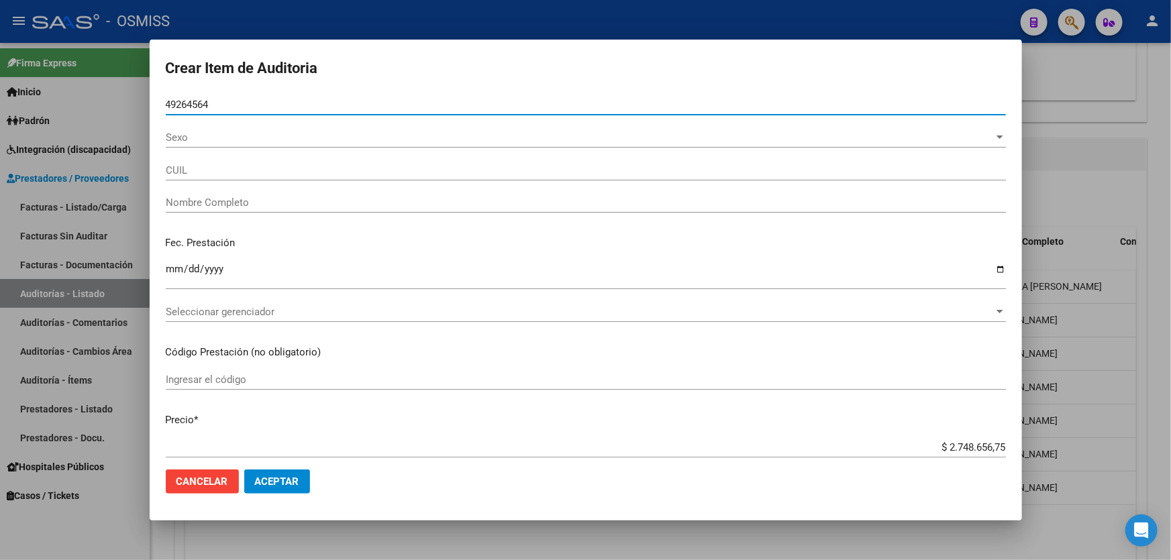
type input "27492645643"
type input "SANTANDER PUEBLA [PERSON_NAME]"
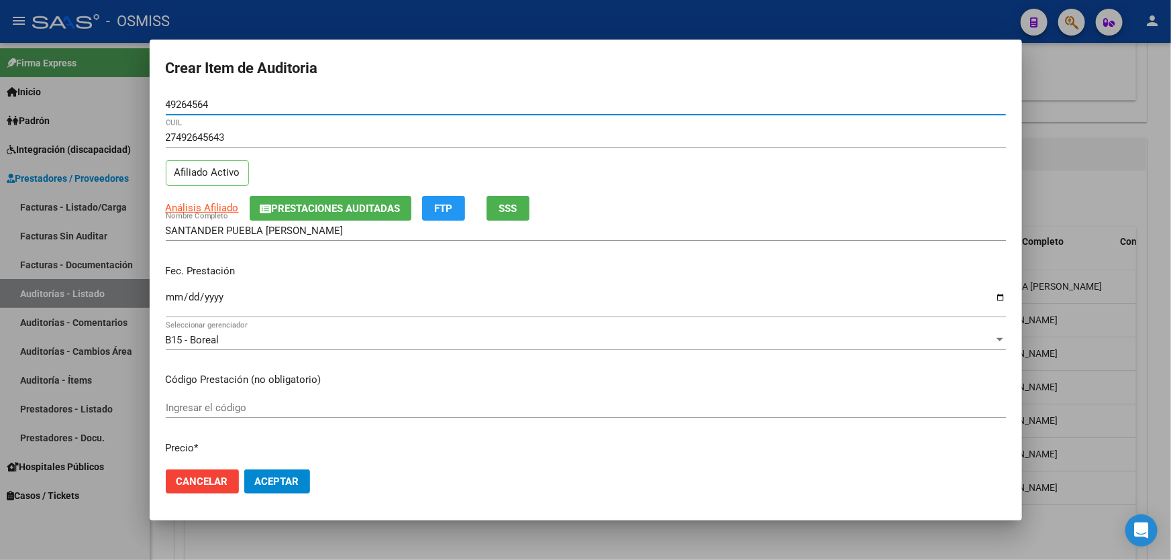
type input "49264564"
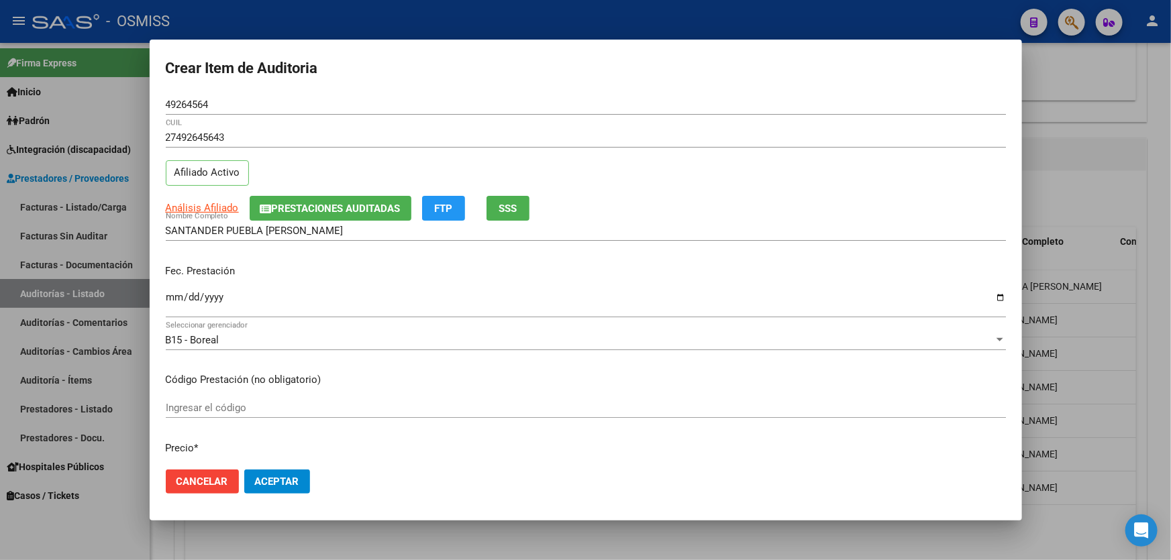
click at [188, 278] on div "Fec. Prestación Ingresar la fecha" at bounding box center [586, 292] width 840 height 76
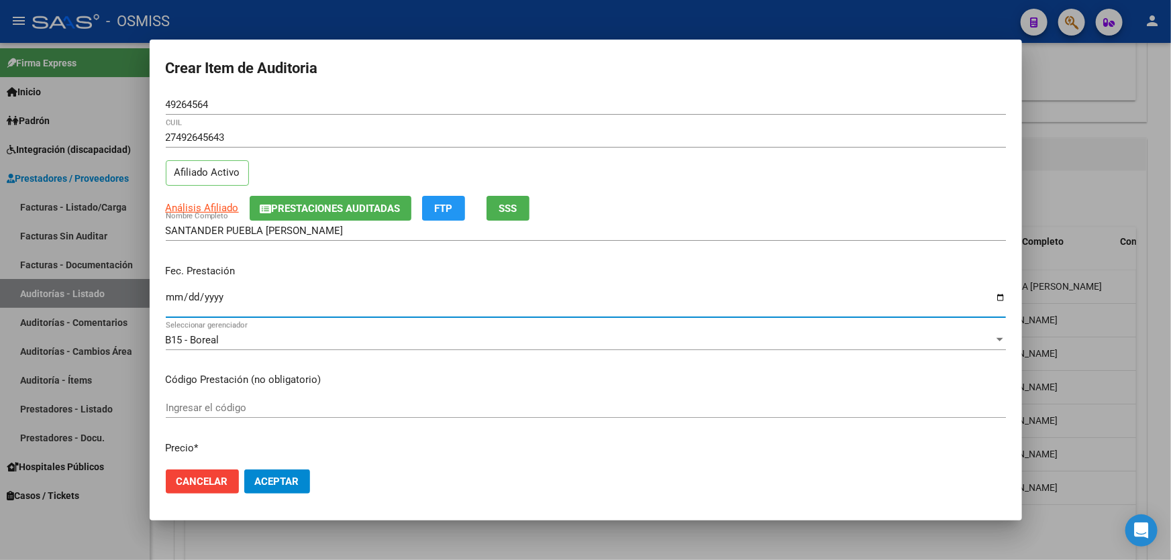
click at [180, 296] on input "Ingresar la fecha" at bounding box center [586, 302] width 840 height 21
type input "[DATE]"
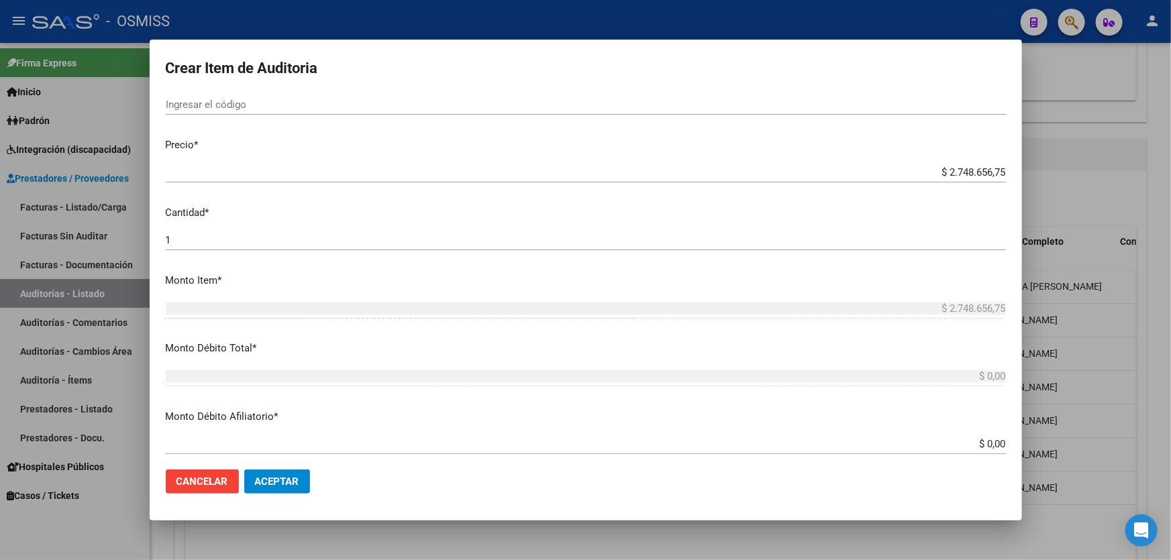
scroll to position [305, 0]
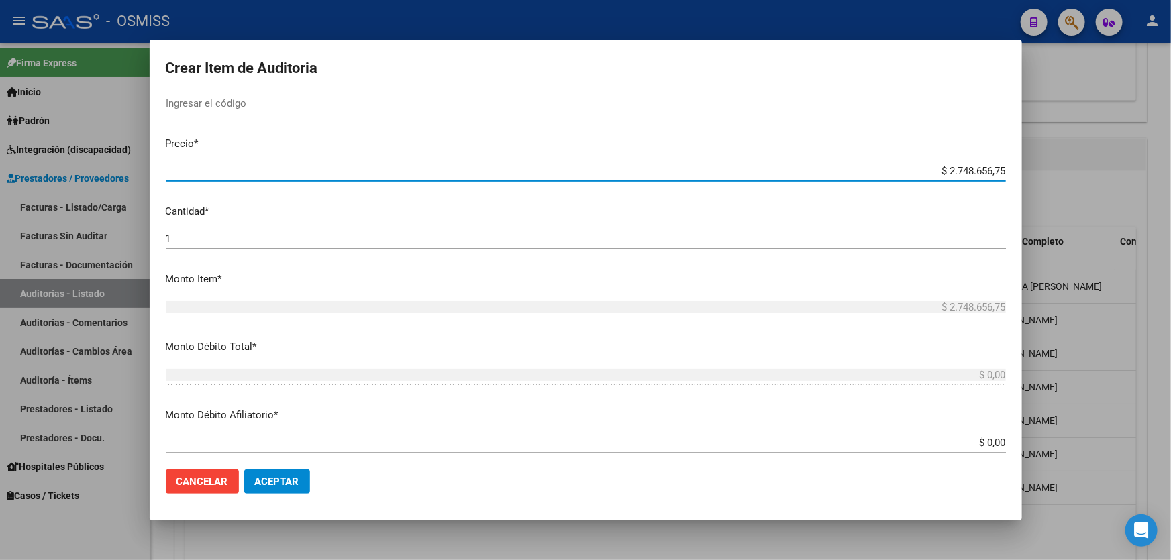
drag, startPoint x: 855, startPoint y: 176, endPoint x: 1061, endPoint y: 167, distance: 206.8
click at [1061, 167] on div "Crear Item de Auditoria 49264564 Nro Documento 27492645643 CUIL Afiliado Activo…" at bounding box center [585, 280] width 1171 height 560
type input "$ 0,05"
type input "$ 0,52"
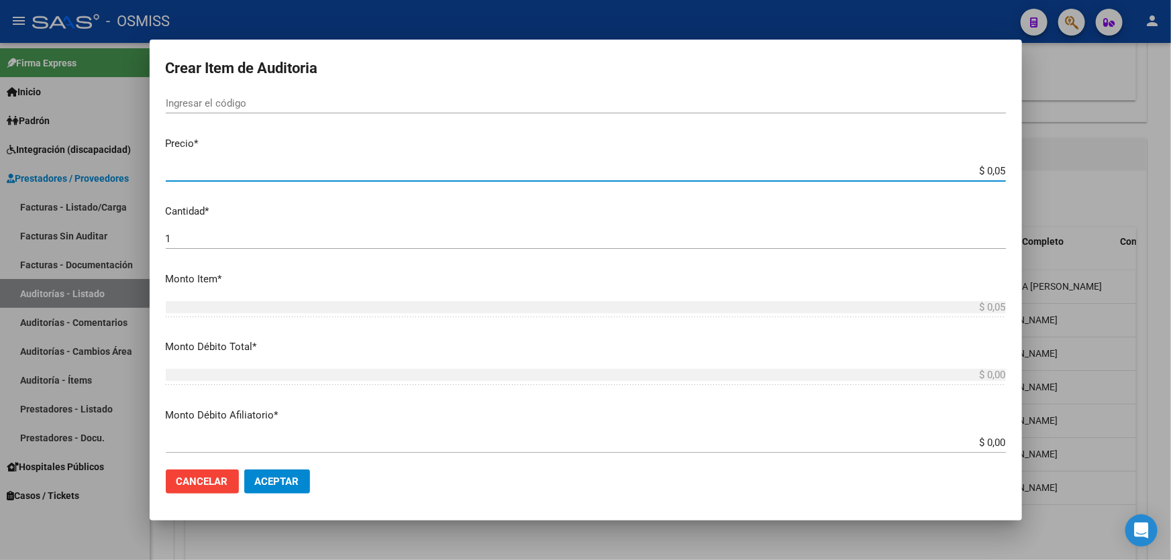
type input "$ 0,52"
type input "$ 5,20"
type input "$ 52,00"
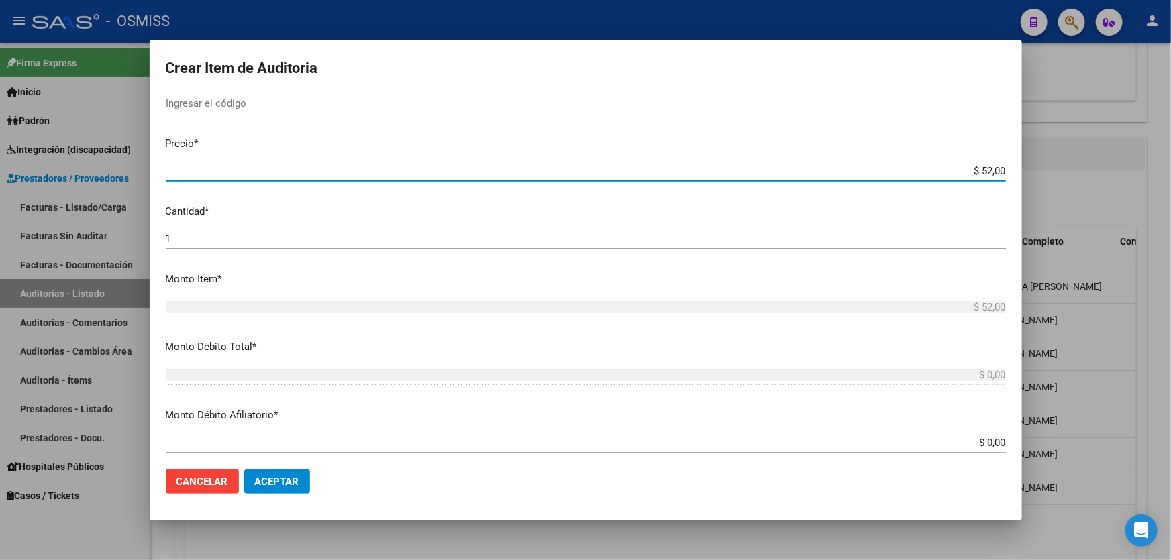
type input "$ 520,00"
type input "$ 5.200,00"
type input "$ 52.000,00"
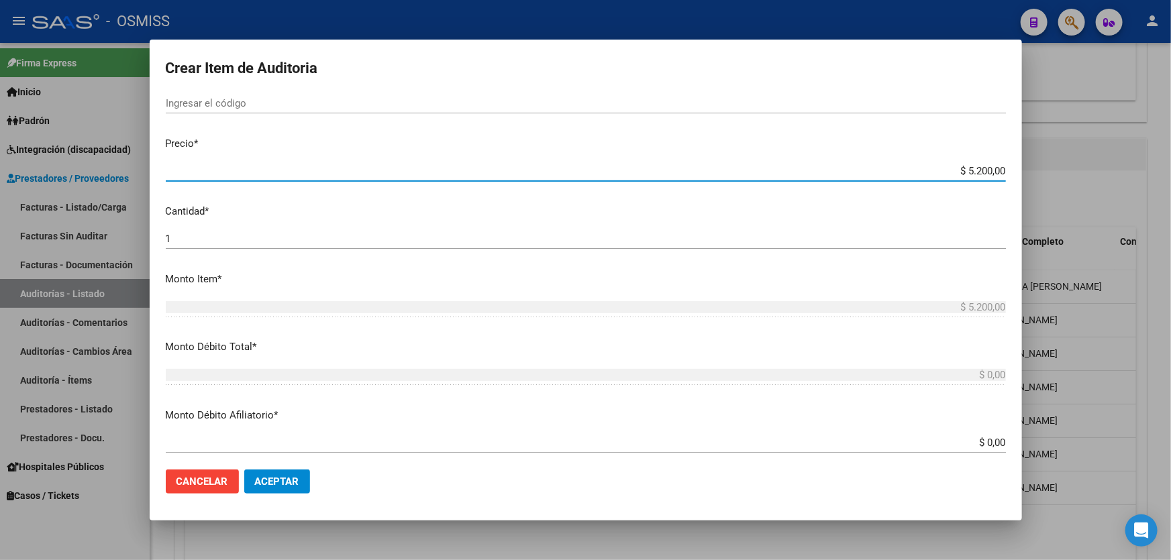
type input "$ 52.000,00"
click at [276, 486] on span "Aceptar" at bounding box center [277, 482] width 44 height 12
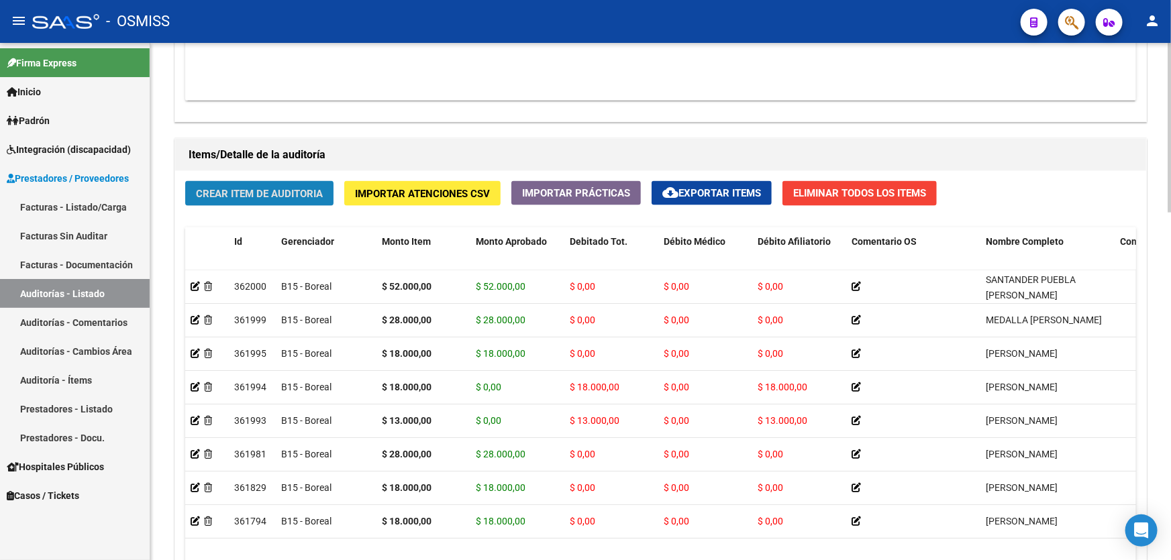
click at [274, 187] on span "Crear Item de Auditoria" at bounding box center [259, 193] width 127 height 12
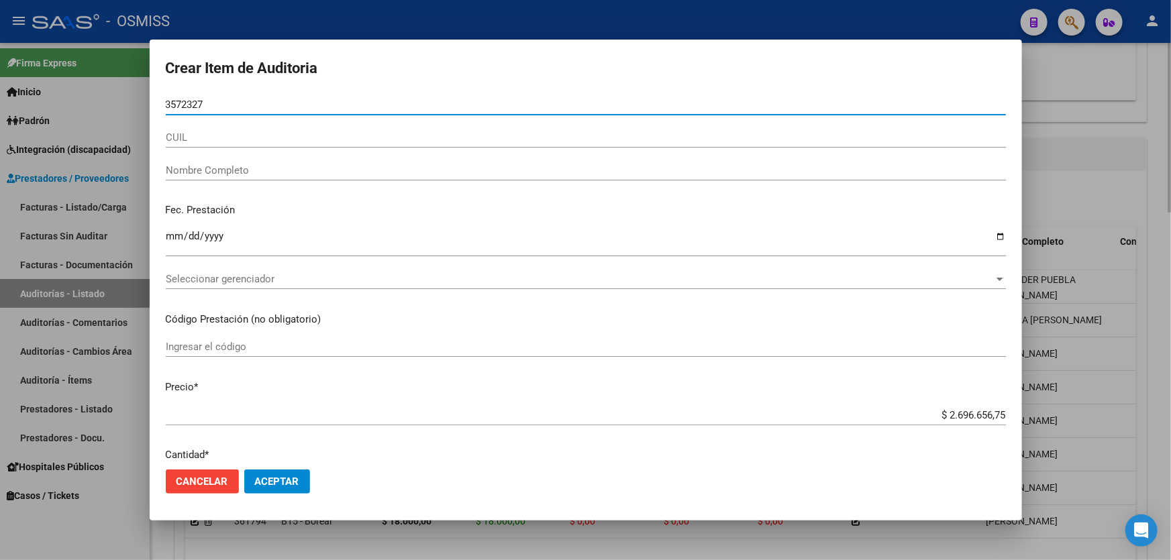
type input "35723277"
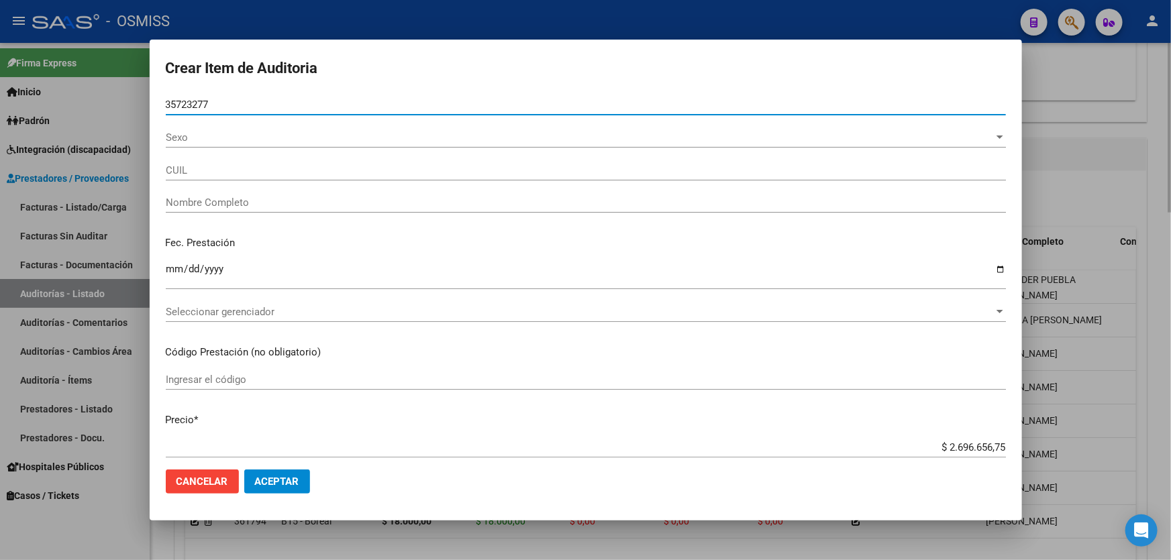
type input "27357232770"
type input "[PERSON_NAME][DATE]"
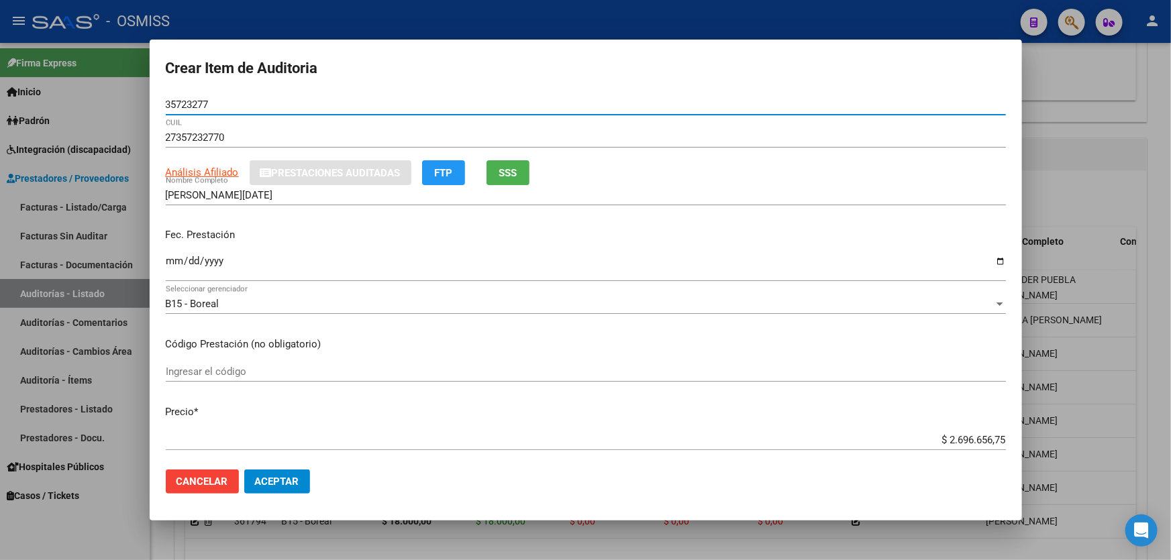
type input "35723277"
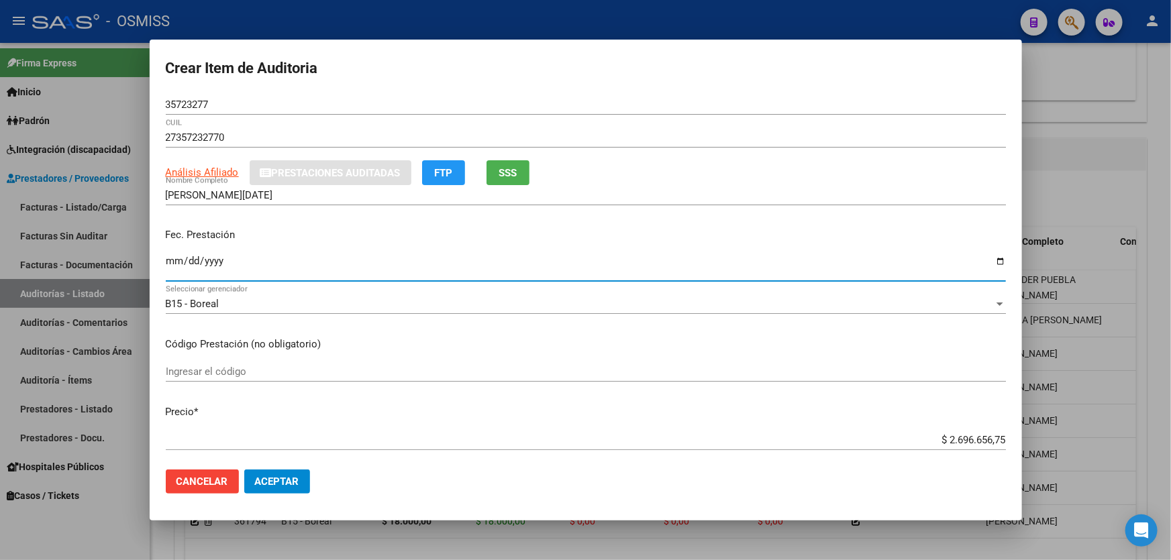
click at [168, 258] on input "Ingresar la fecha" at bounding box center [586, 266] width 840 height 21
type input "[DATE]"
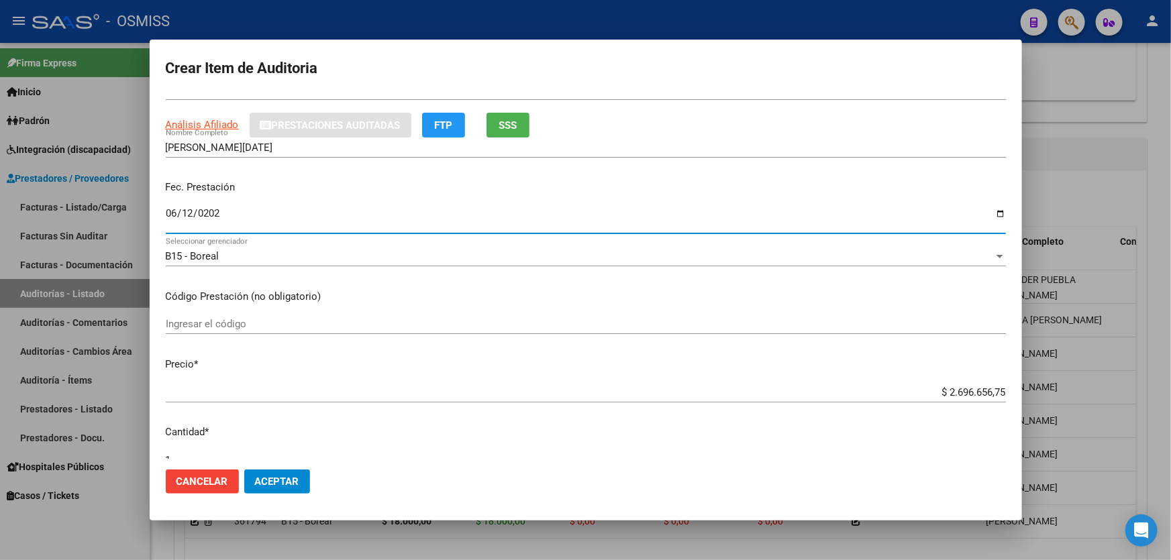
scroll to position [121, 0]
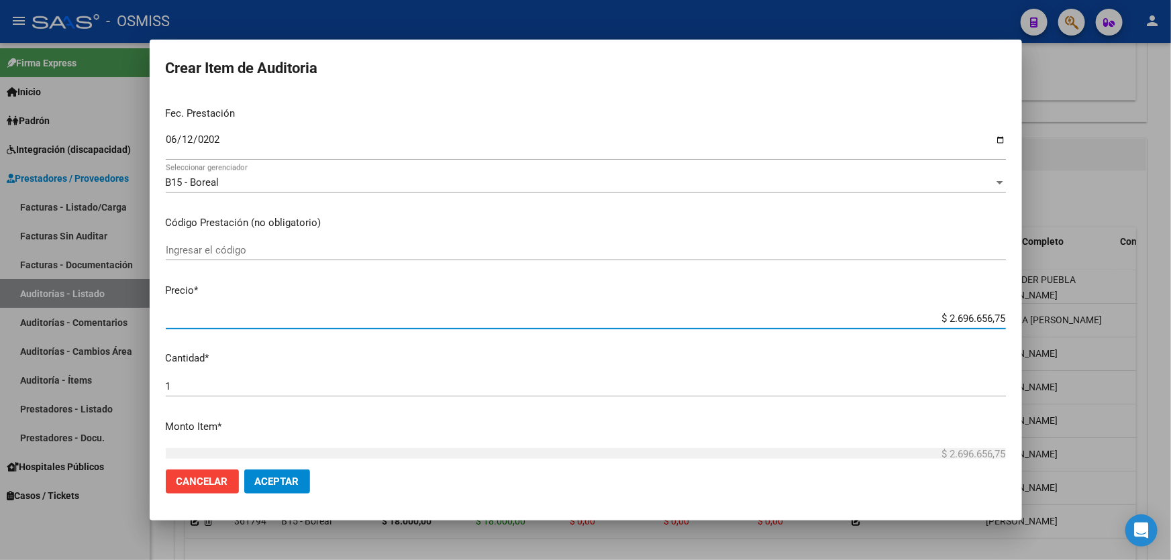
drag, startPoint x: 911, startPoint y: 320, endPoint x: 1170, endPoint y: 276, distance: 262.7
click at [1170, 280] on div "Crear Item de Auditoria 35723277 Nro Documento 27357232770 CUIL Análisis Afilia…" at bounding box center [585, 280] width 1171 height 560
type input "$ 0,01"
type input "$ 0,13"
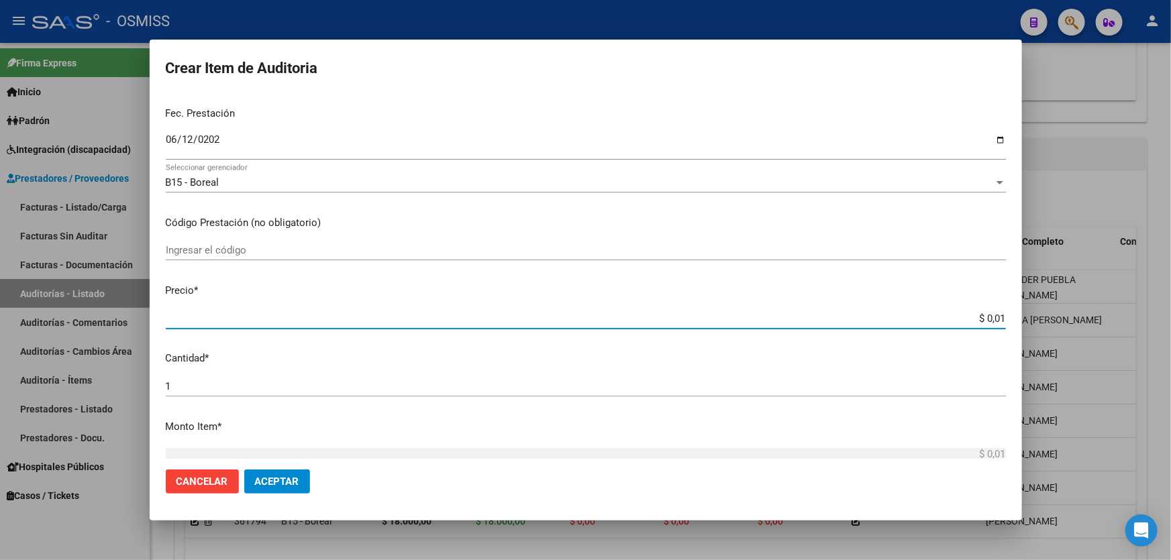
type input "$ 0,13"
type input "$ 1,30"
type input "$ 13,00"
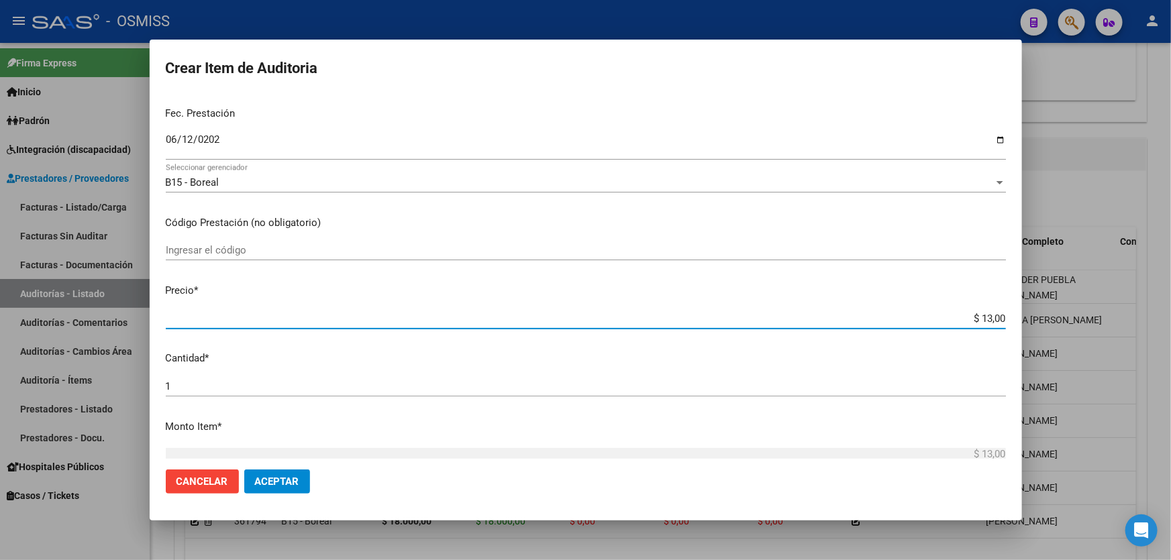
type input "$ 130,00"
type input "$ 1.300,00"
type input "$ 13.000,00"
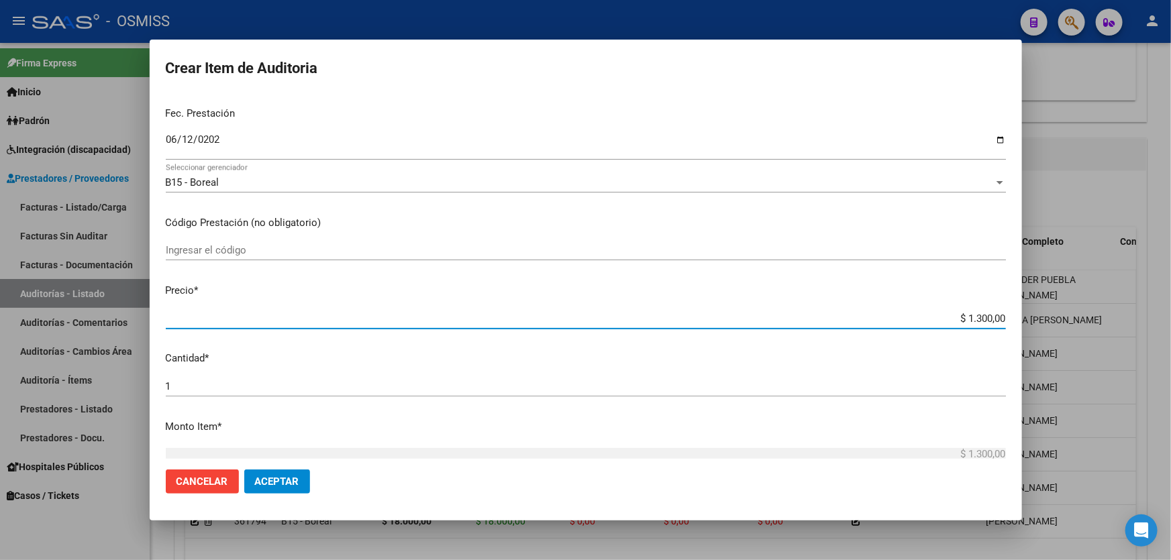
type input "$ 13.000,00"
click at [278, 470] on button "Aceptar" at bounding box center [277, 482] width 66 height 24
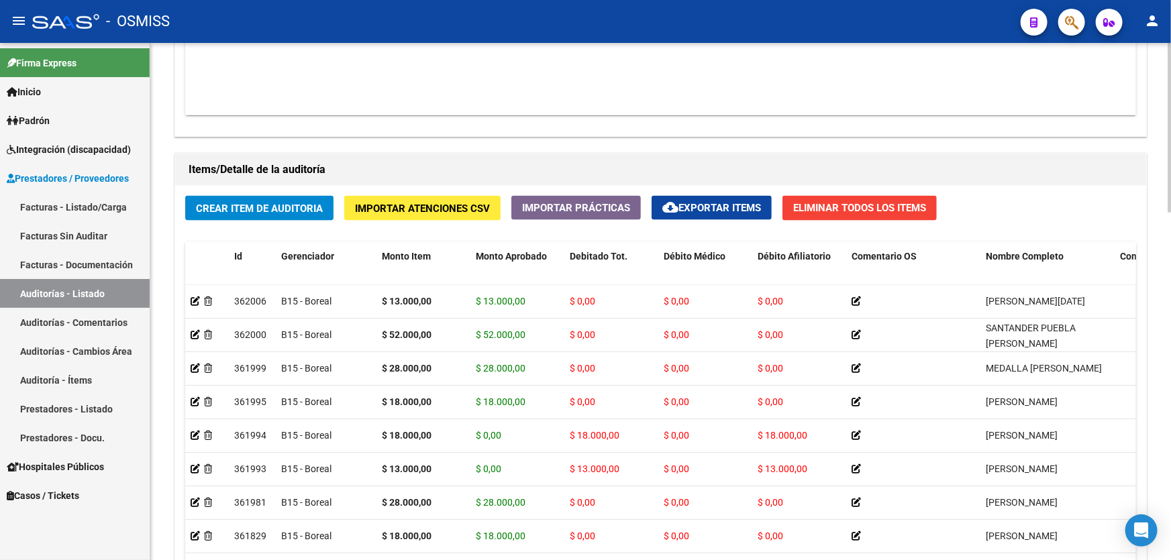
scroll to position [812, 0]
